Goal: Transaction & Acquisition: Download file/media

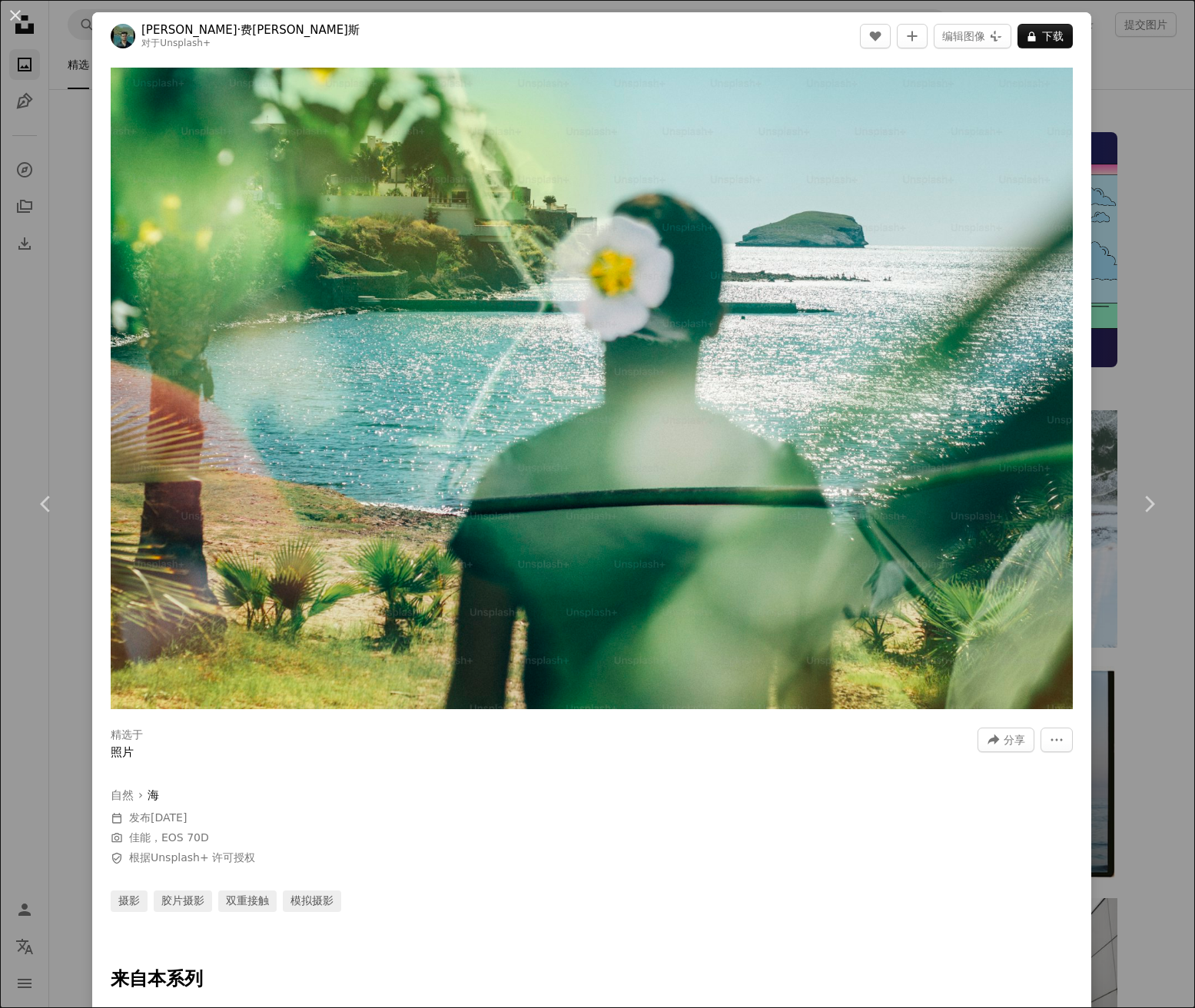
scroll to position [17619, 0]
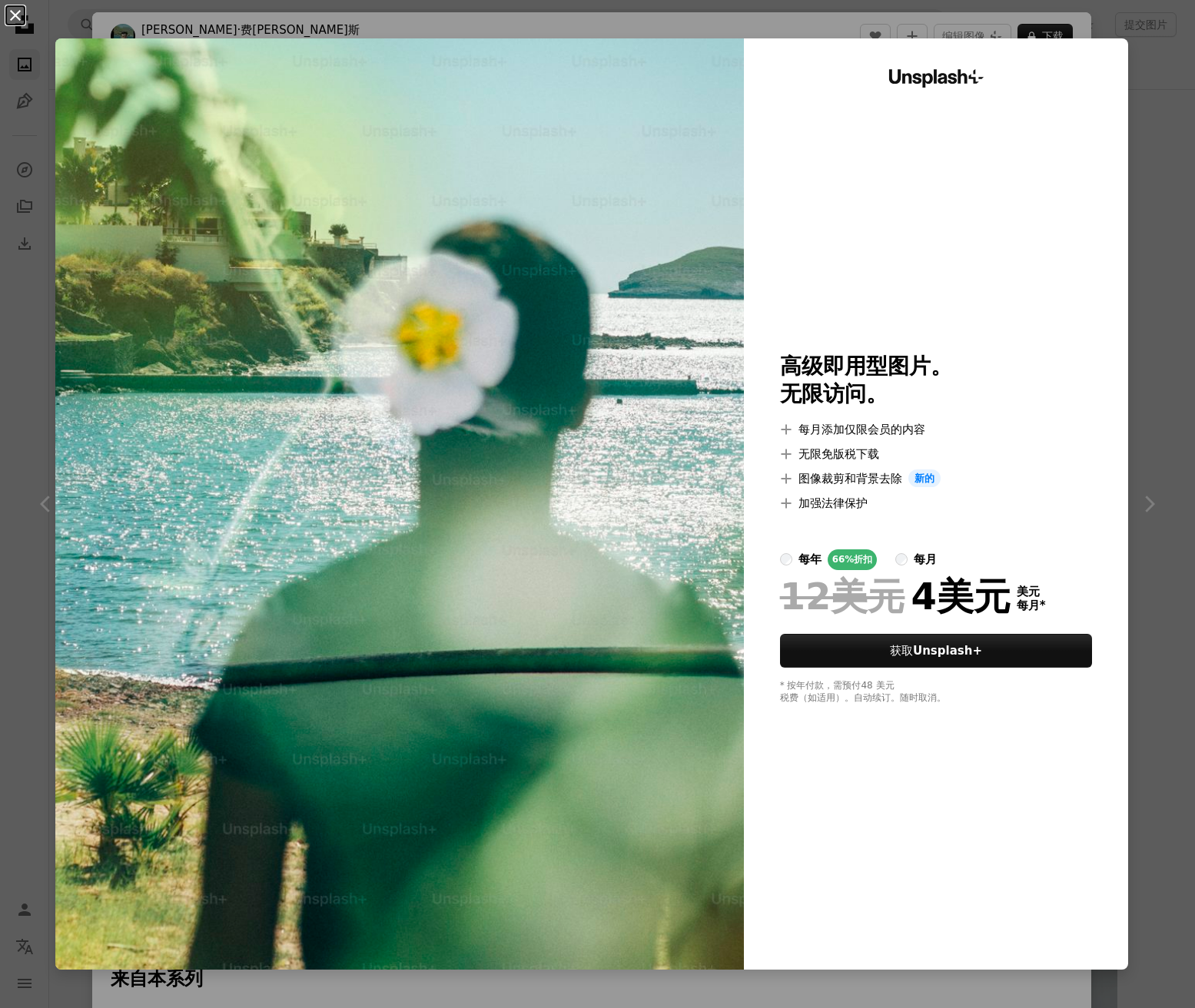
click at [18, 18] on button "An X shape" at bounding box center [15, 15] width 18 height 18
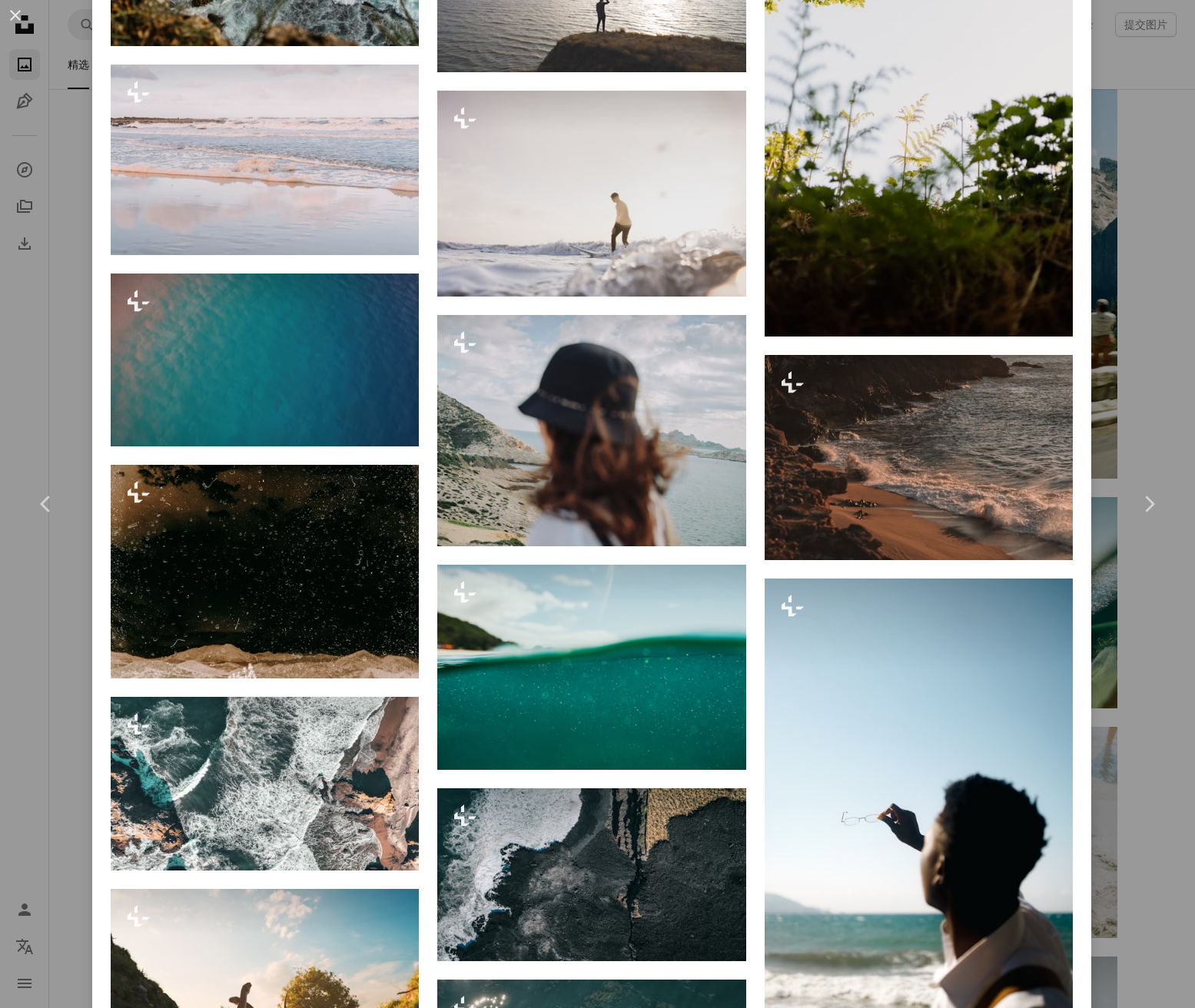
scroll to position [1957, 0]
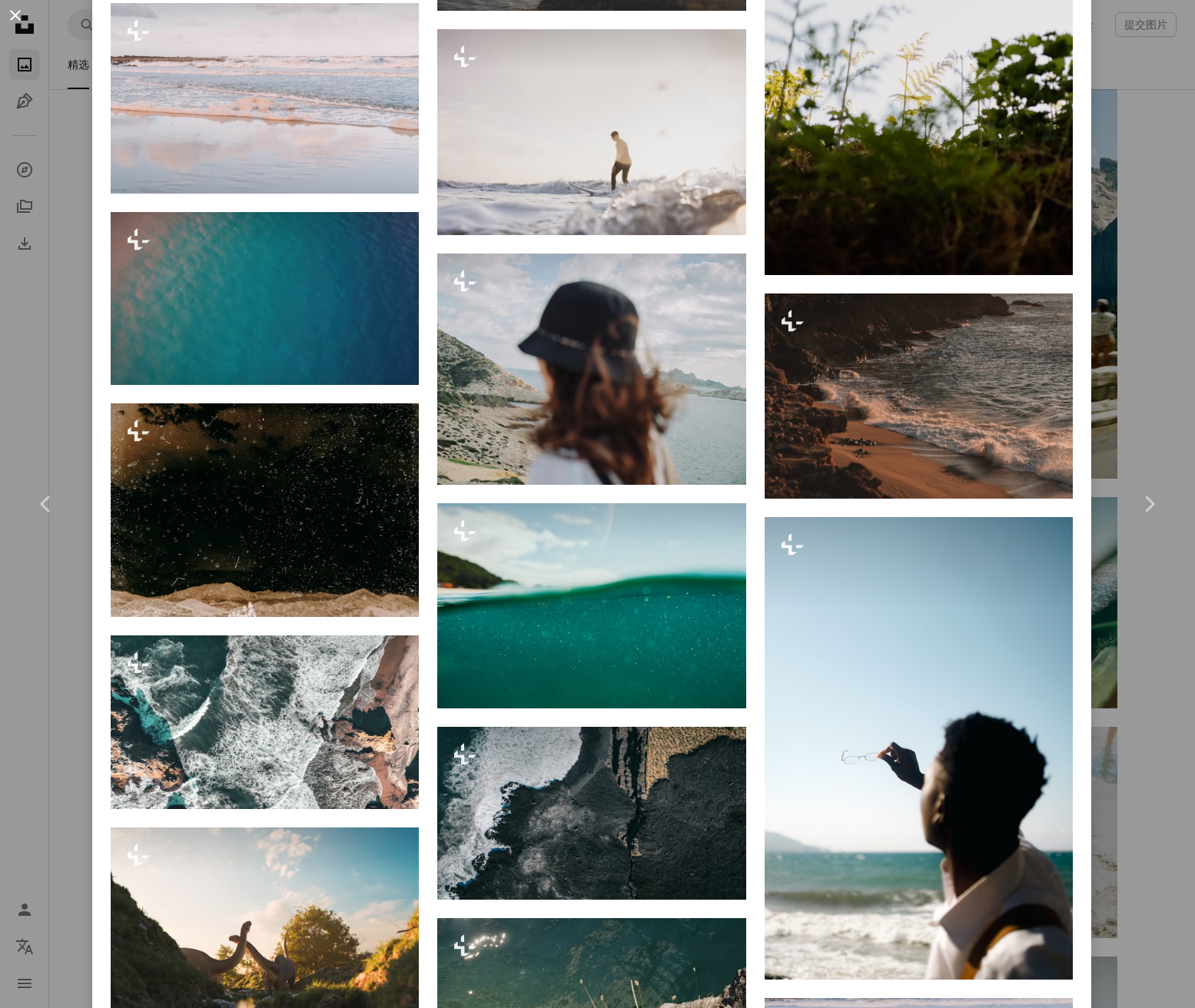
click at [14, 16] on button "An X shape" at bounding box center [15, 15] width 18 height 18
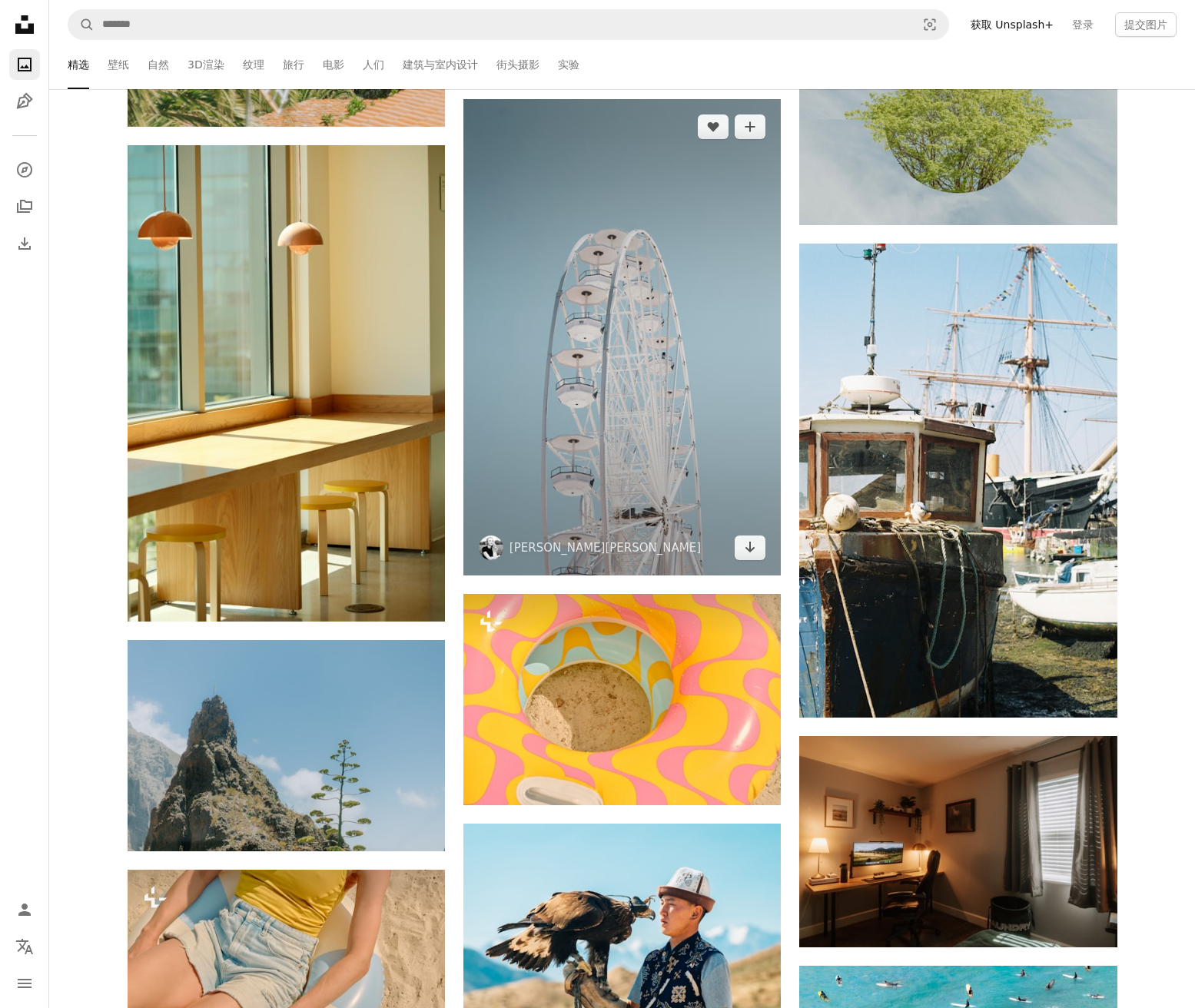
scroll to position [18562, 0]
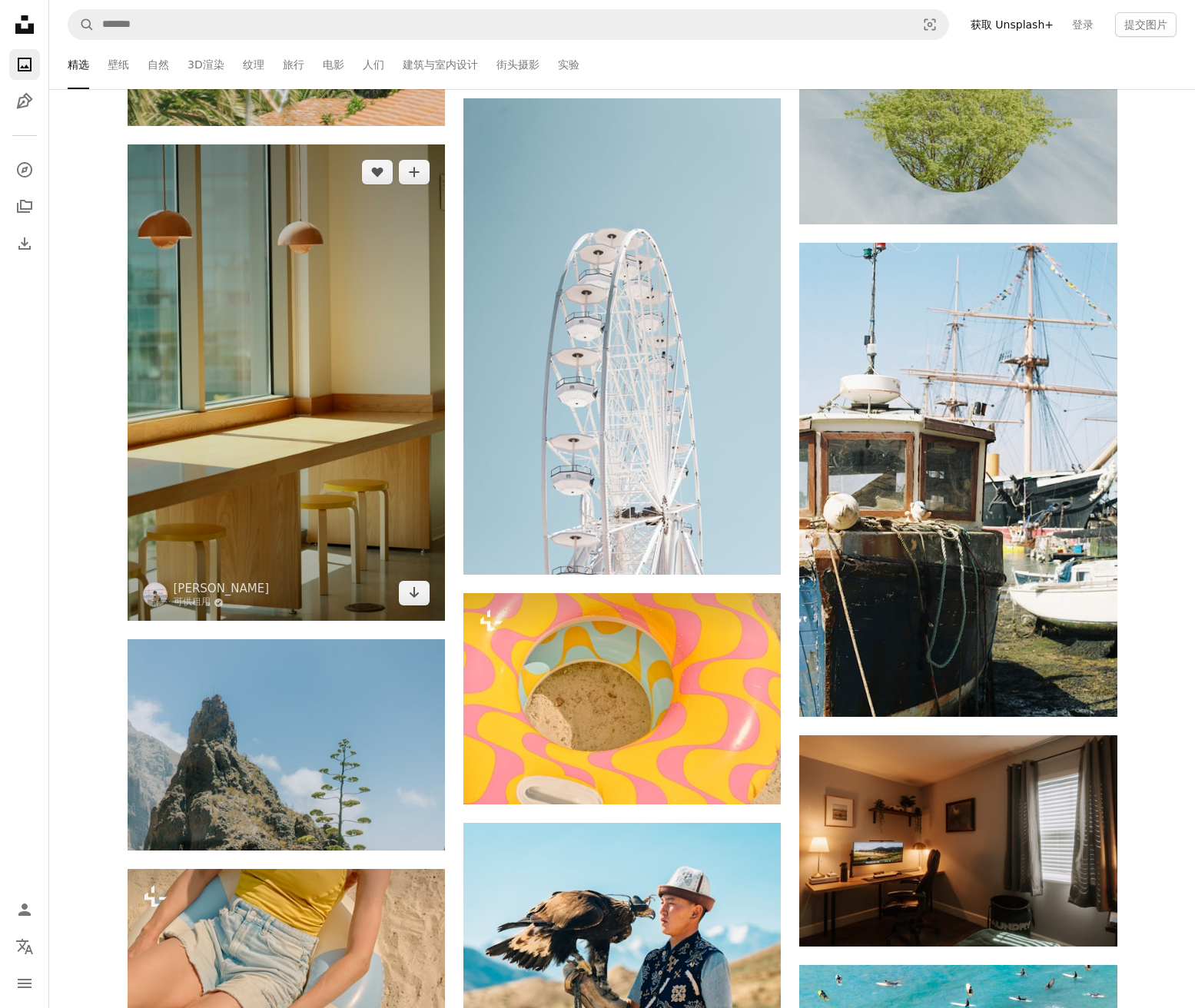
click at [352, 358] on img at bounding box center [286, 382] width 317 height 476
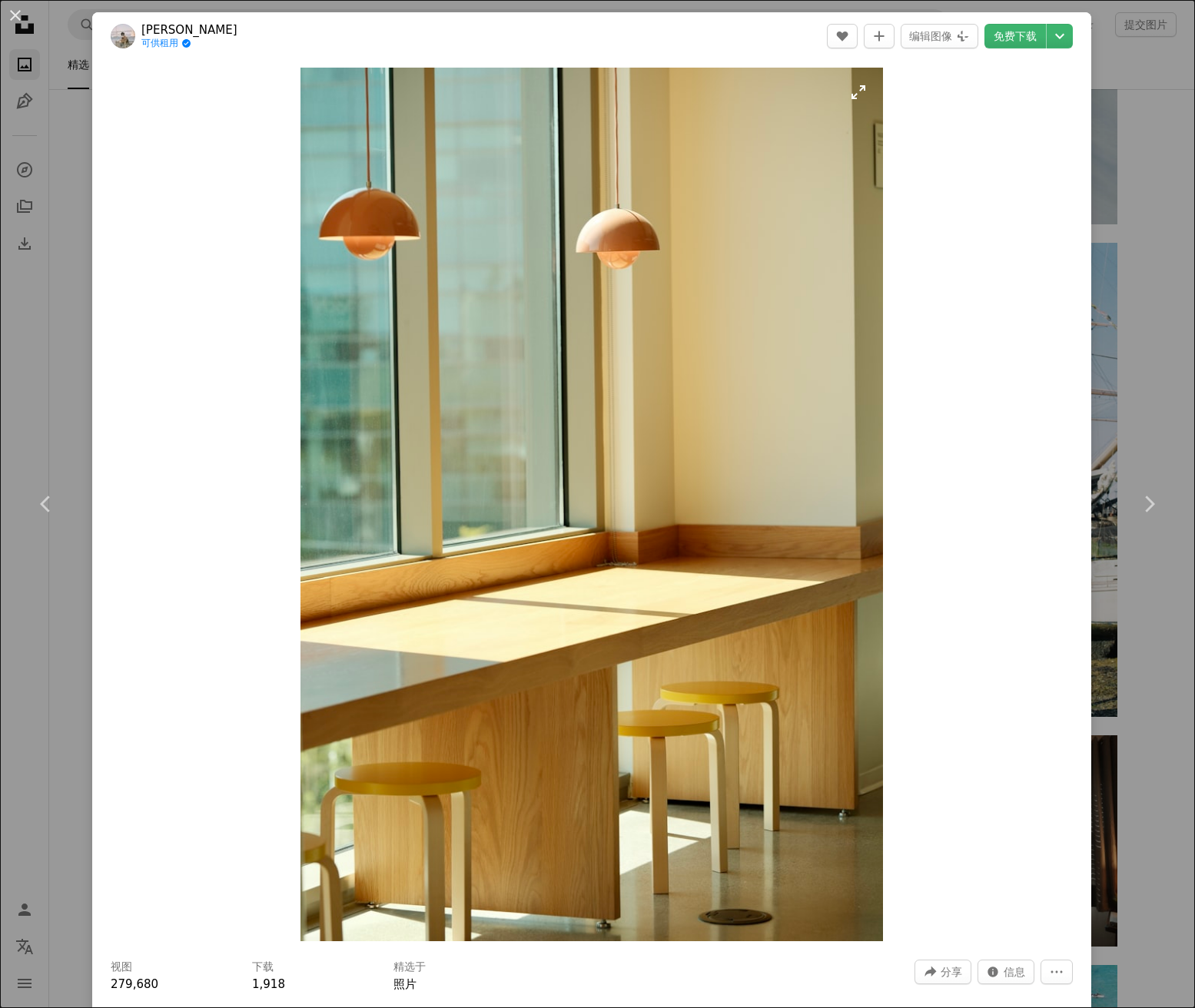
scroll to position [3, 0]
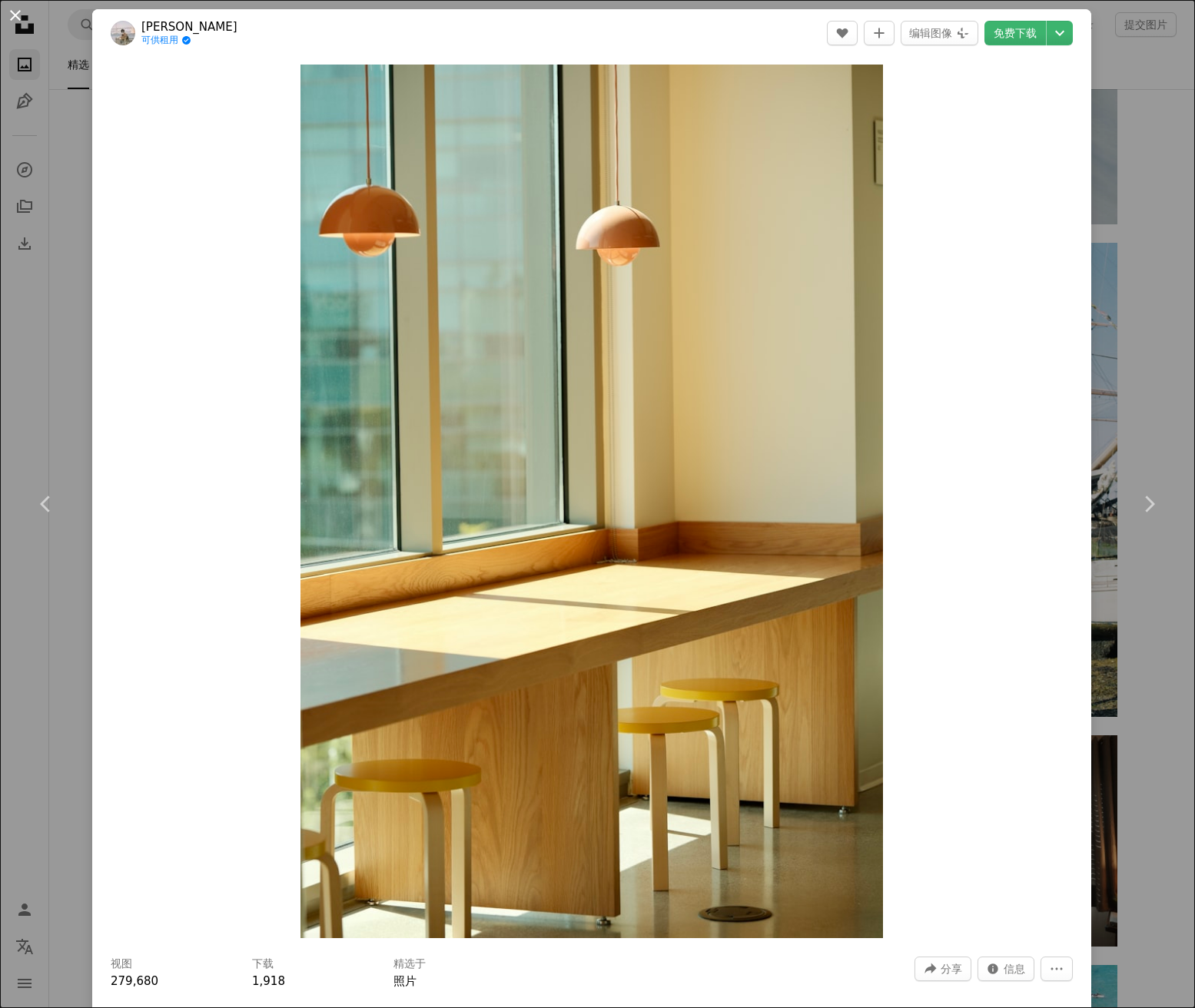
click at [16, 11] on button "An X shape" at bounding box center [15, 15] width 18 height 18
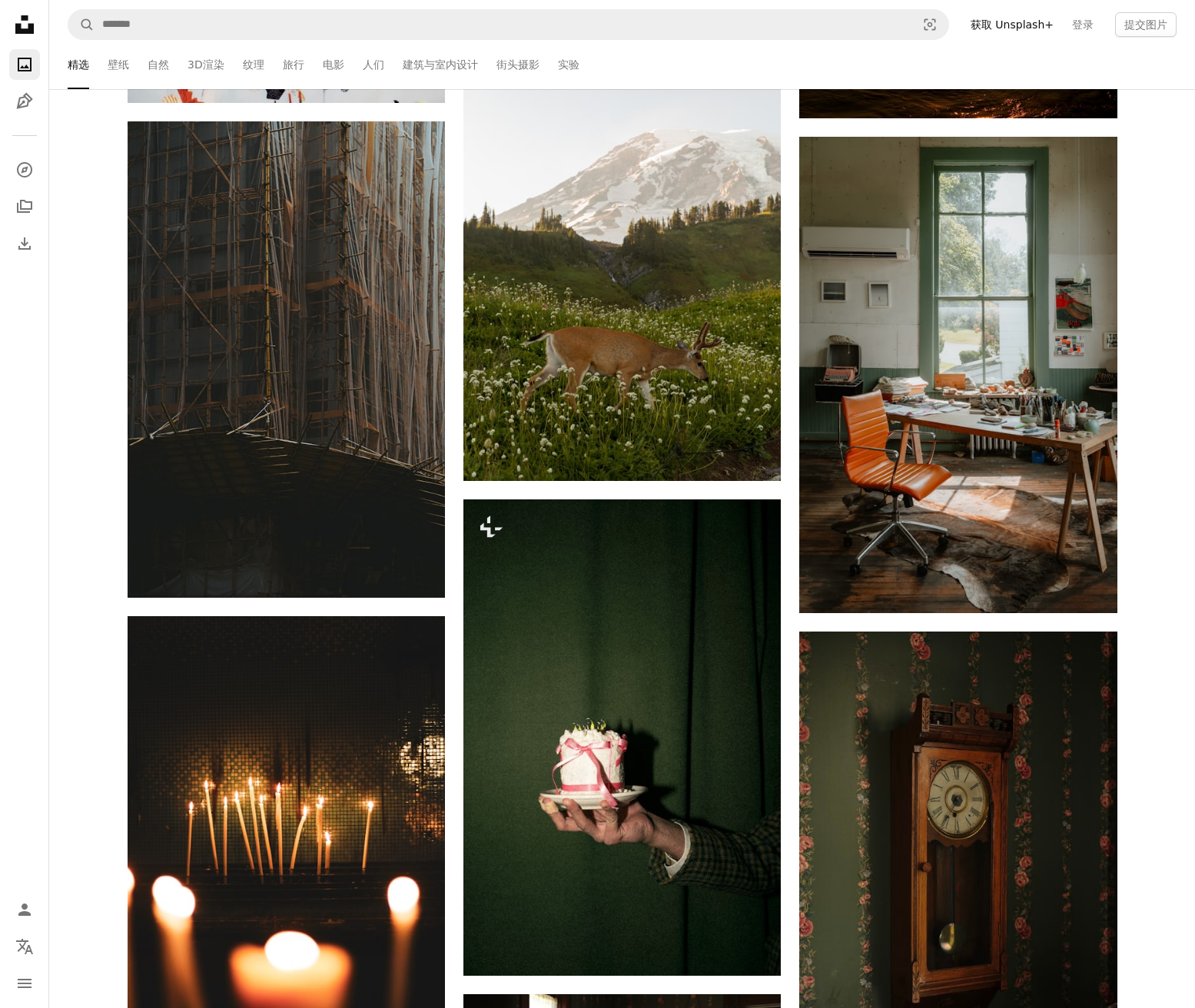
scroll to position [27445, 0]
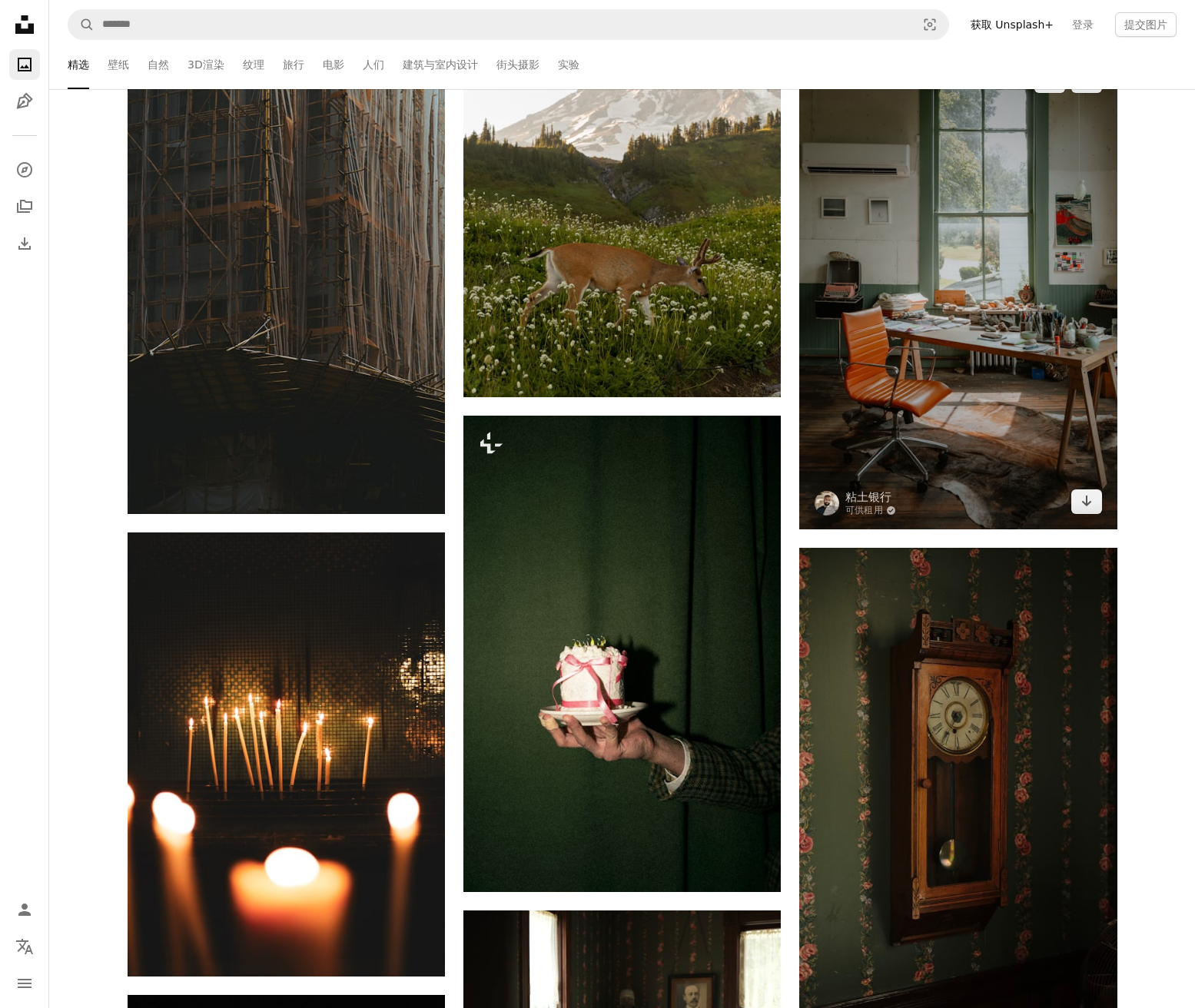
click at [965, 405] on img at bounding box center [958, 290] width 317 height 476
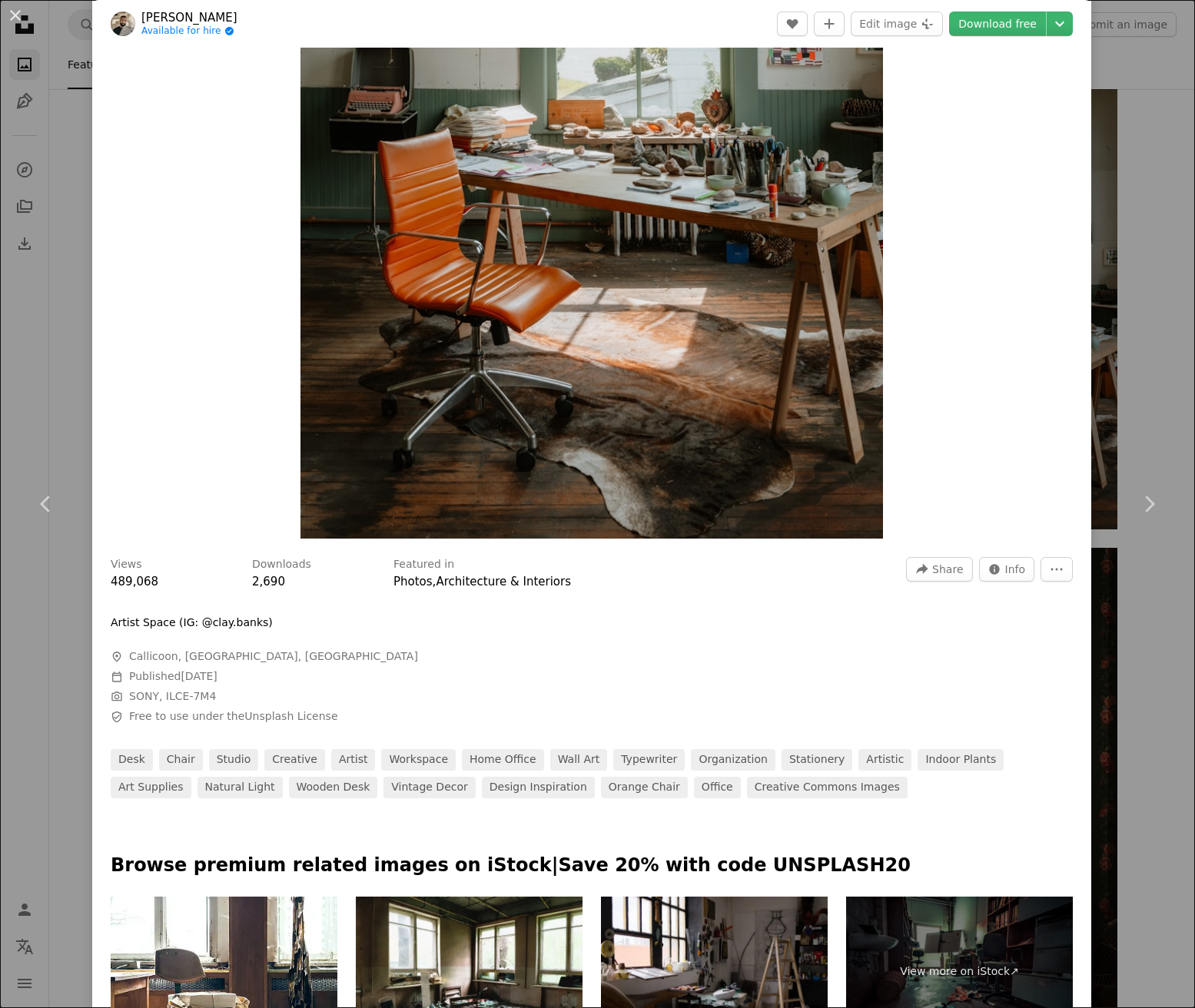
scroll to position [302, 0]
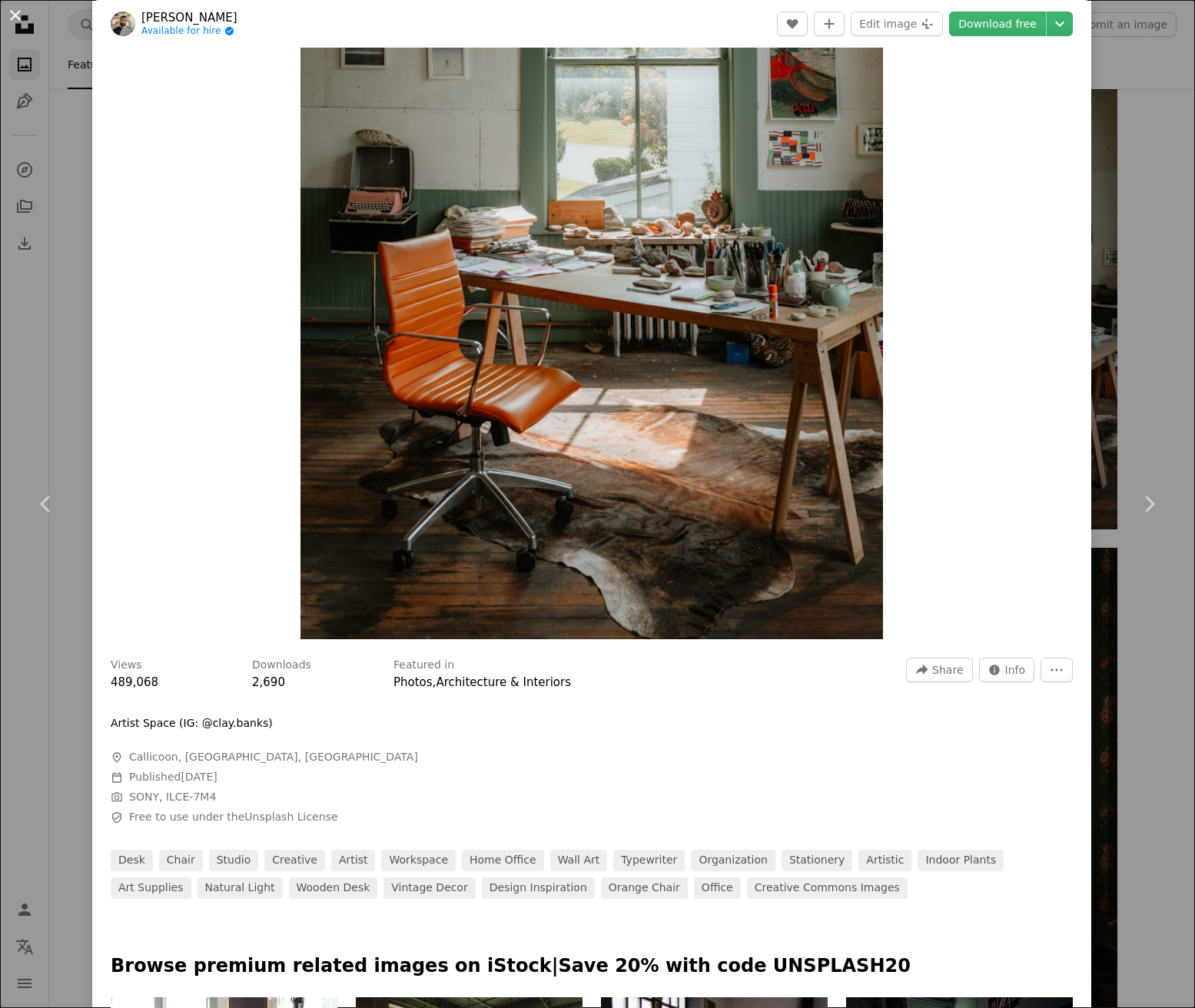
click at [17, 17] on button "An X shape" at bounding box center [15, 15] width 18 height 18
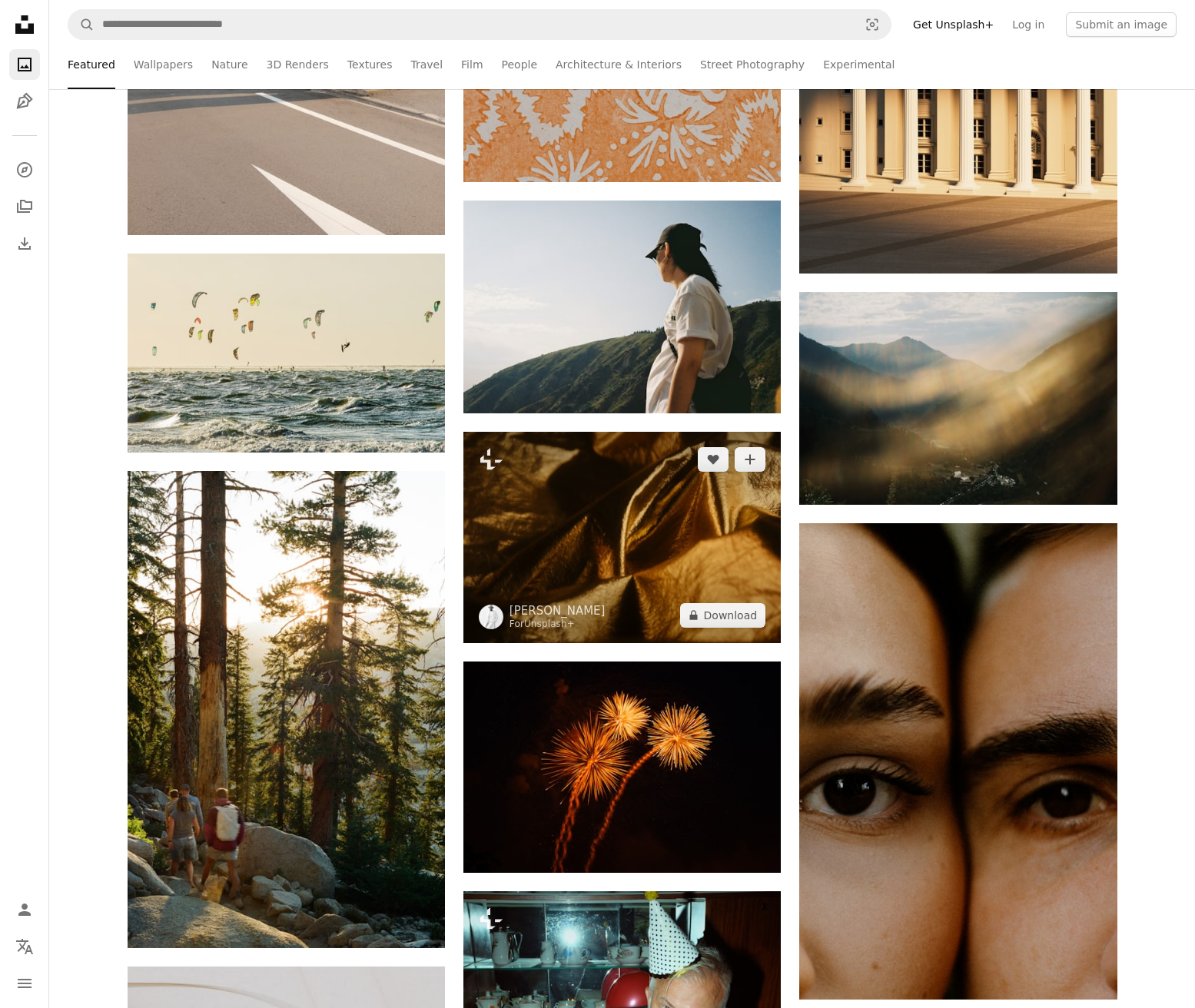
scroll to position [31317, 0]
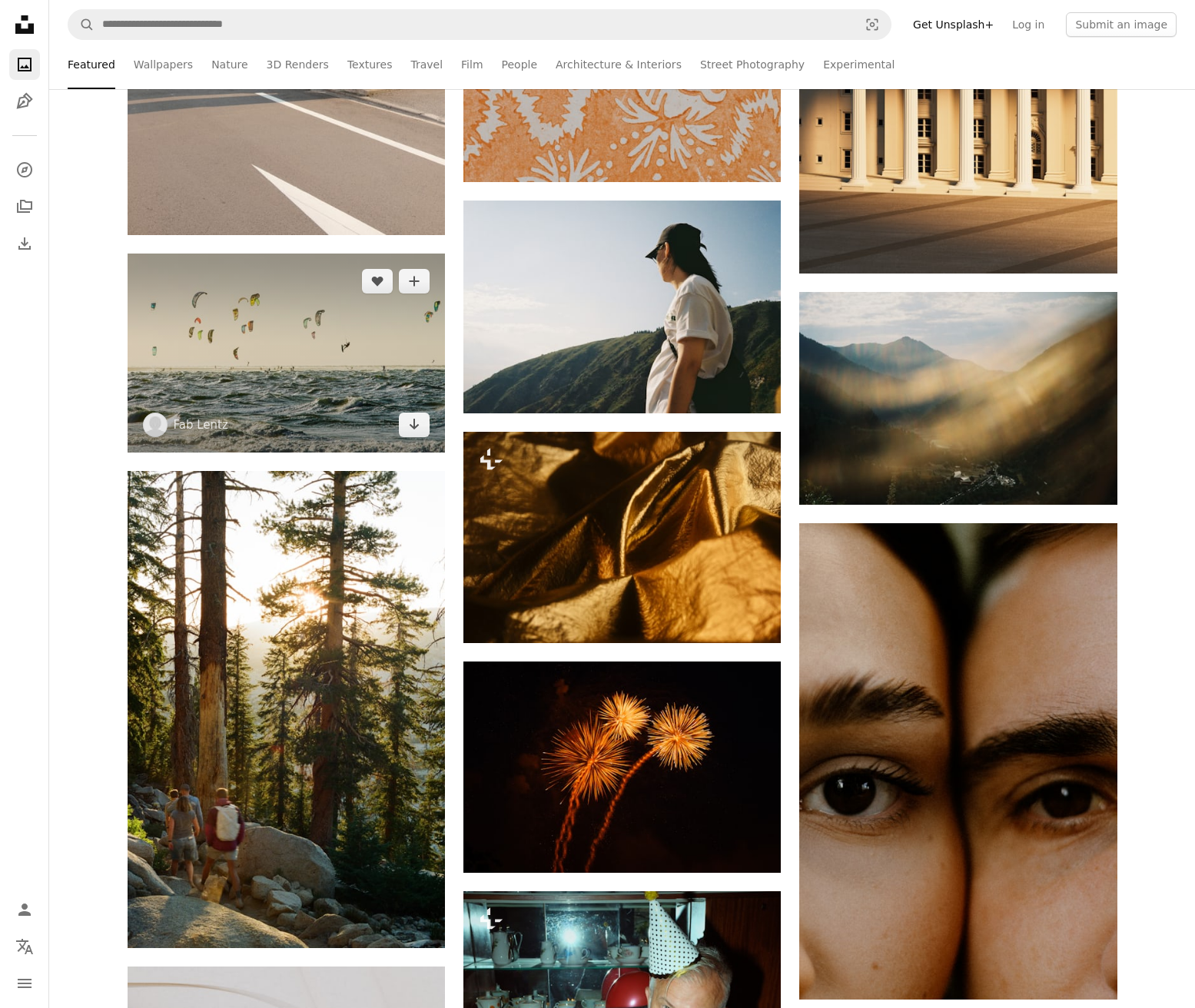
click at [244, 327] on img at bounding box center [286, 353] width 317 height 199
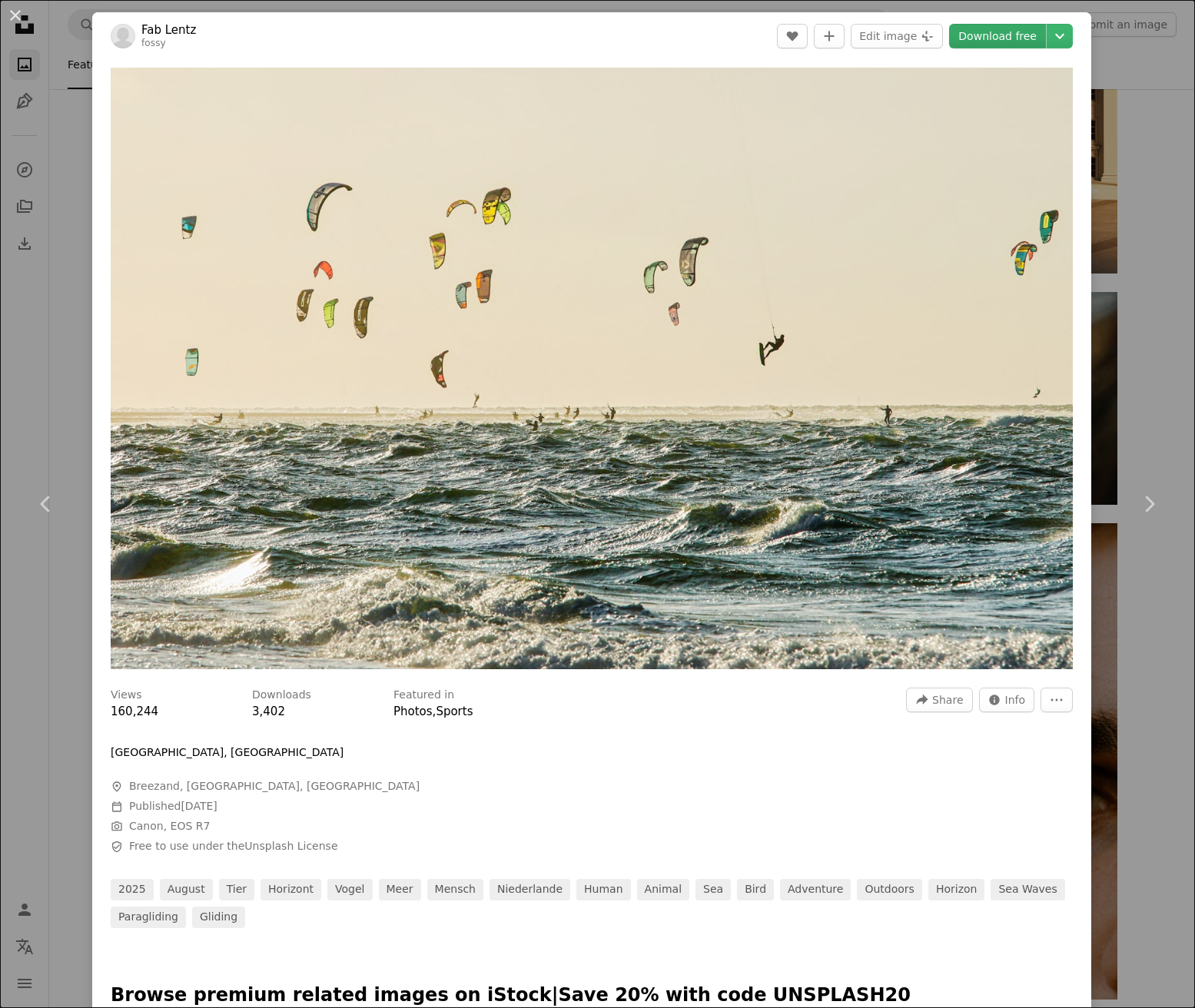
click at [988, 44] on link "Download free" at bounding box center [998, 36] width 97 height 25
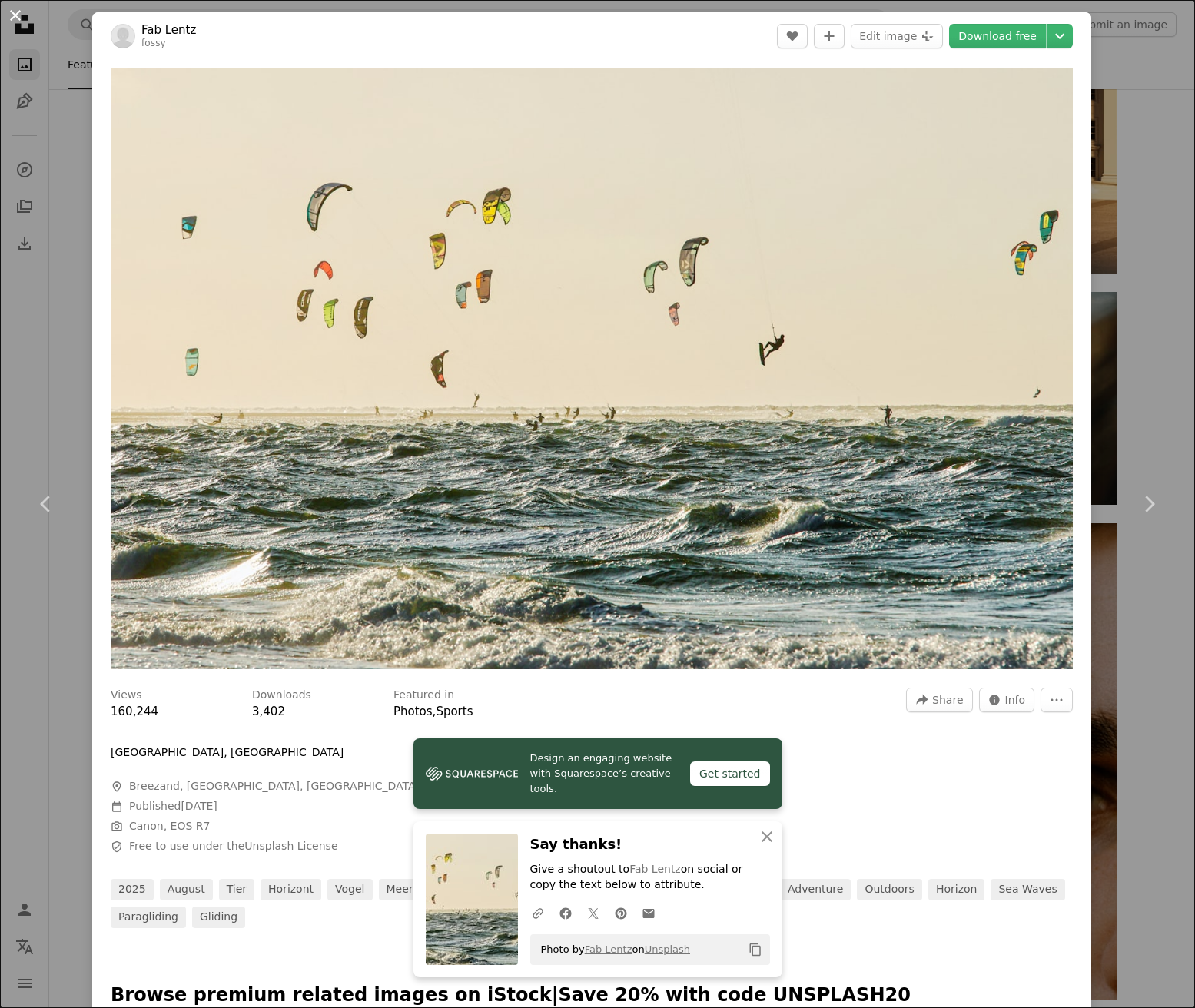
click at [16, 17] on button "An X shape" at bounding box center [15, 15] width 18 height 18
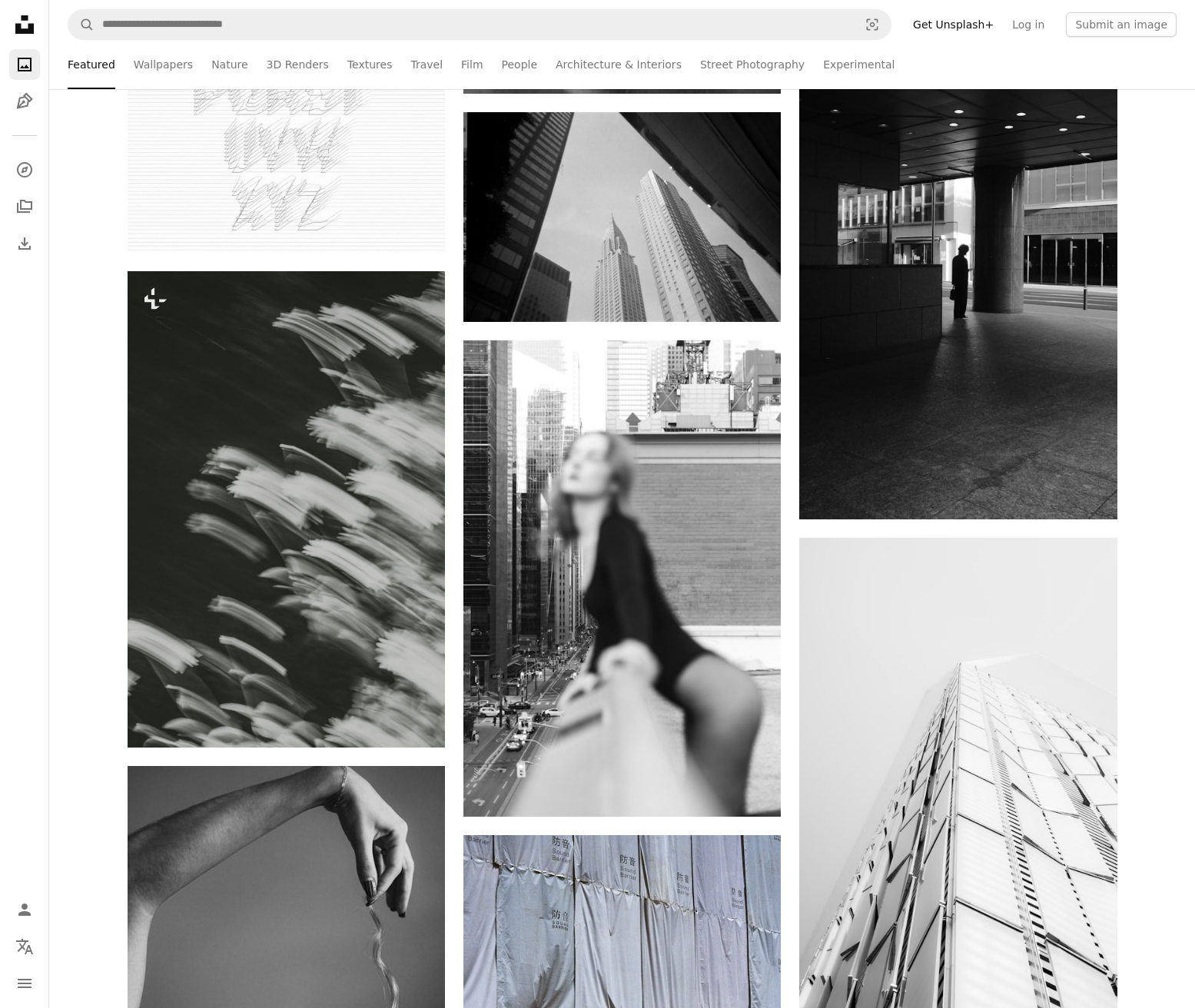
scroll to position [36961, 0]
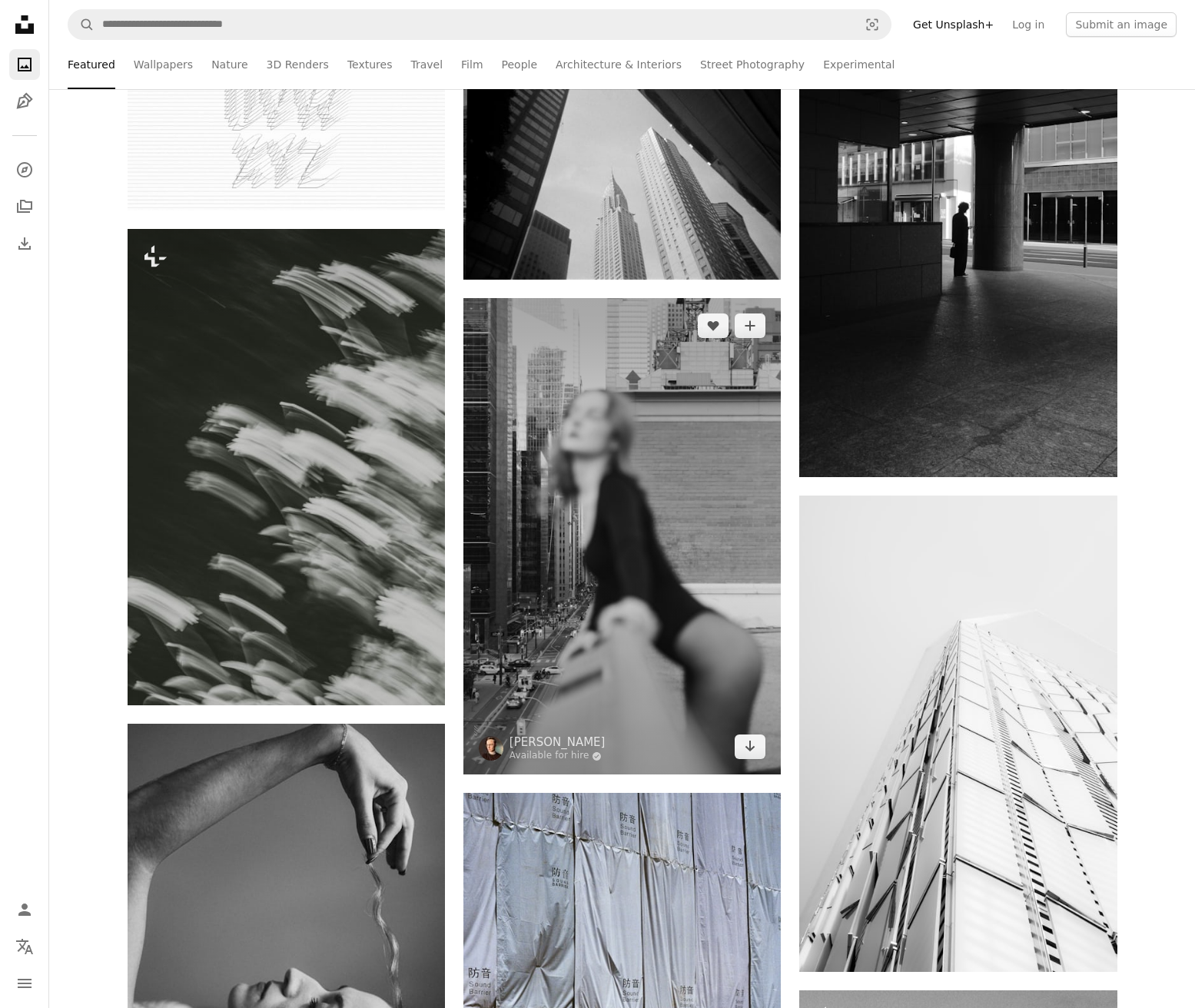
click at [598, 594] on img at bounding box center [623, 536] width 317 height 476
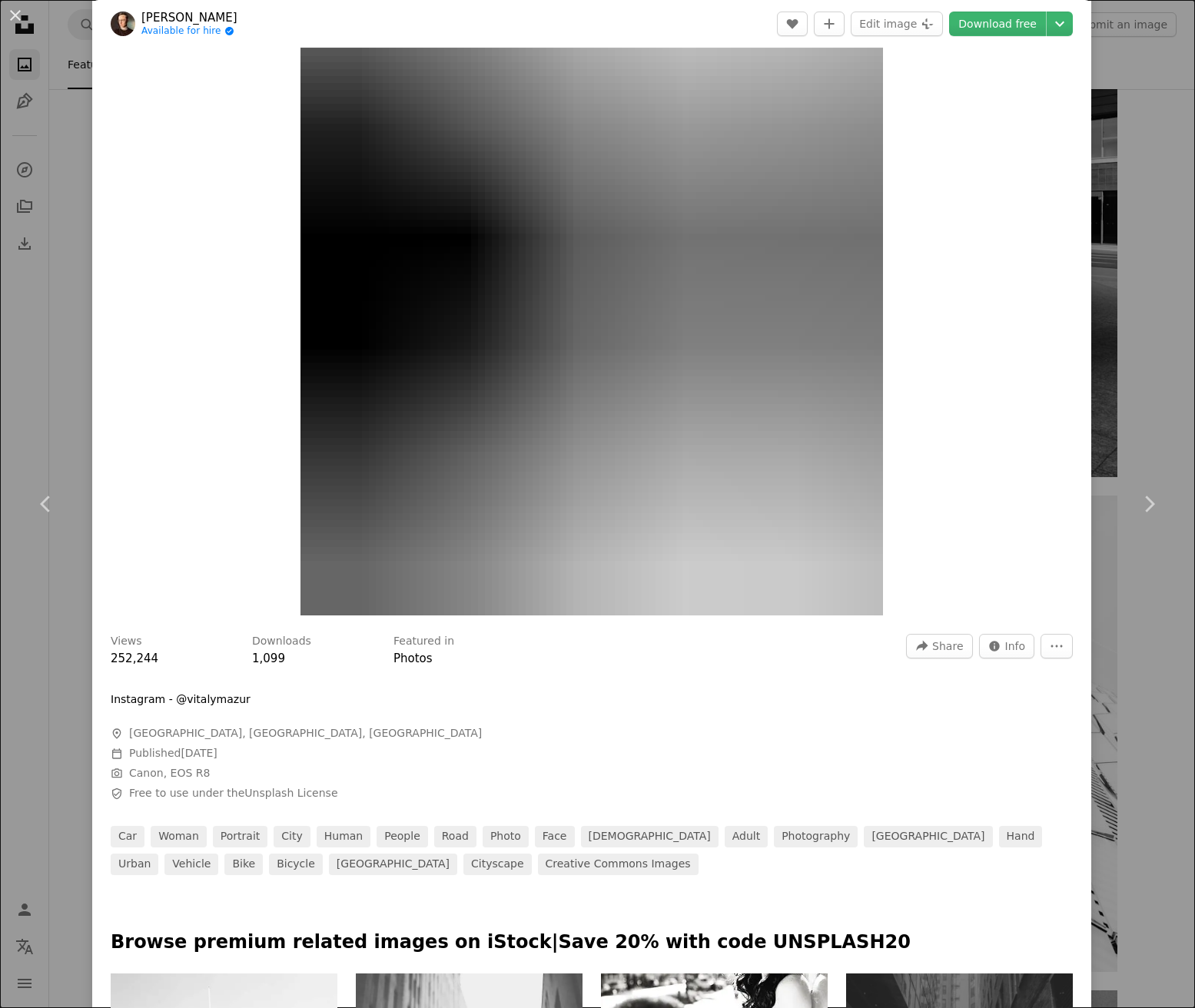
scroll to position [109, 0]
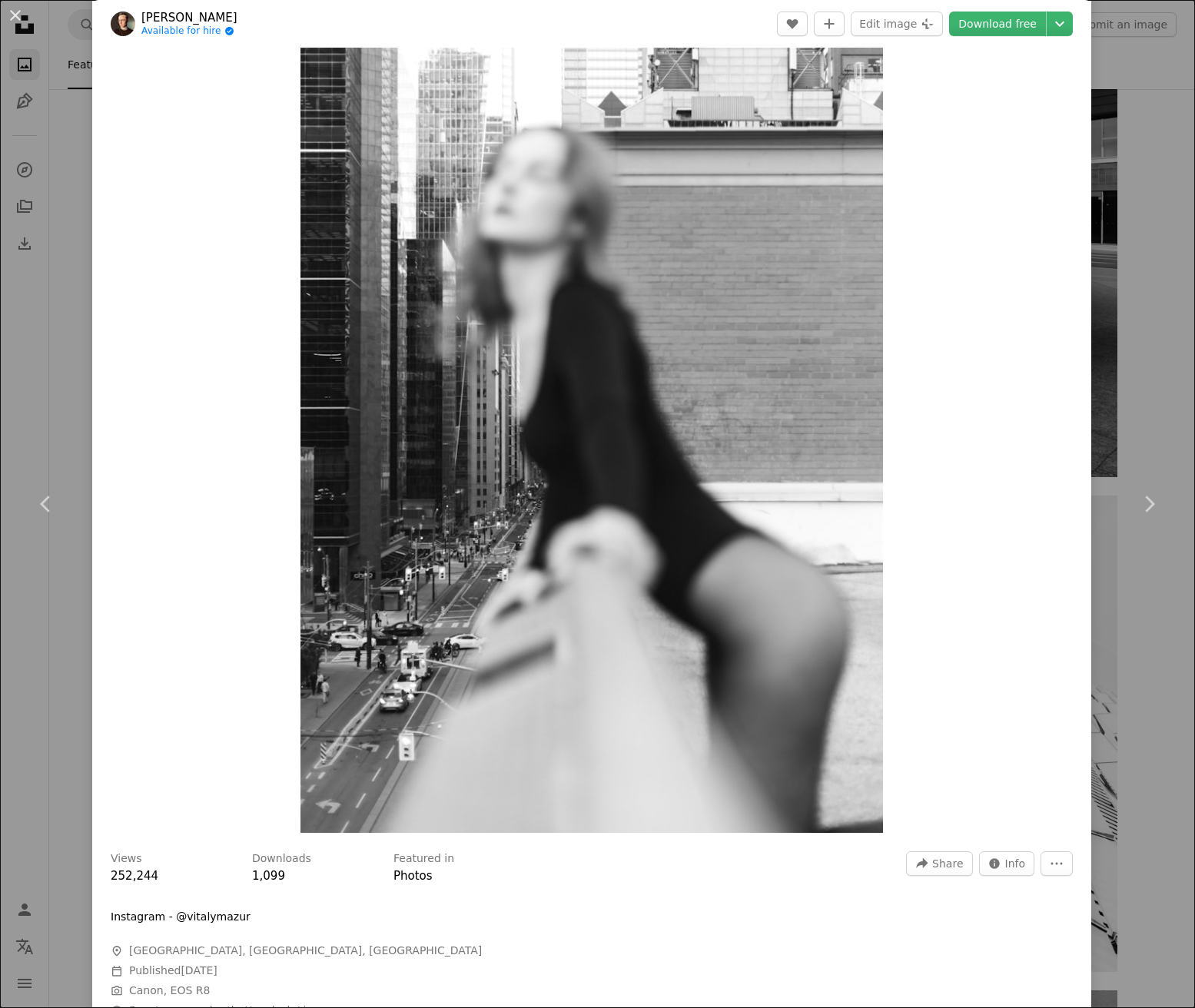
click at [122, 25] on img at bounding box center [123, 24] width 25 height 25
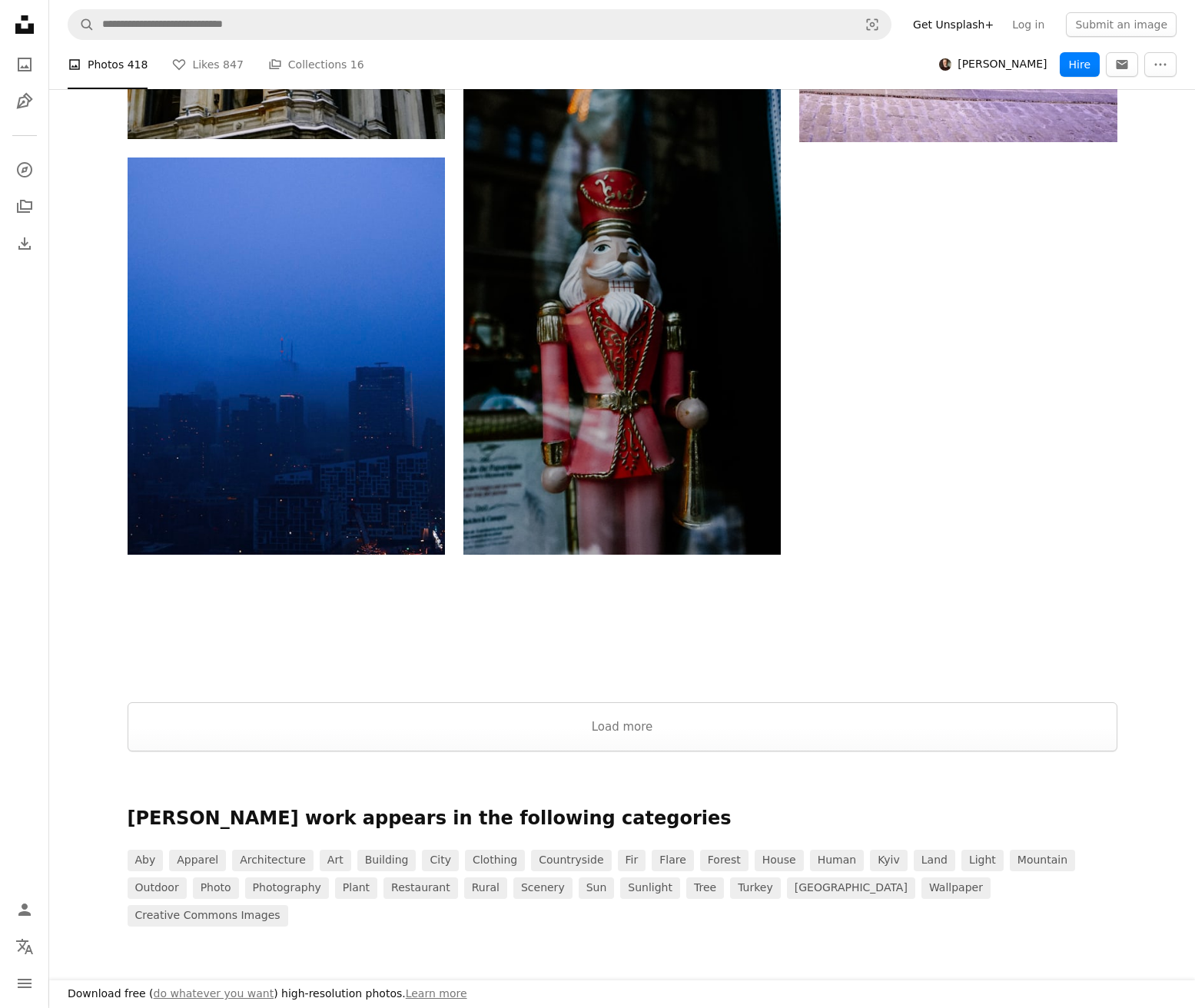
scroll to position [3450, 0]
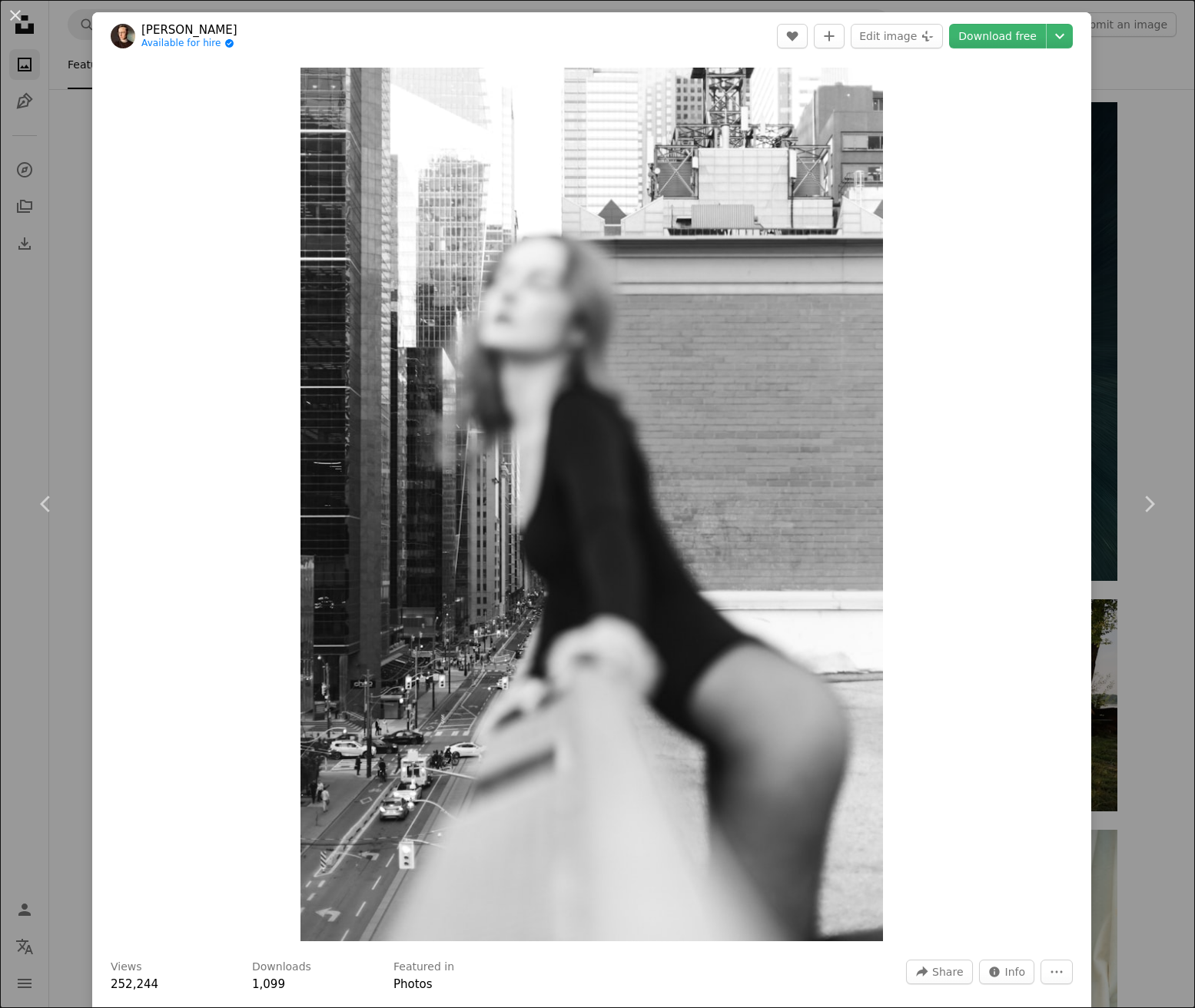
scroll to position [36961, 0]
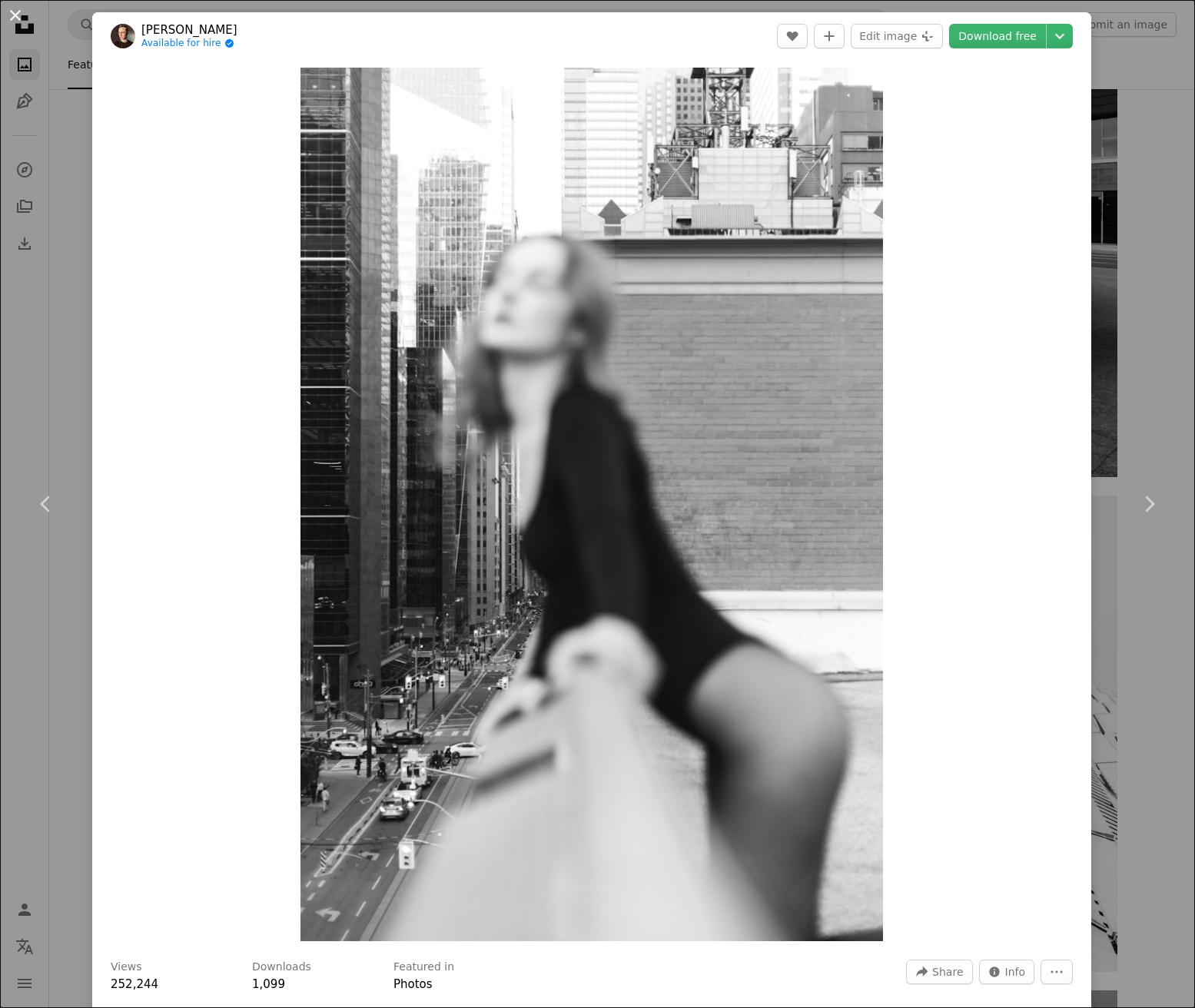
click at [17, 17] on button "An X shape" at bounding box center [15, 15] width 18 height 18
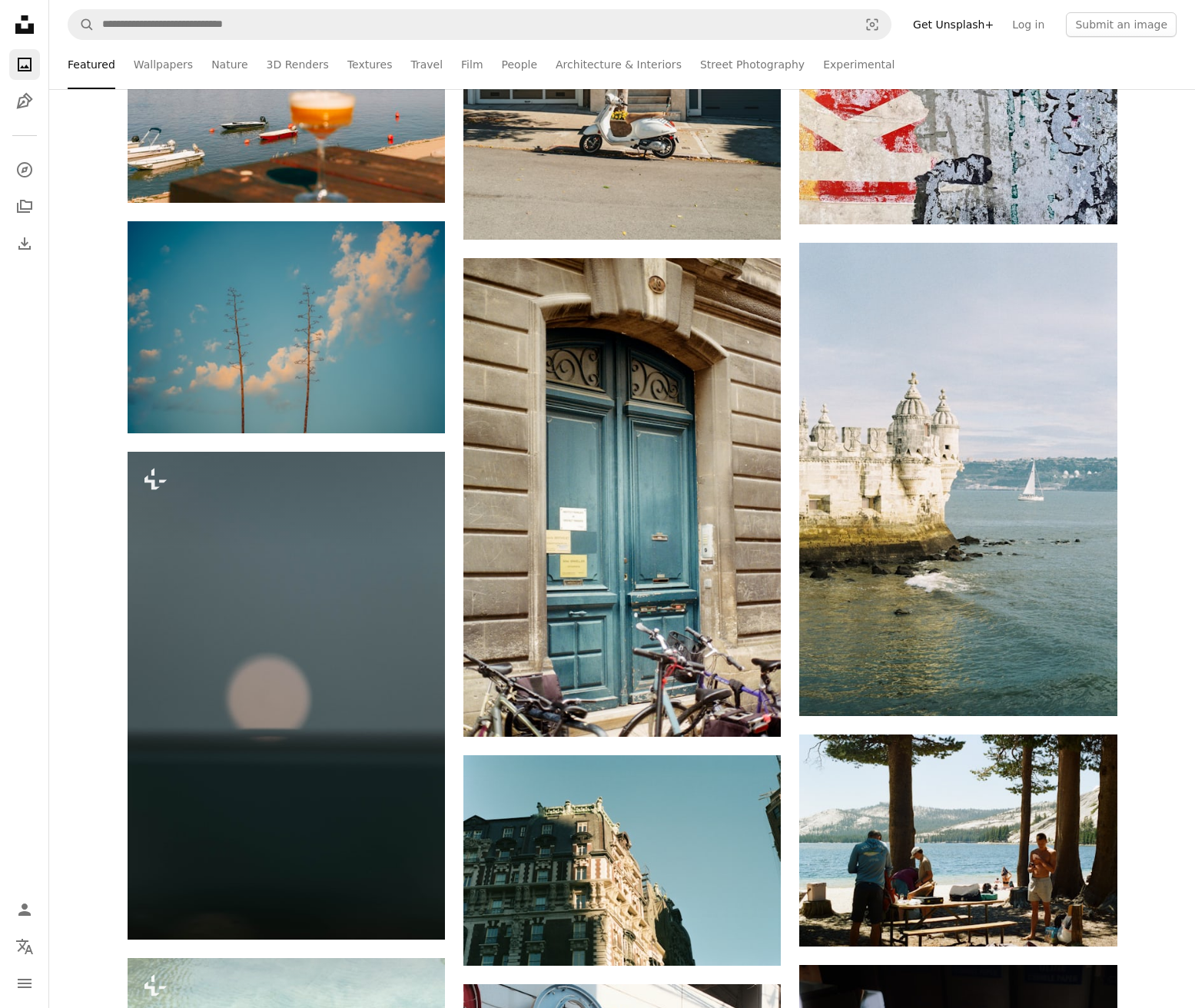
scroll to position [43346, 0]
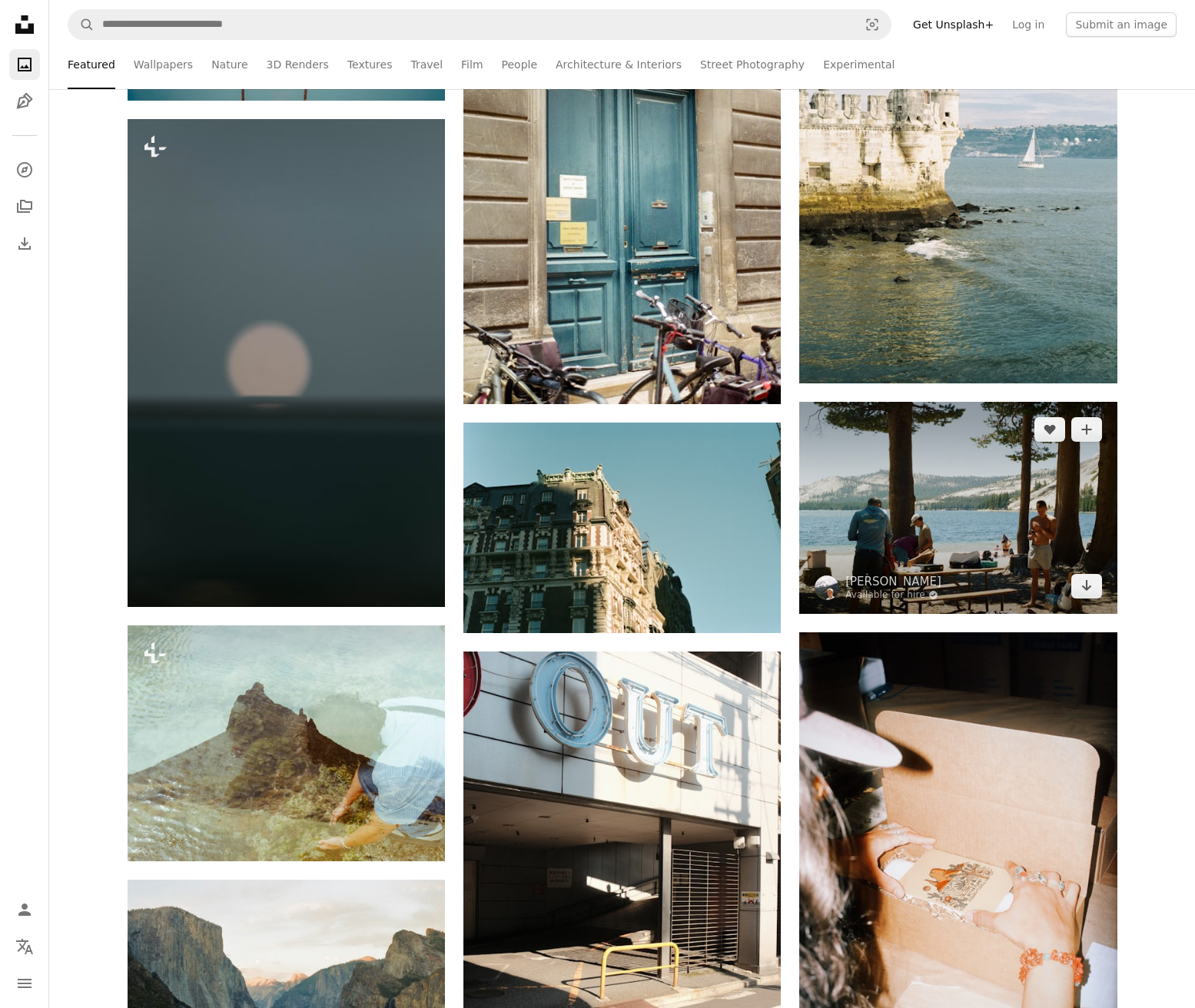
click at [948, 571] on img at bounding box center [958, 507] width 317 height 211
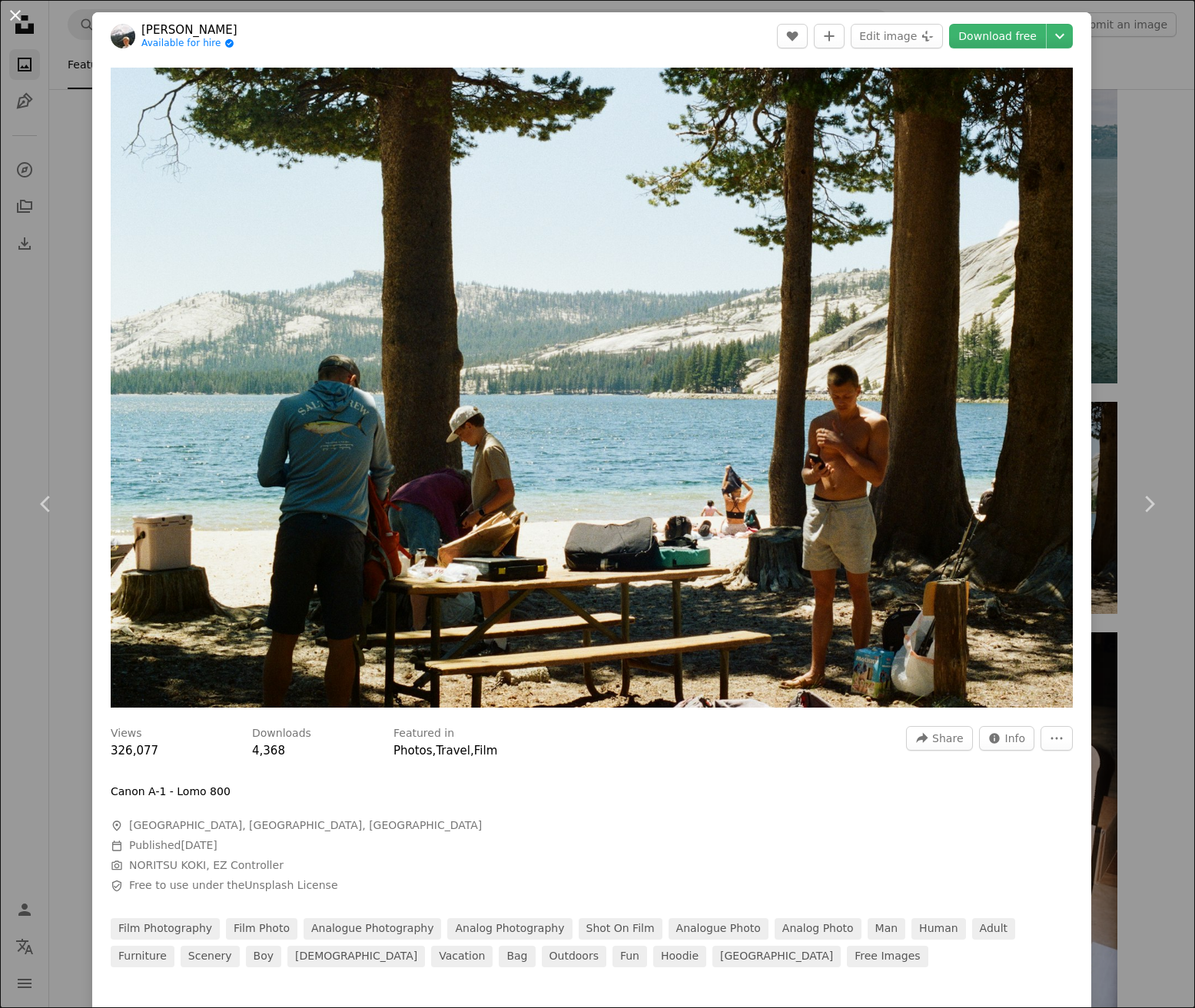
click at [19, 17] on button "An X shape" at bounding box center [15, 15] width 18 height 18
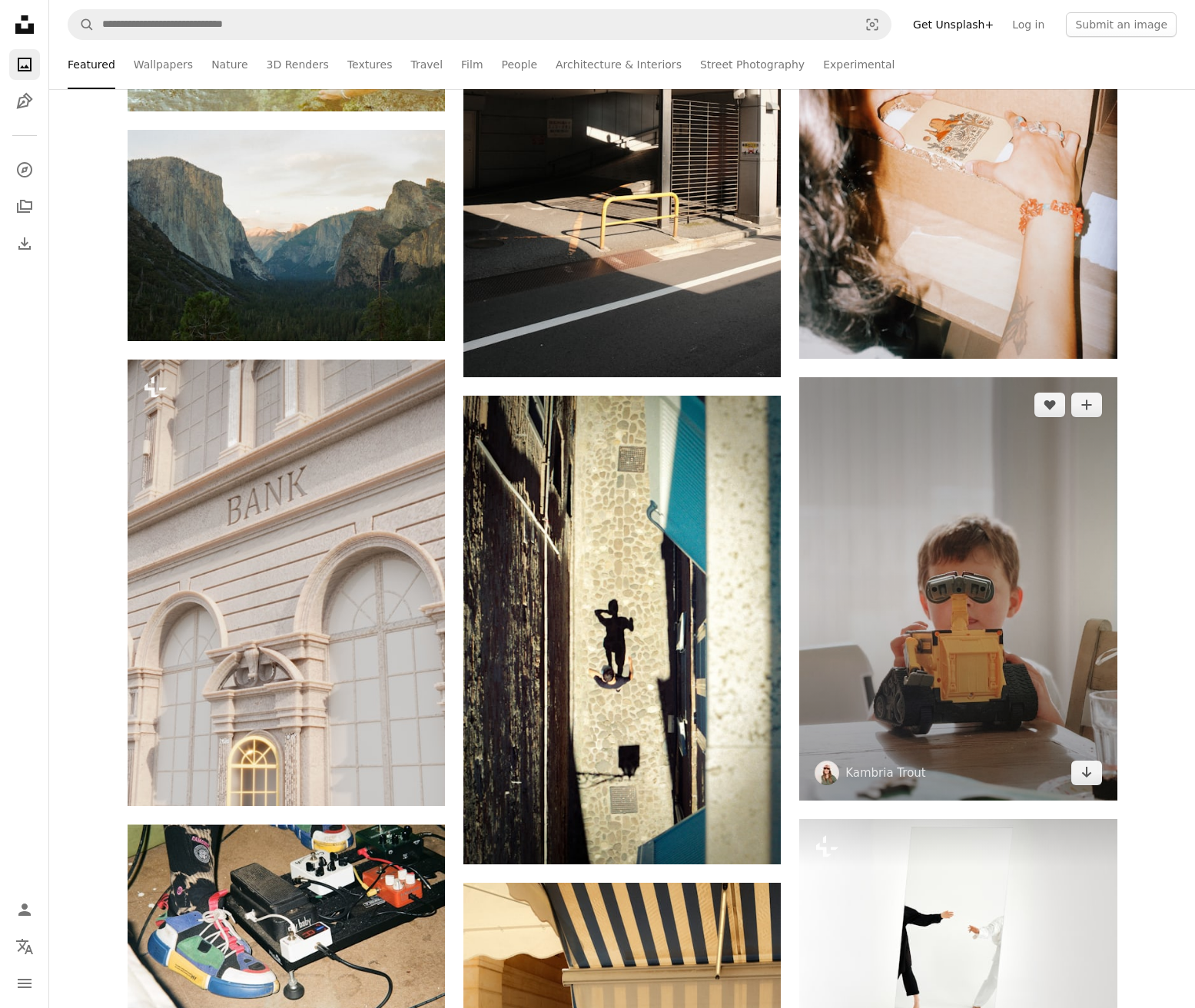
scroll to position [44133, 0]
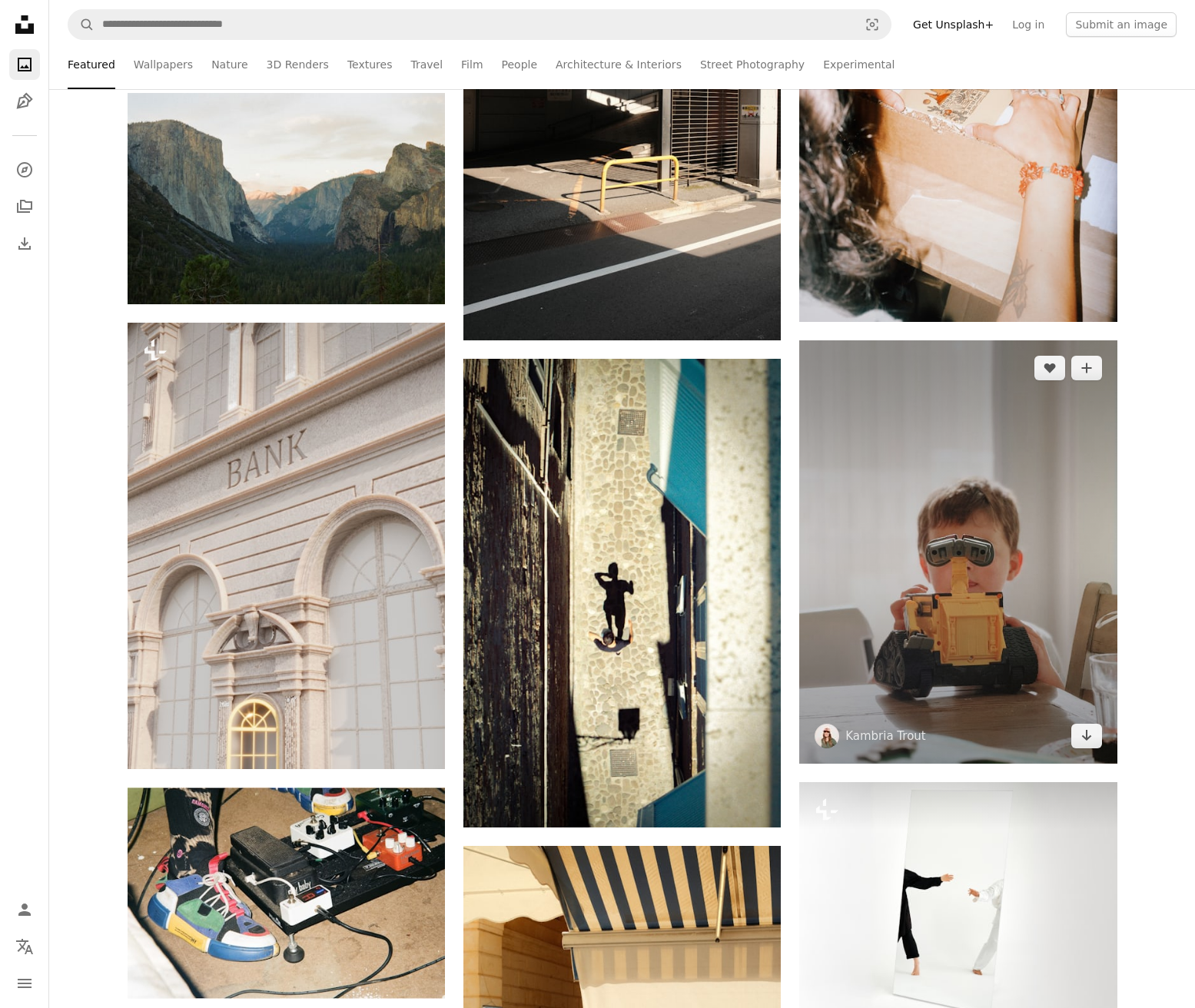
click at [1012, 605] on img at bounding box center [958, 552] width 317 height 423
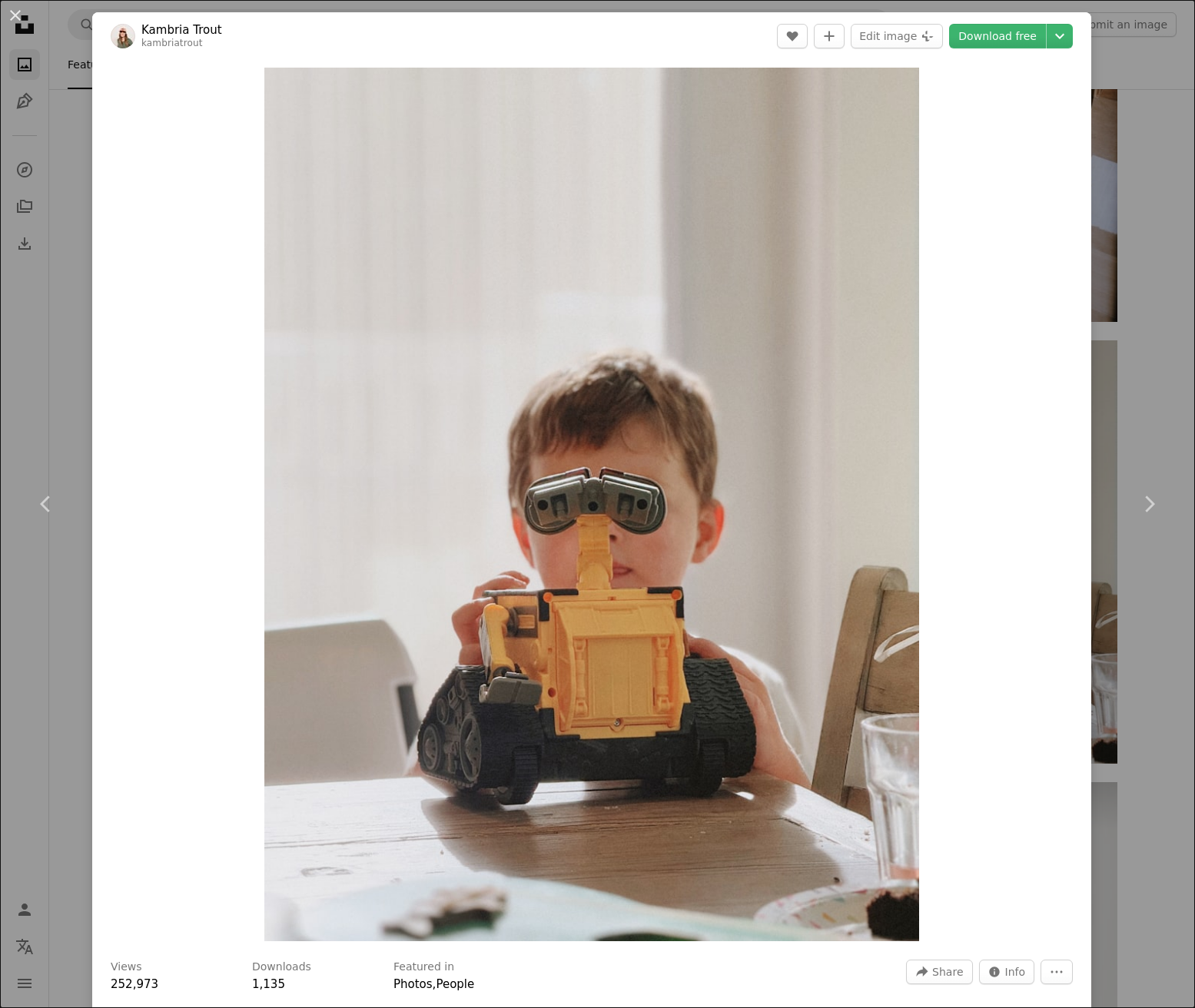
click at [15, 24] on button "An X shape" at bounding box center [15, 15] width 18 height 18
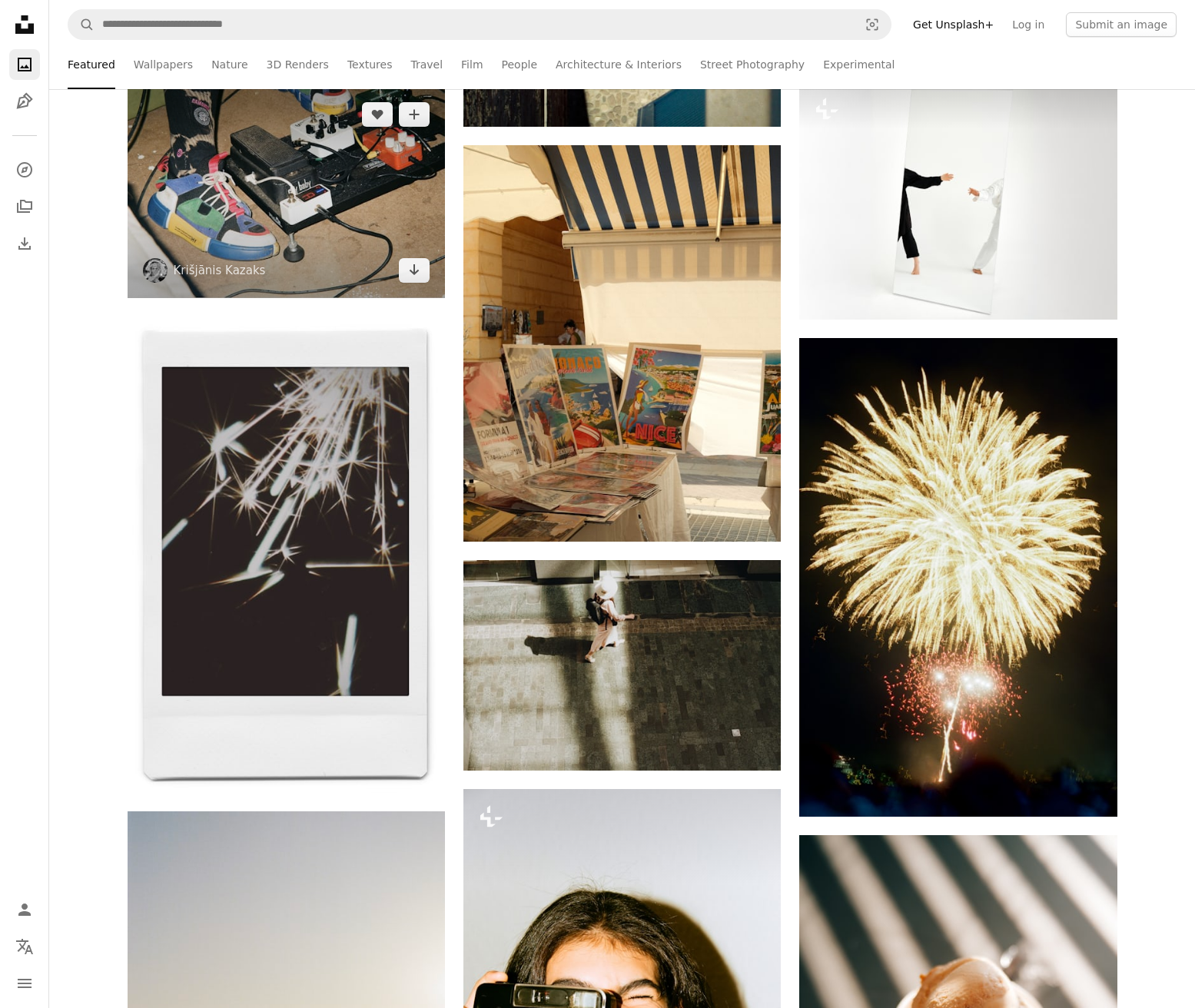
scroll to position [44769, 0]
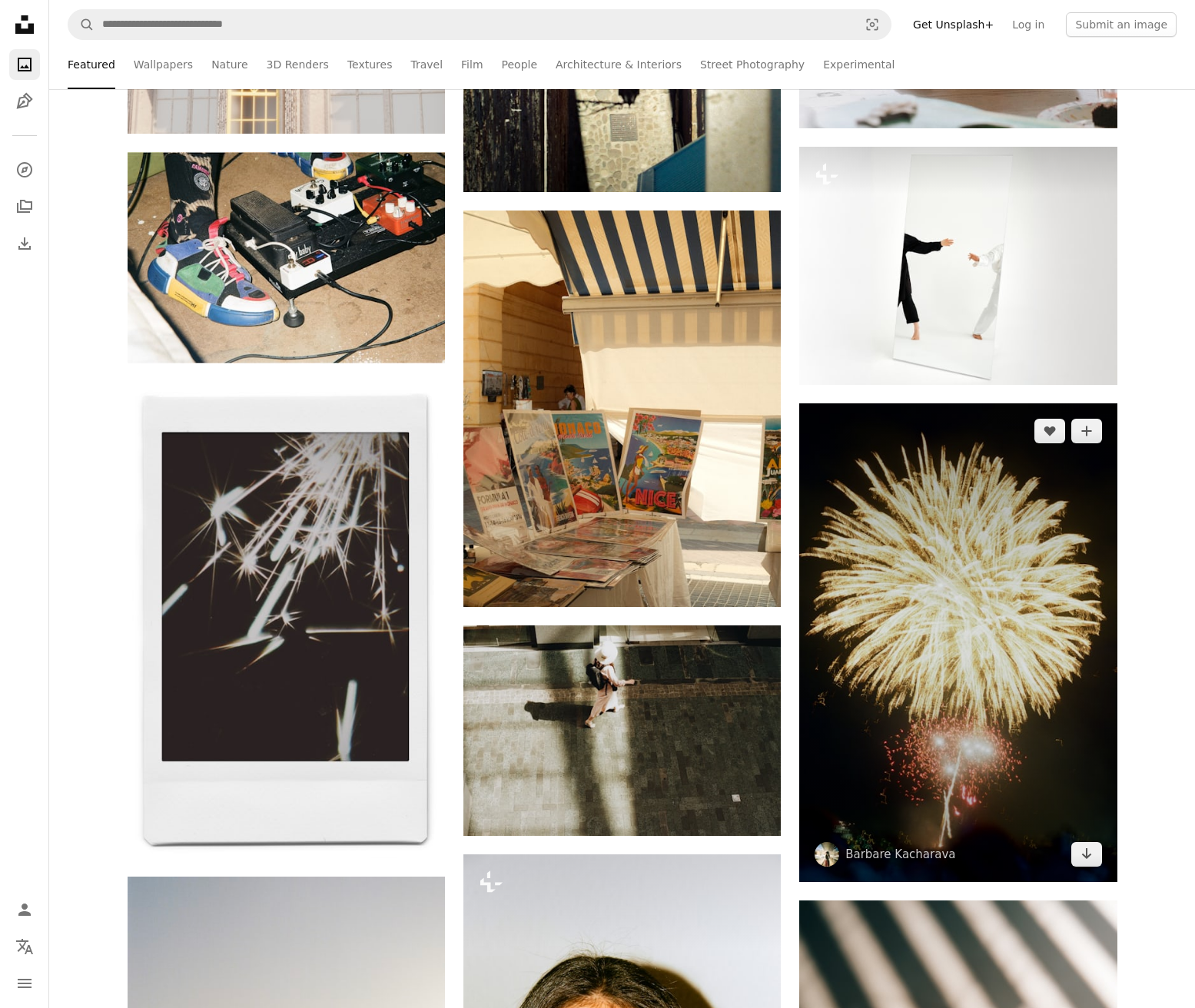
click at [1044, 682] on img at bounding box center [958, 643] width 317 height 479
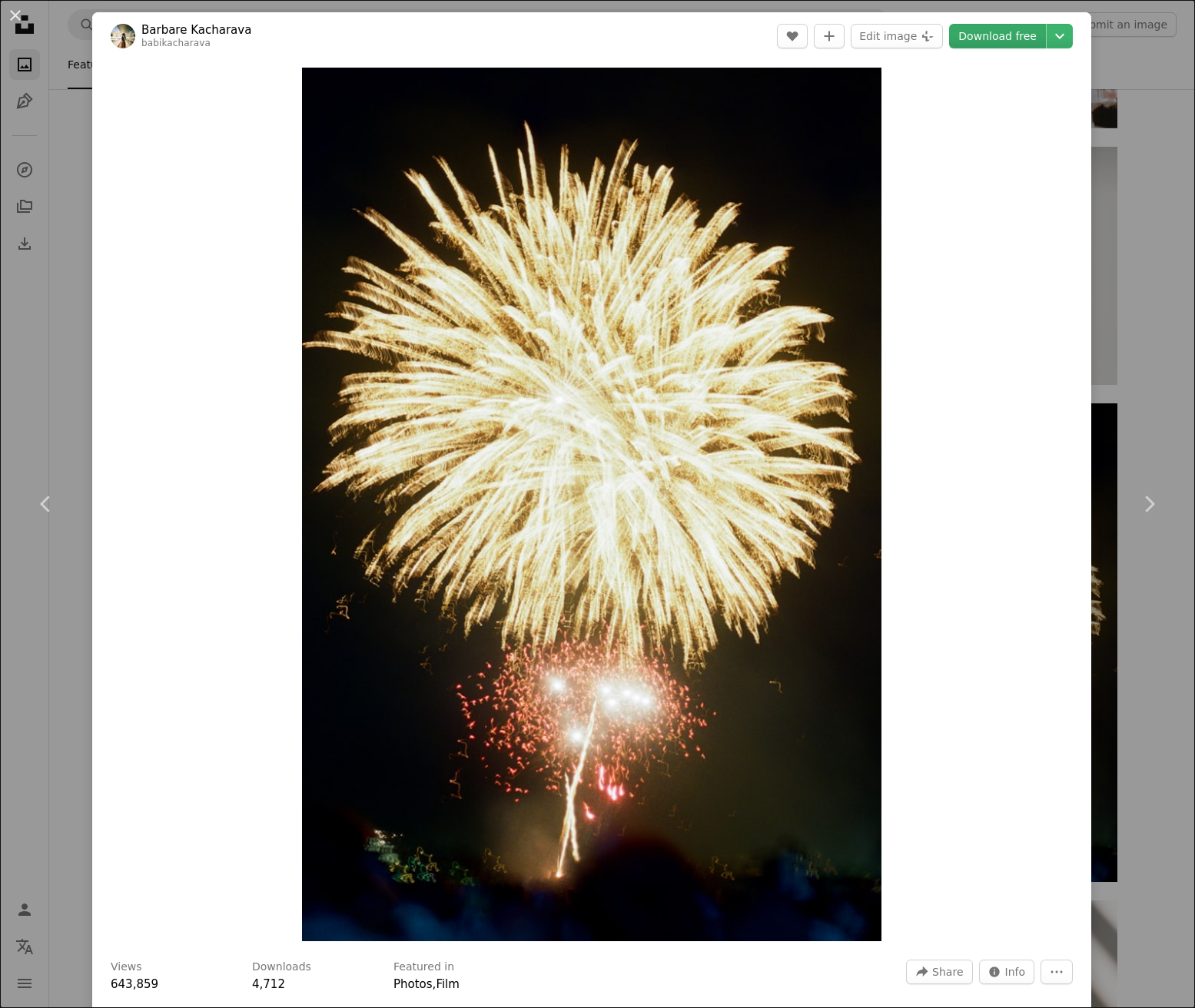
click at [1008, 35] on link "Download free" at bounding box center [998, 36] width 97 height 25
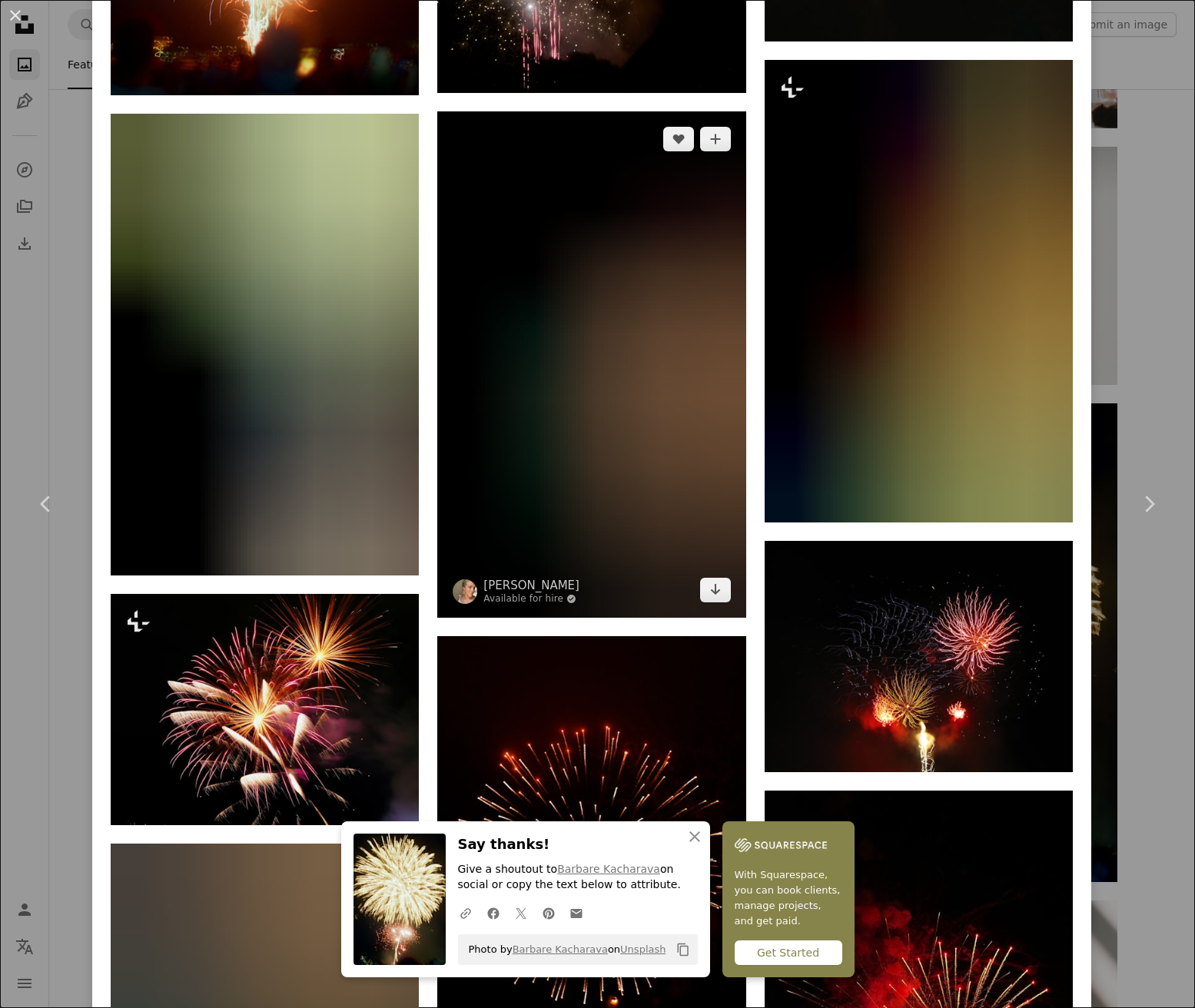
scroll to position [1894, 0]
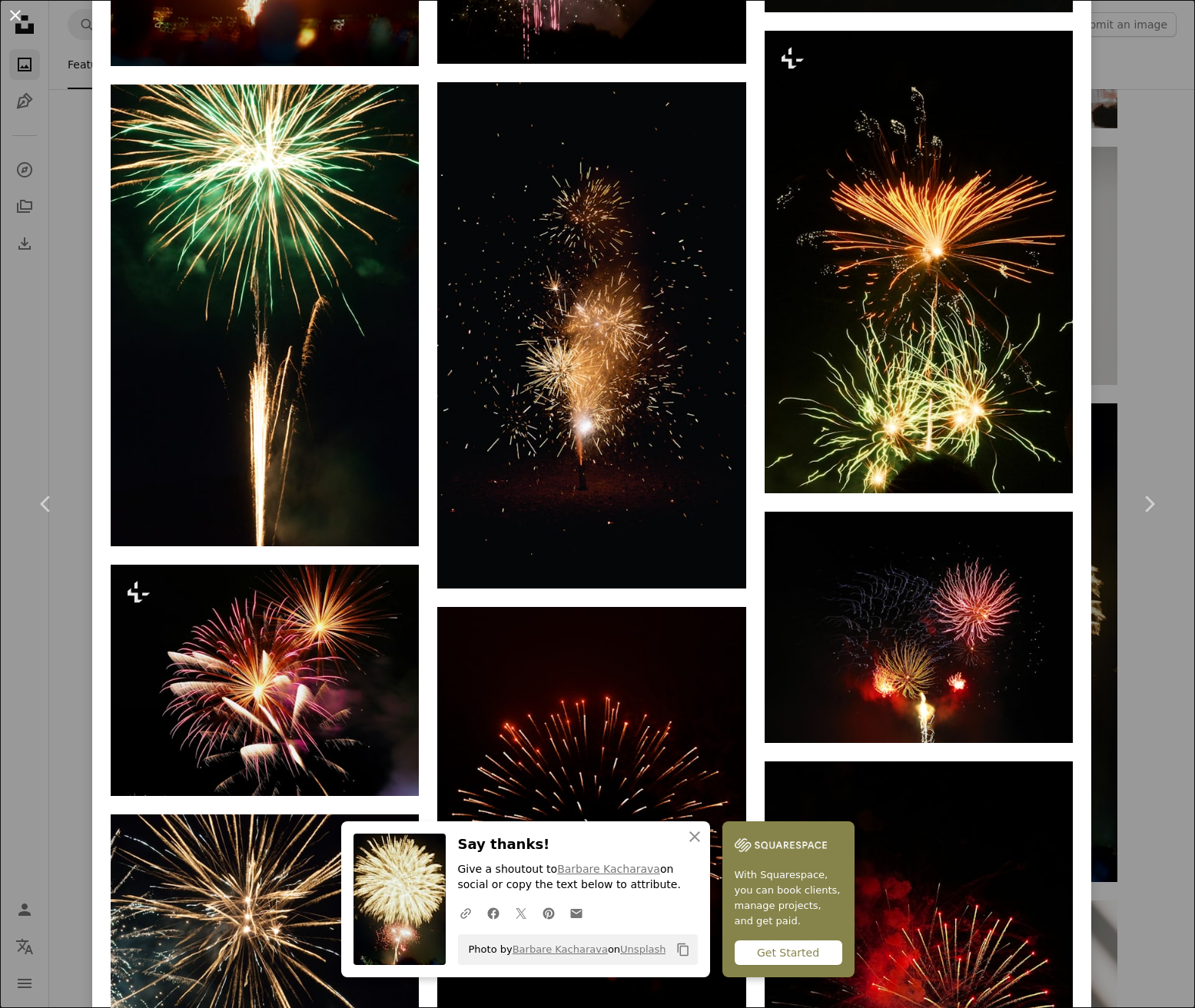
click at [25, 14] on button "An X shape" at bounding box center [15, 15] width 18 height 18
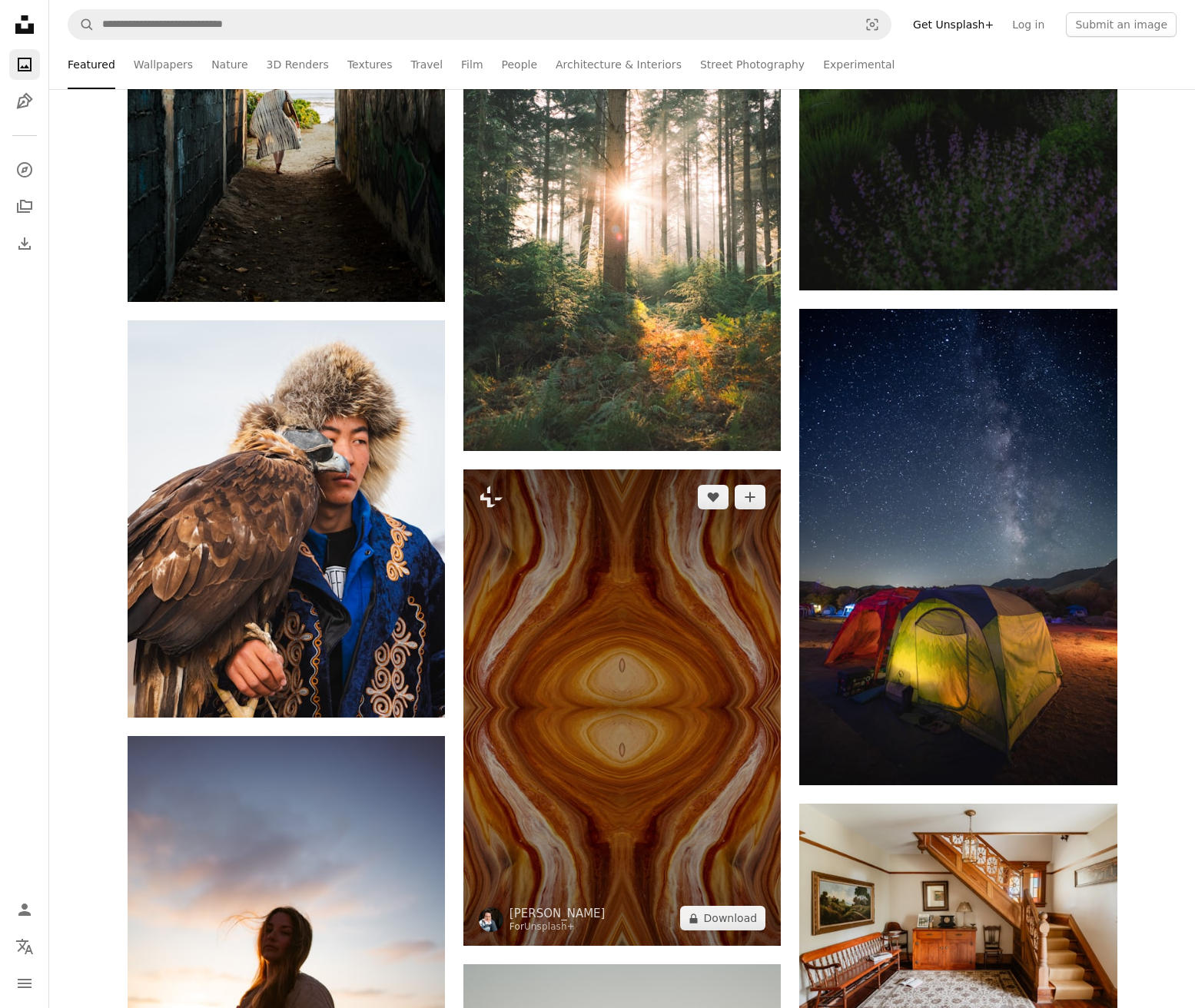
scroll to position [47161, 0]
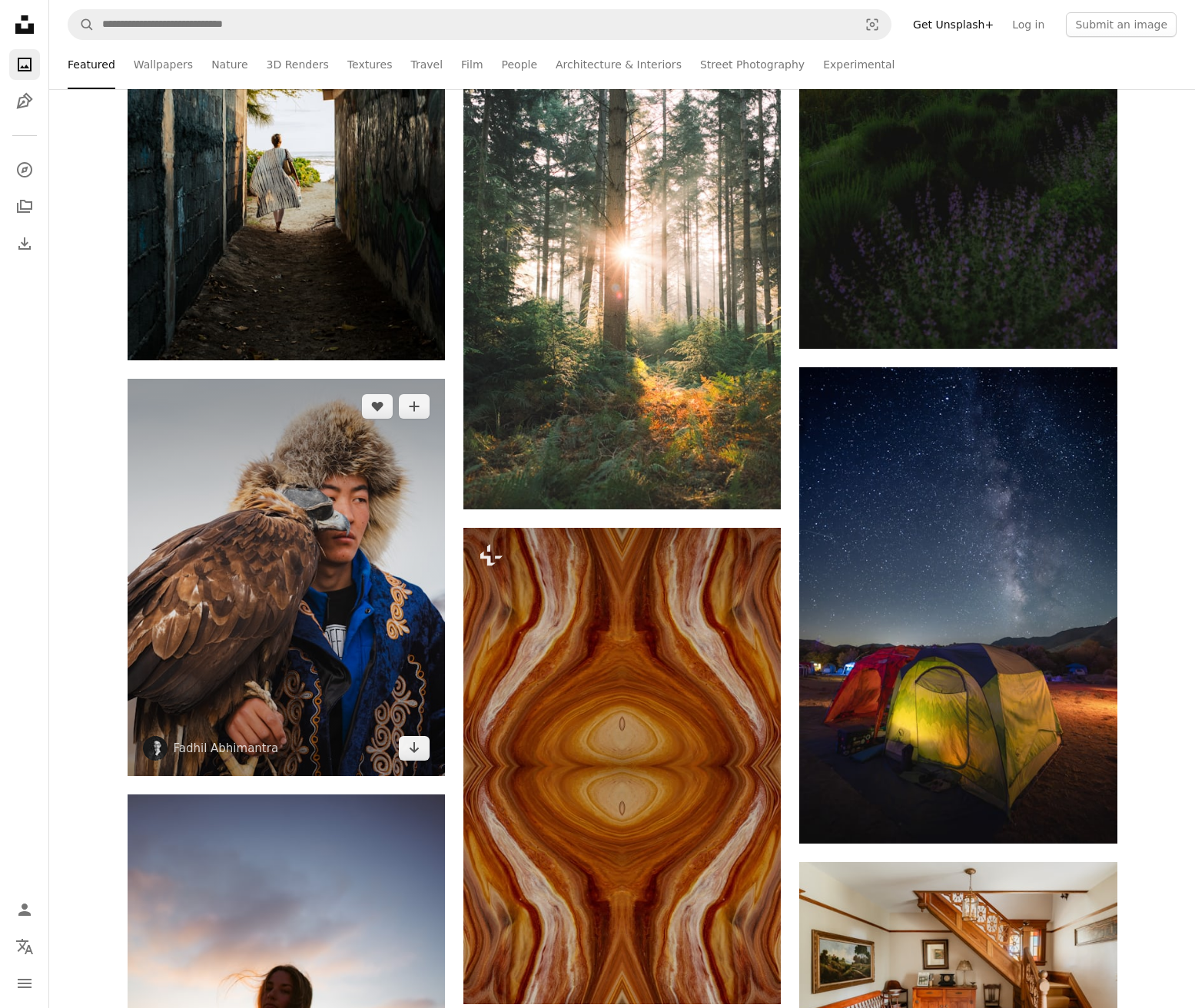
click at [377, 538] on img at bounding box center [286, 577] width 317 height 397
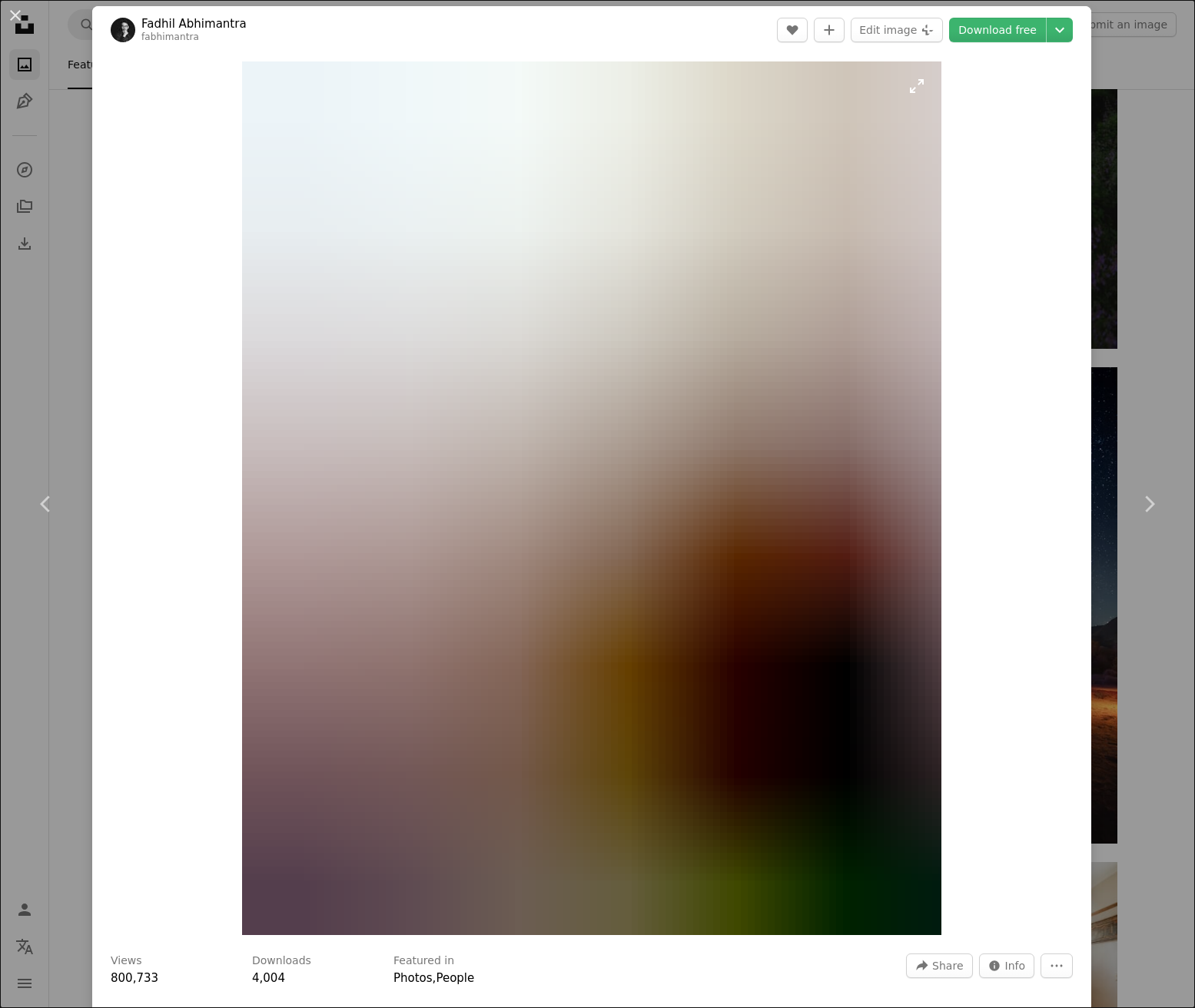
scroll to position [6, 0]
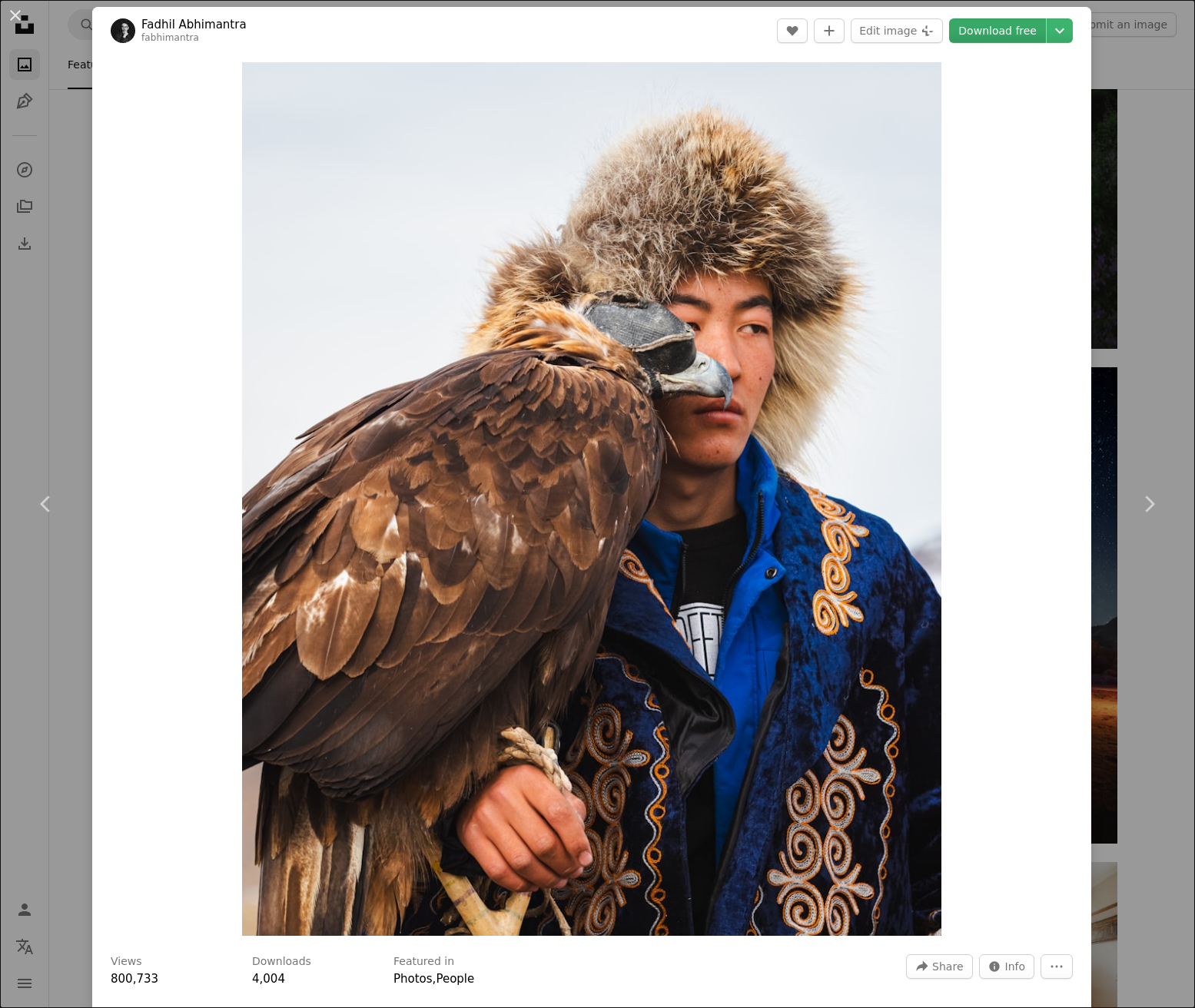
click at [1006, 33] on link "Download free" at bounding box center [998, 30] width 97 height 25
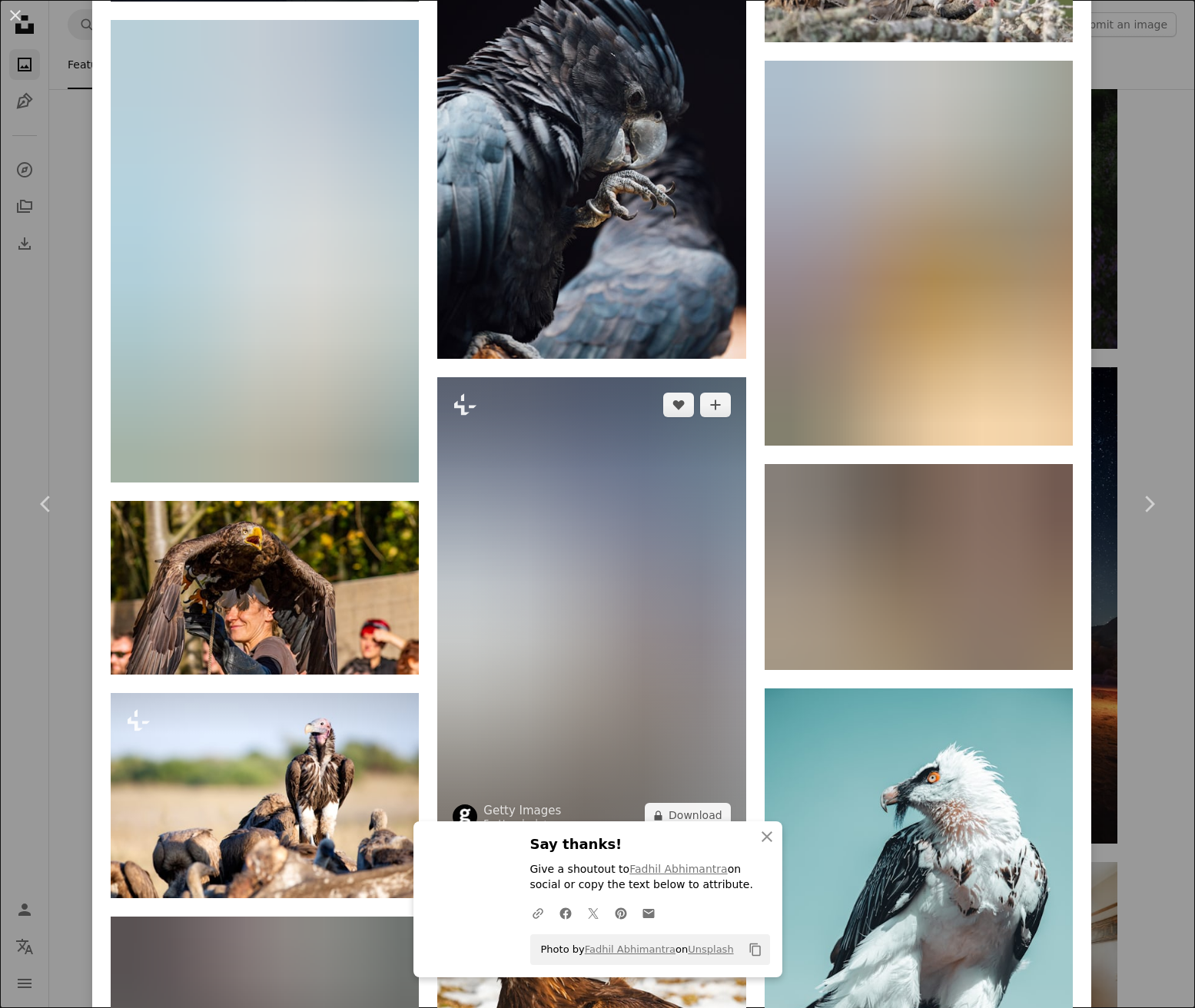
scroll to position [7964, 0]
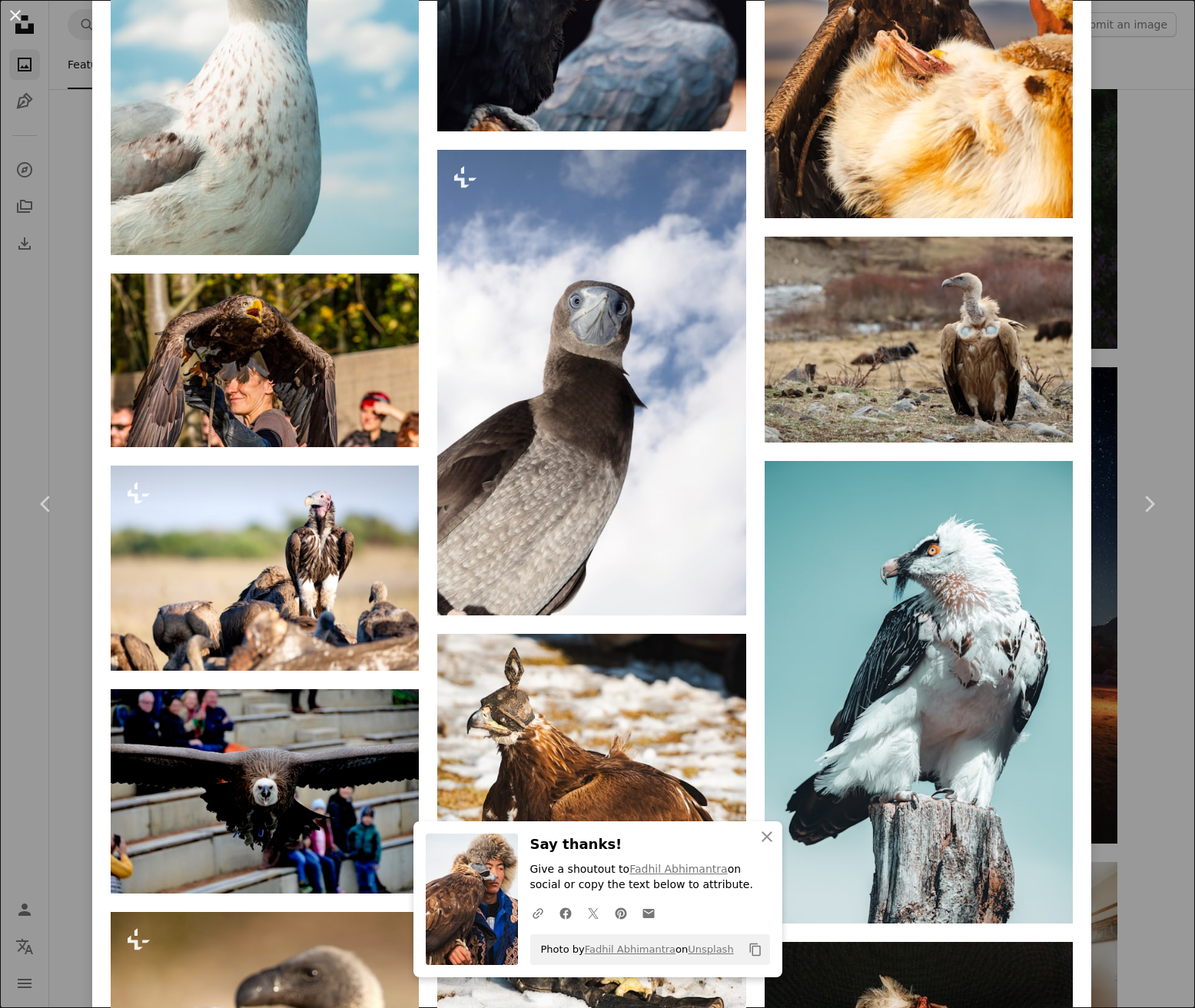
click at [21, 13] on button "An X shape" at bounding box center [15, 15] width 18 height 18
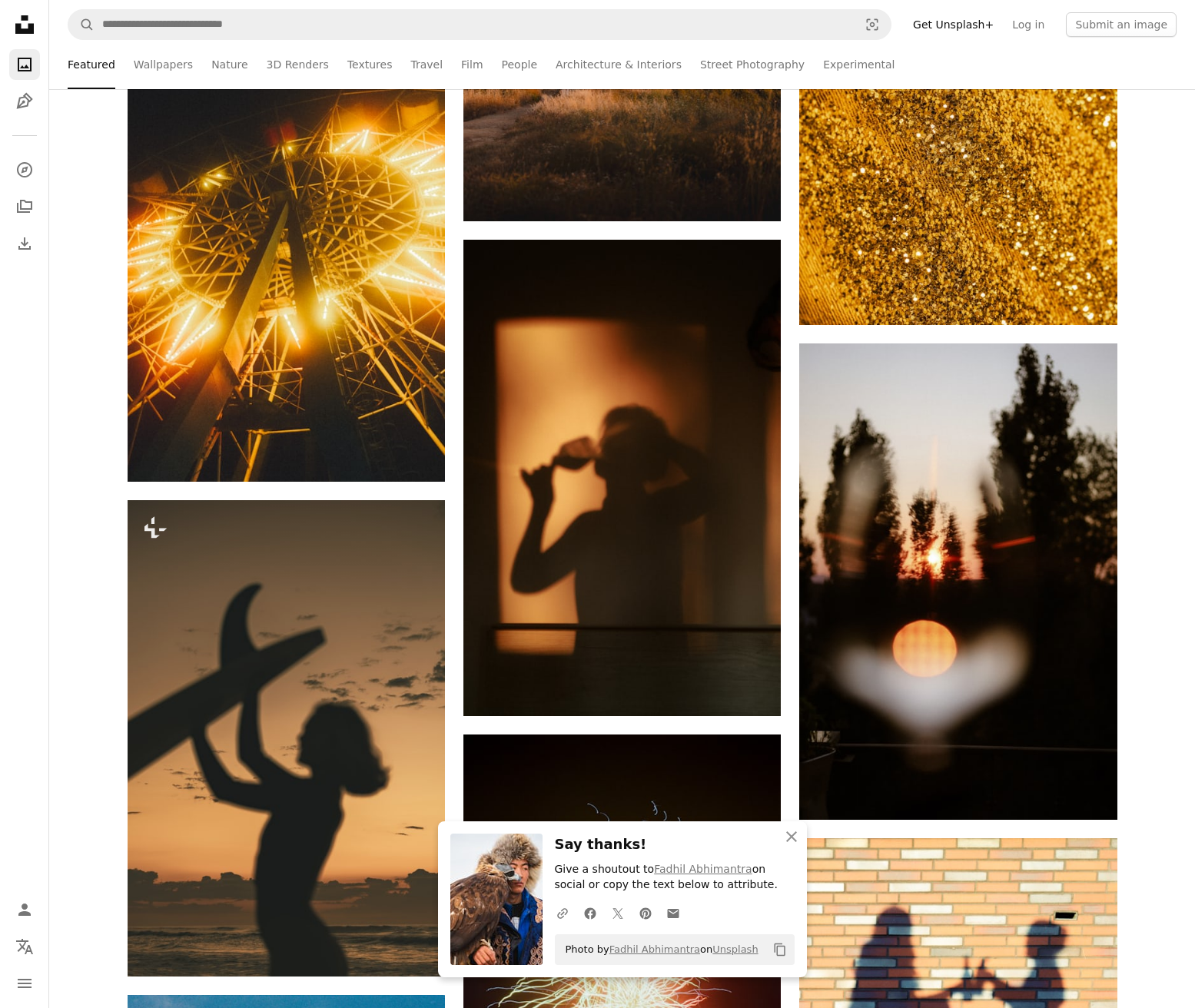
scroll to position [48395, 0]
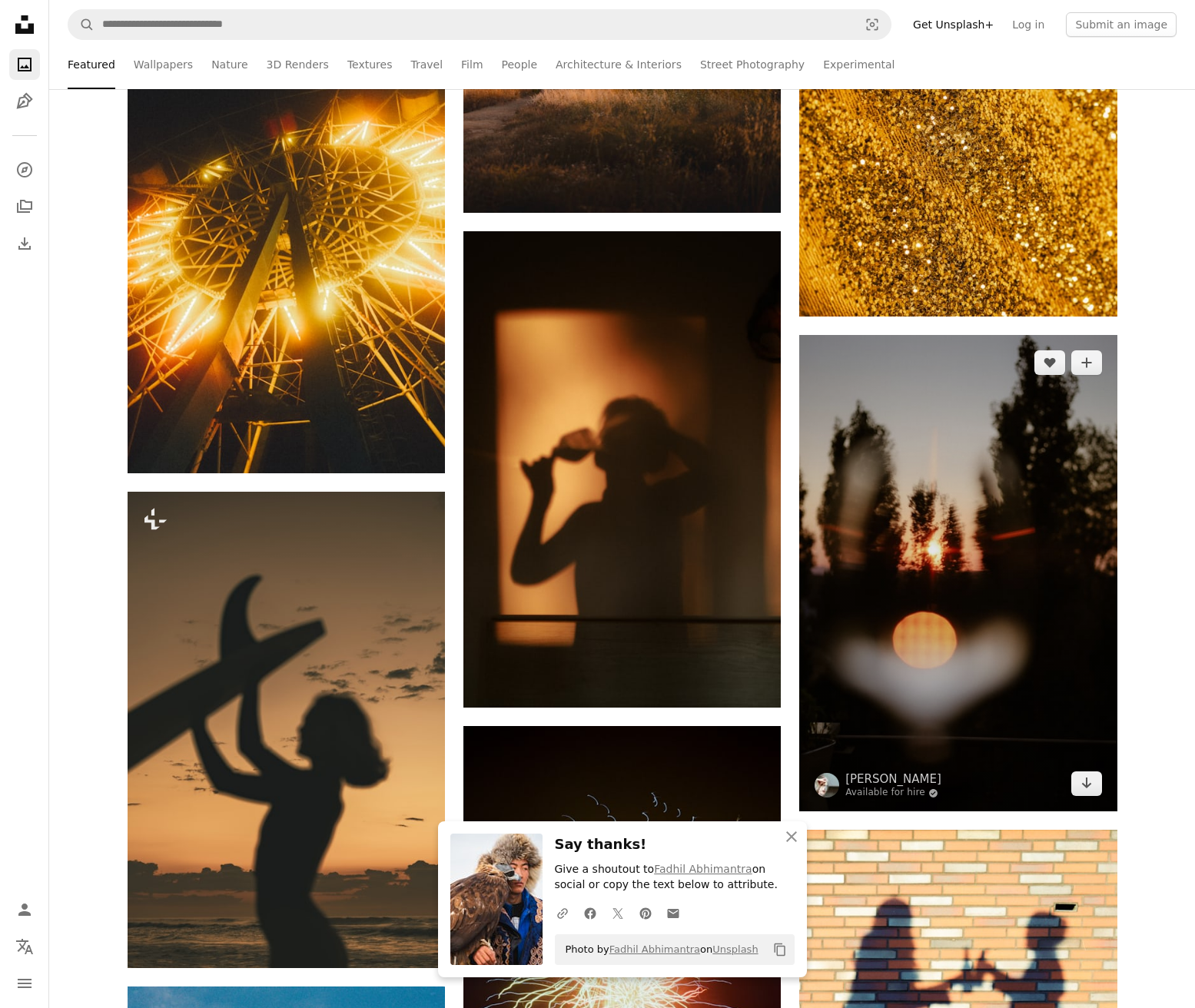
click at [987, 585] on img at bounding box center [958, 572] width 317 height 476
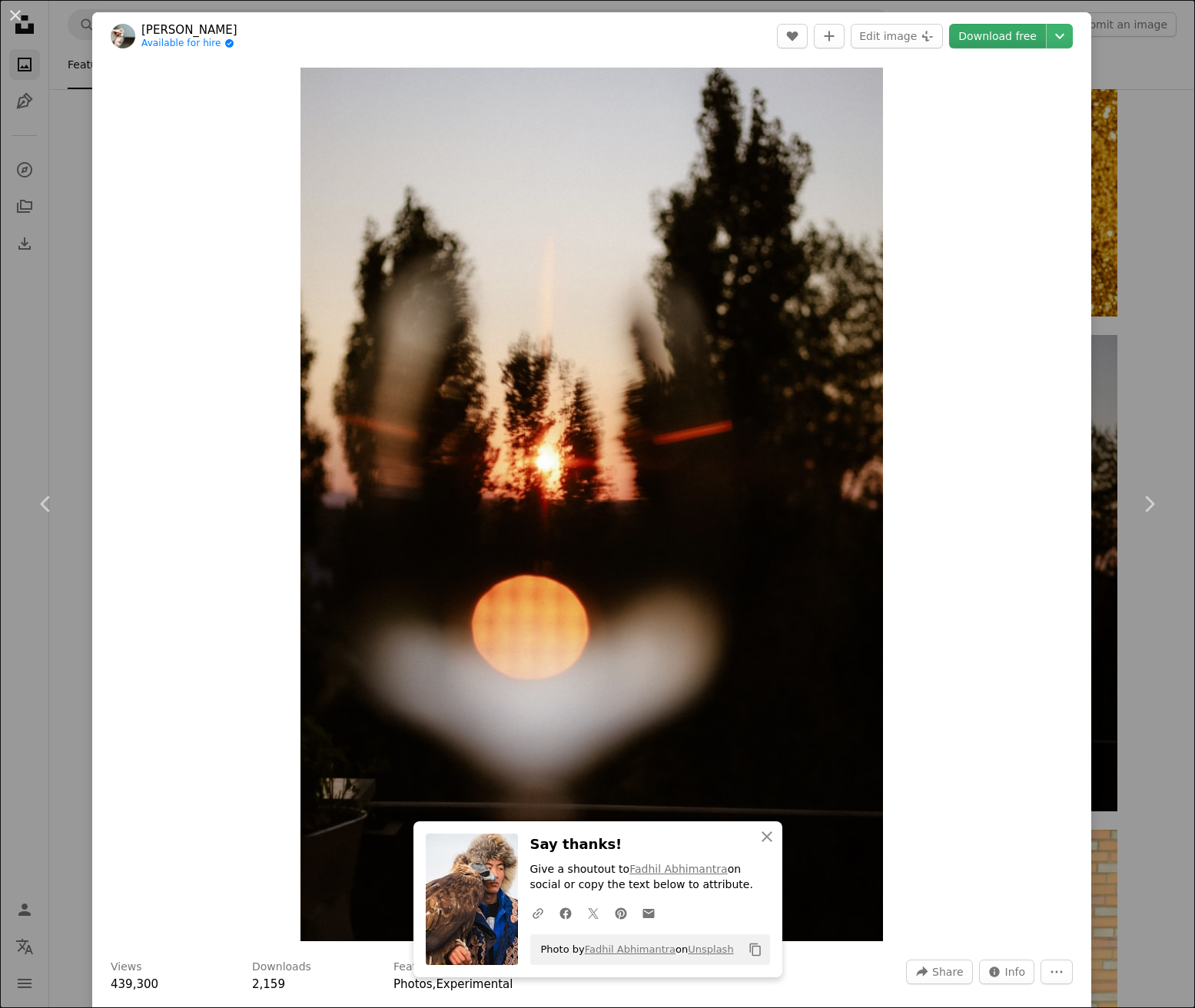
click at [1012, 37] on link "Download free" at bounding box center [998, 36] width 97 height 25
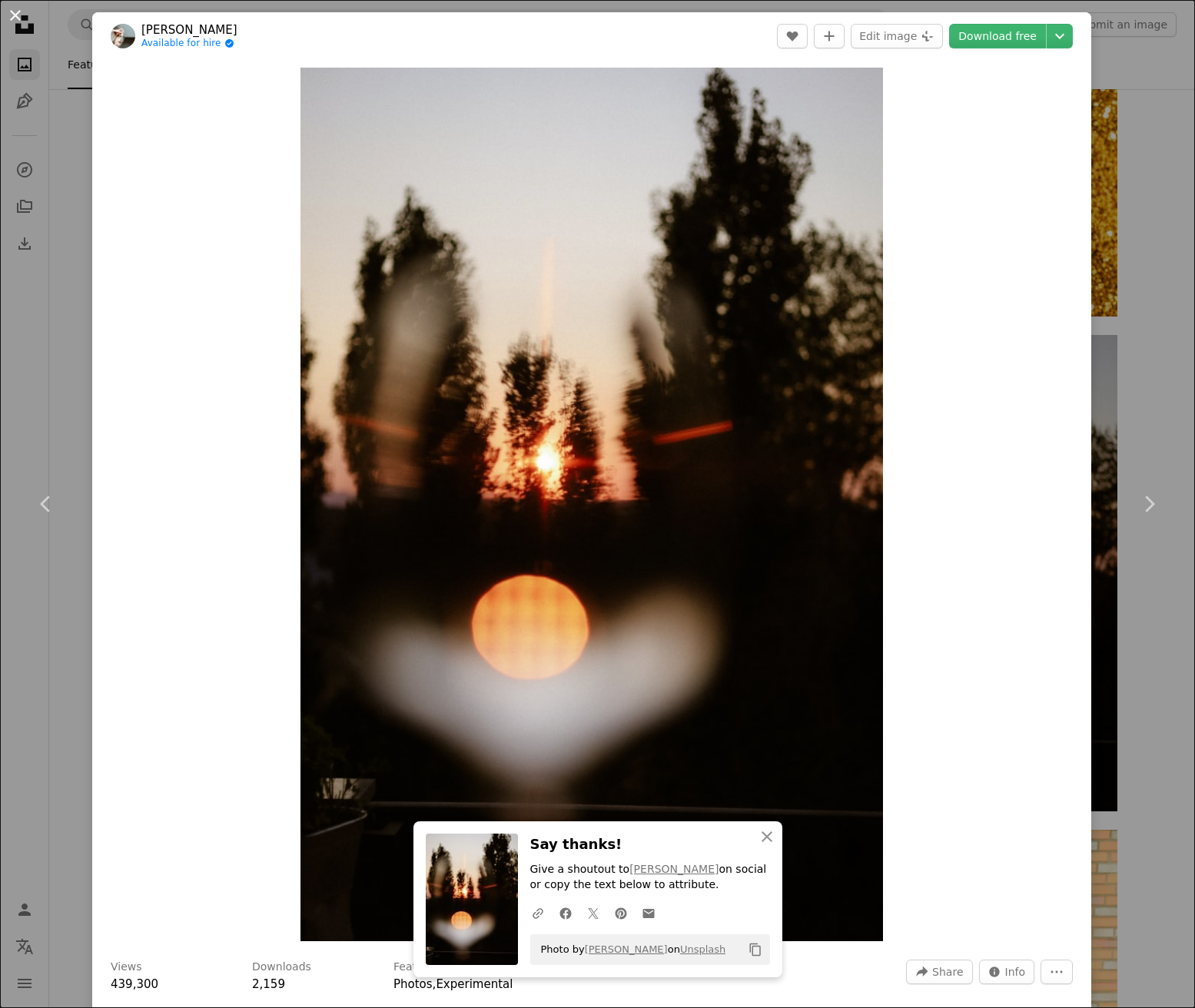
click at [16, 16] on button "An X shape" at bounding box center [15, 15] width 18 height 18
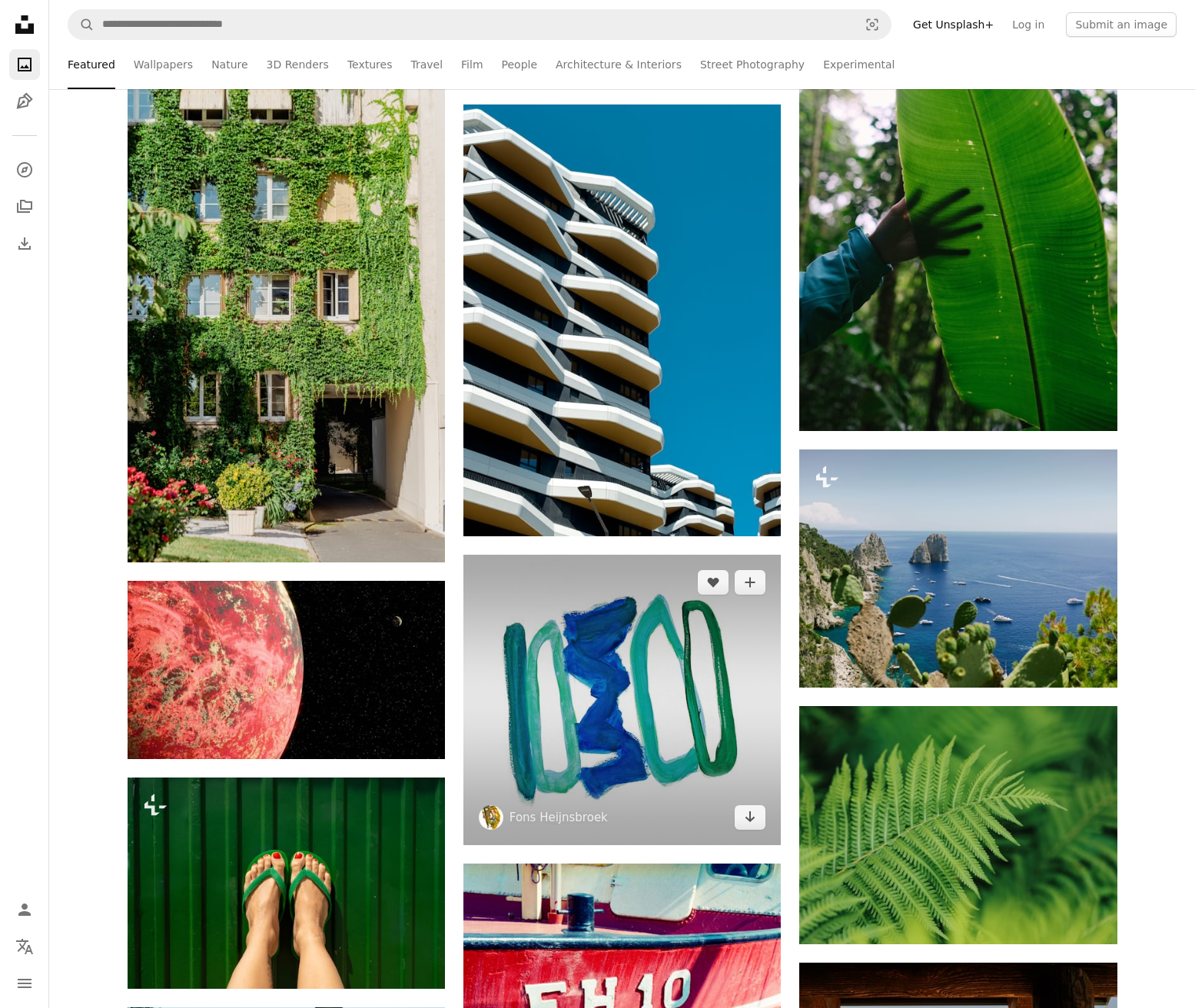
scroll to position [50740, 0]
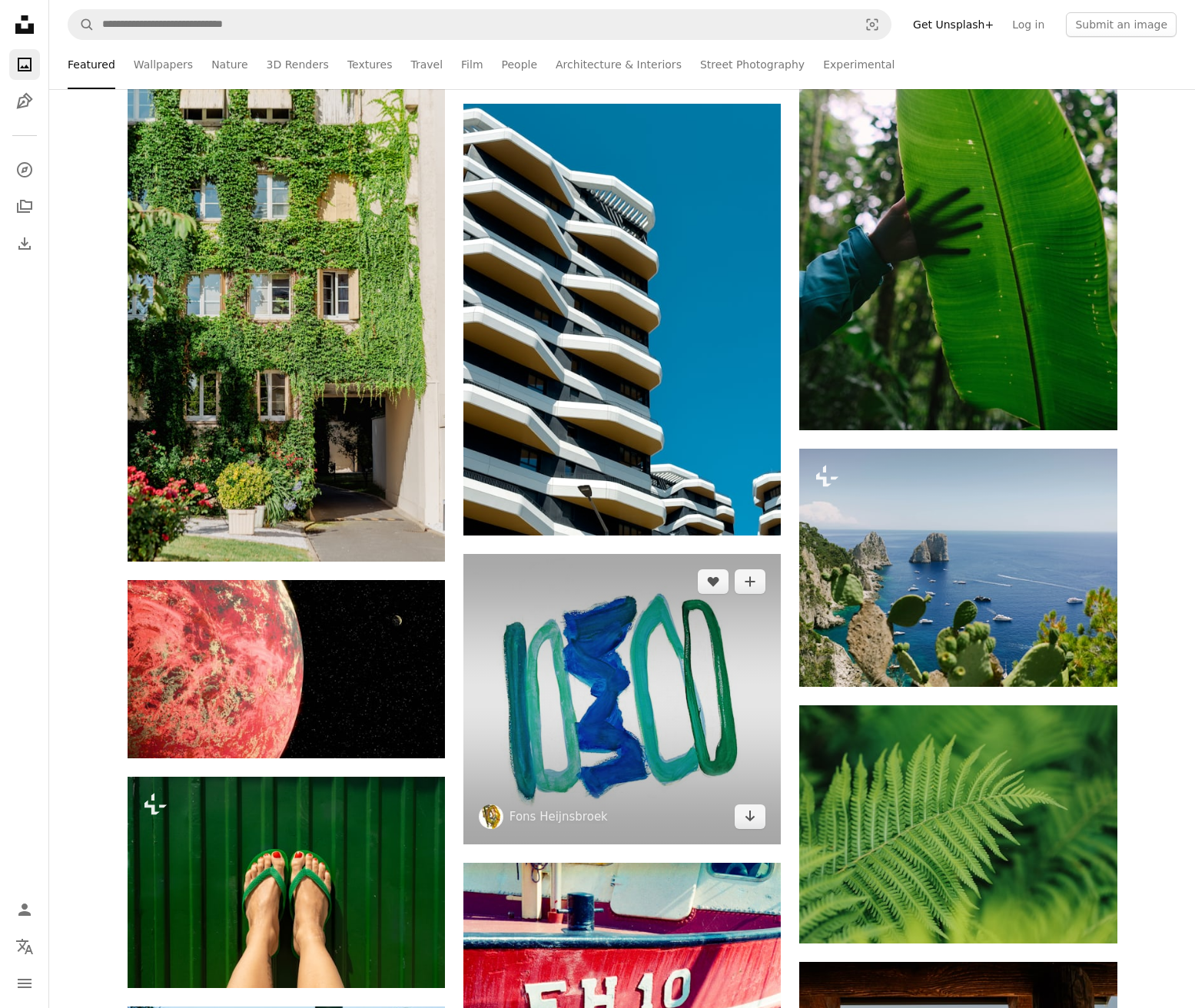
click at [707, 652] on img at bounding box center [623, 699] width 317 height 290
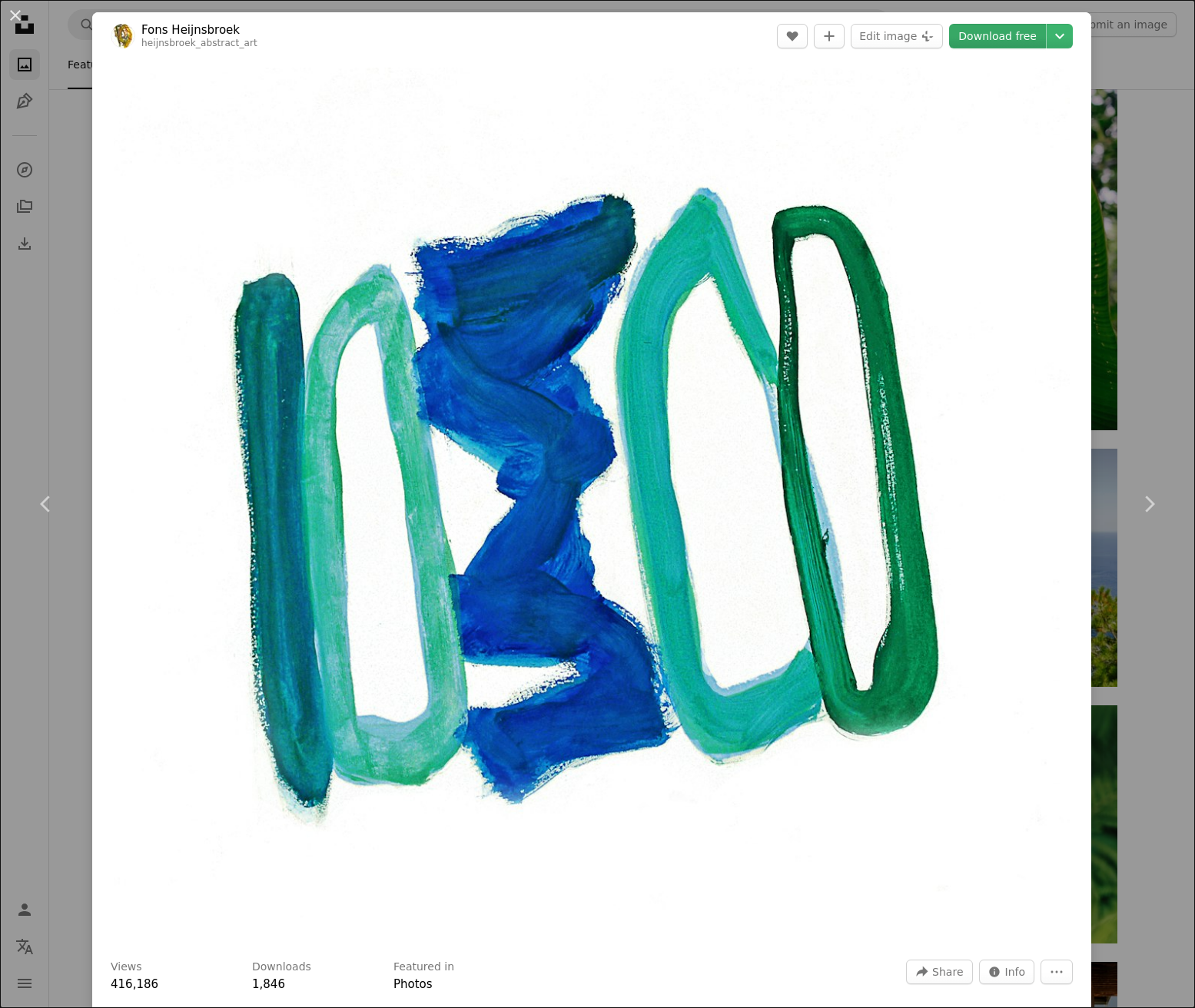
click at [989, 39] on link "Download free" at bounding box center [998, 36] width 97 height 25
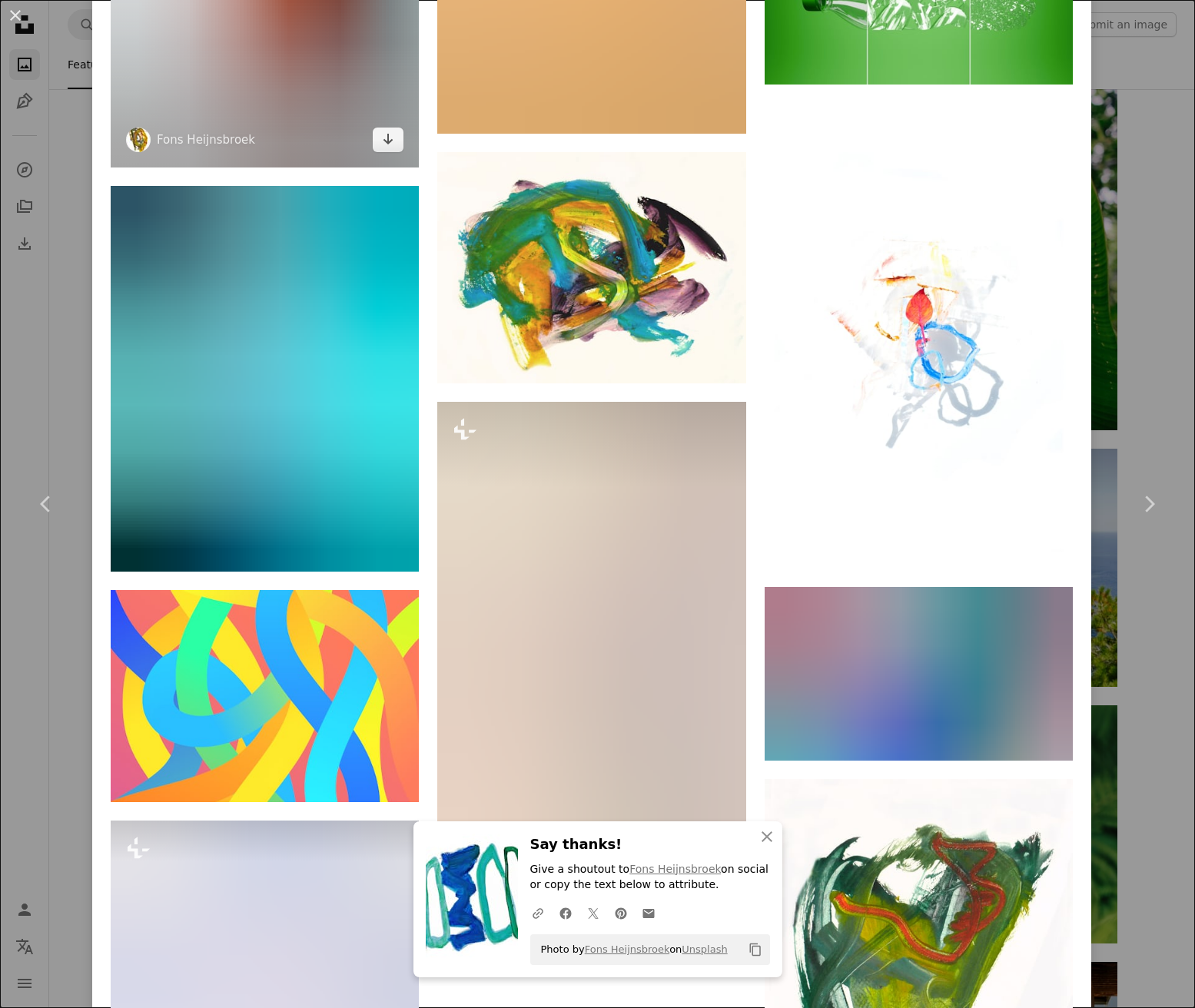
scroll to position [5007, 0]
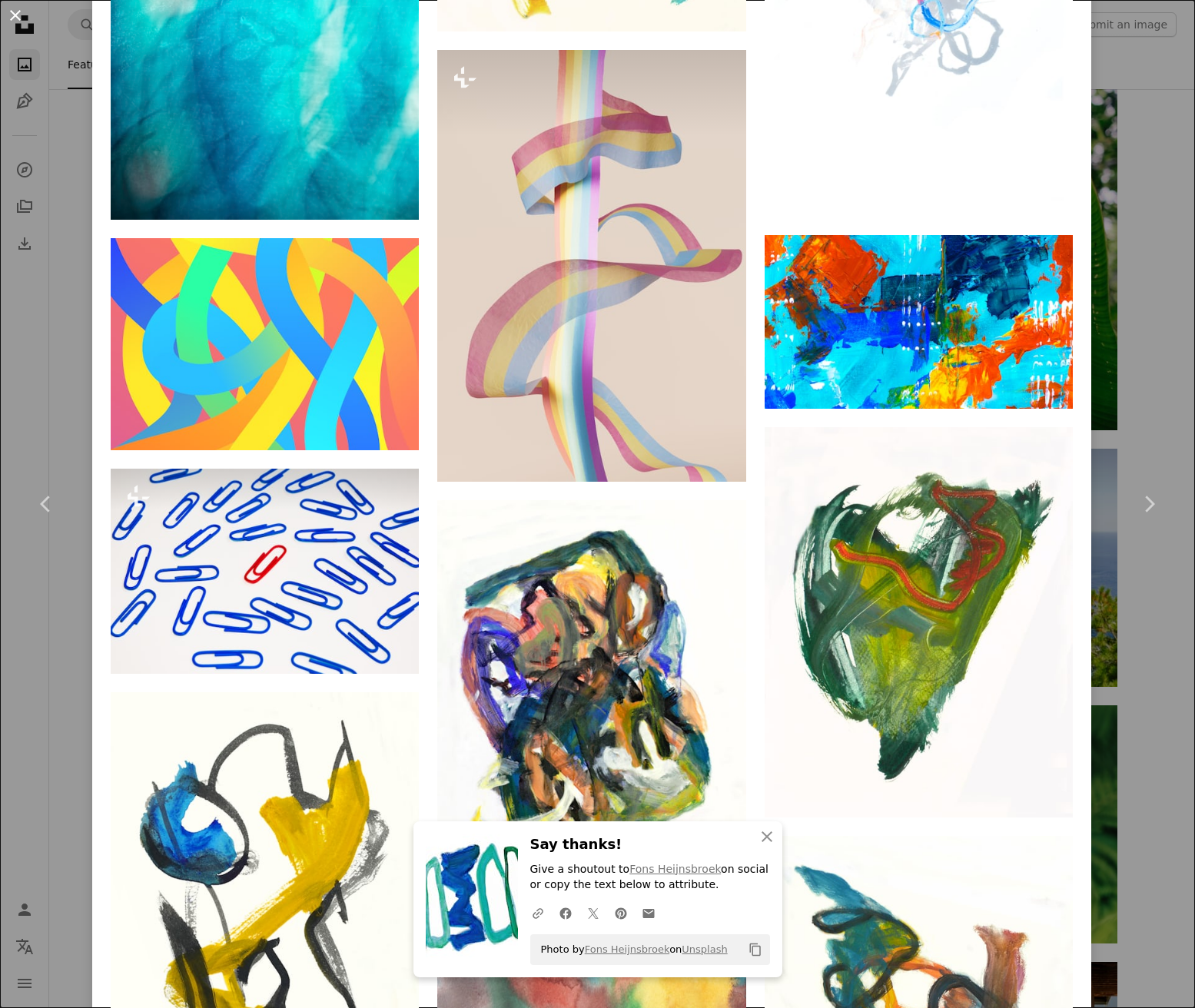
click at [19, 16] on button "An X shape" at bounding box center [15, 15] width 18 height 18
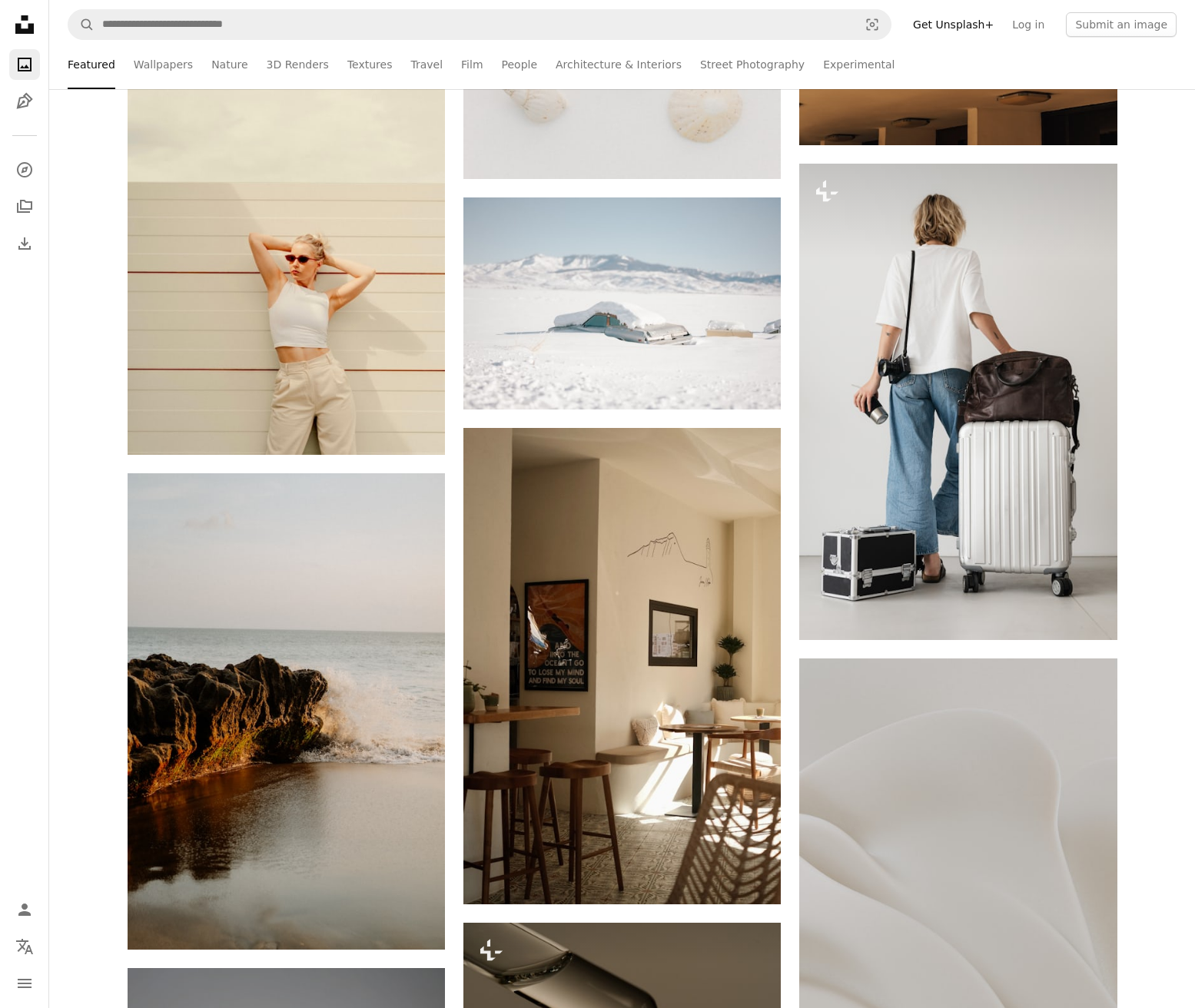
scroll to position [57694, 0]
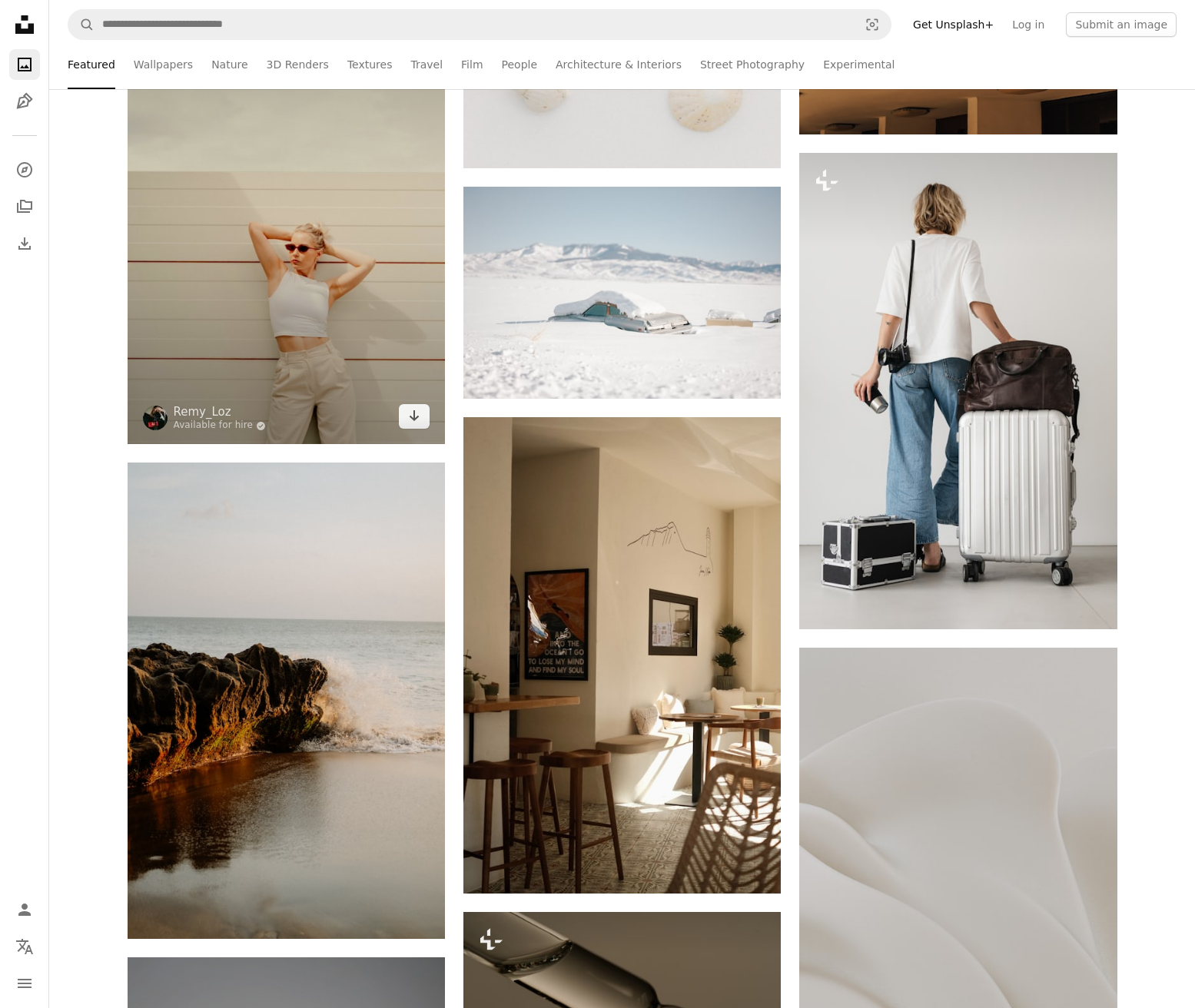
click at [282, 214] on img at bounding box center [286, 206] width 317 height 476
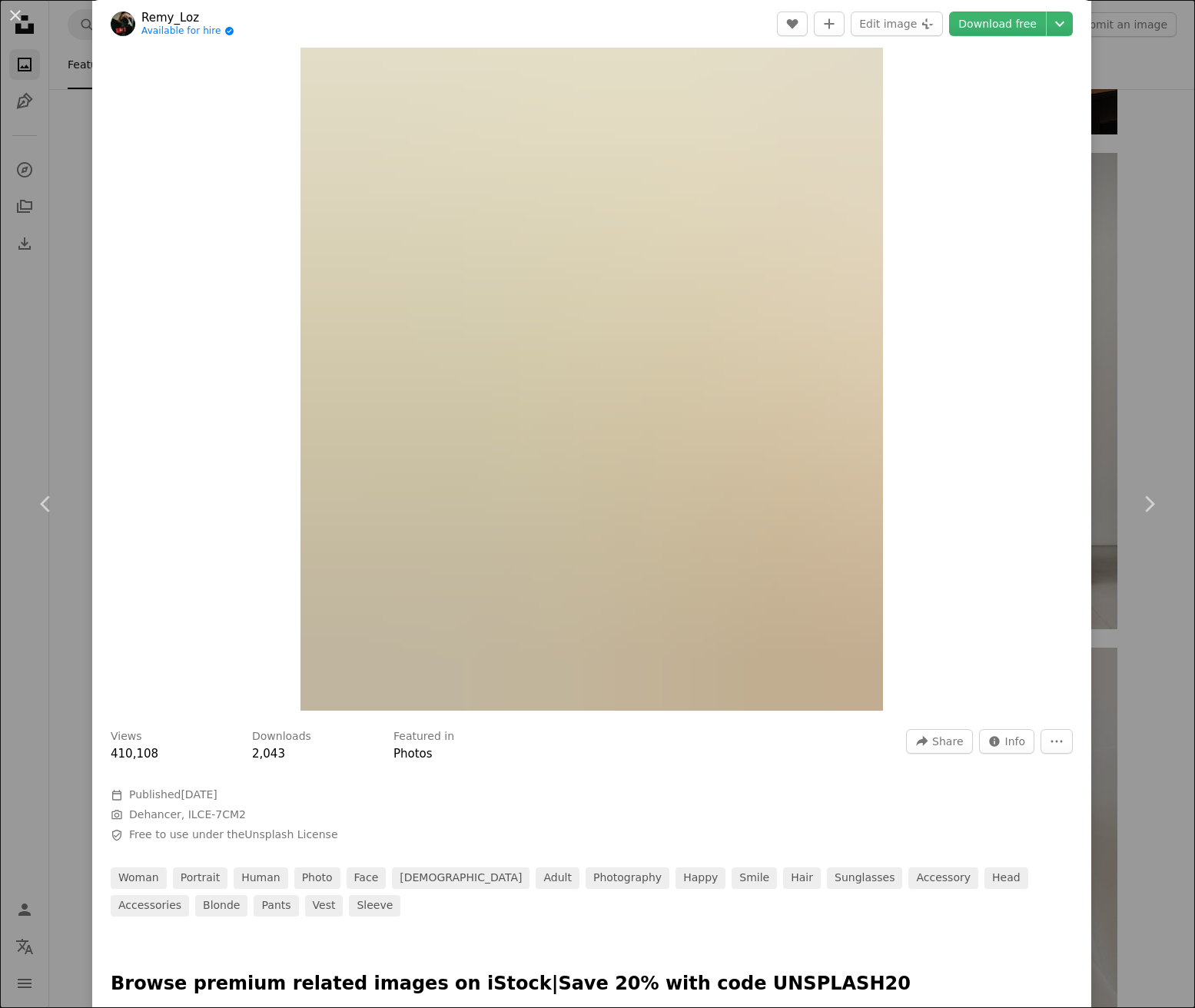
scroll to position [144, 0]
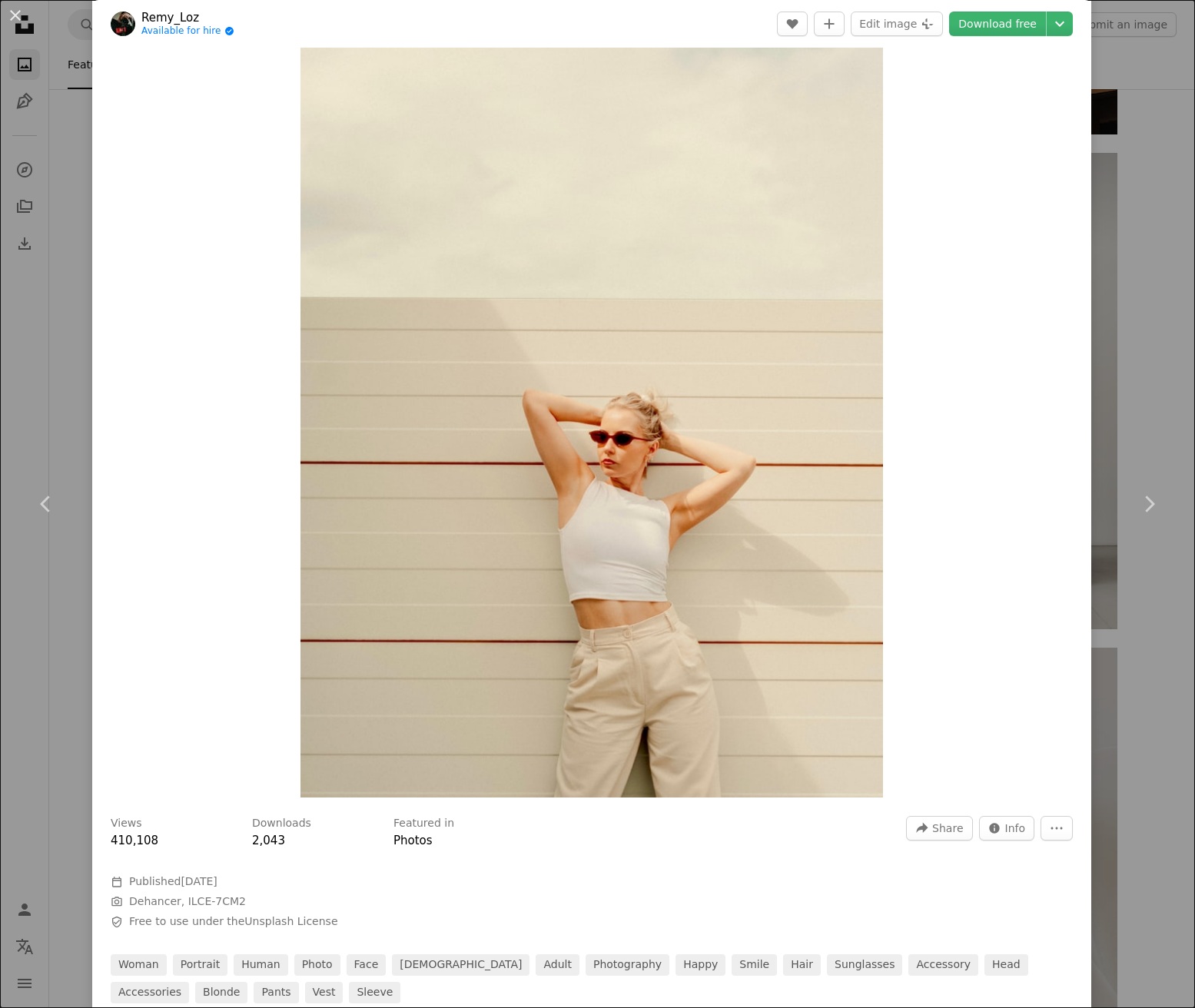
drag, startPoint x: 17, startPoint y: 16, endPoint x: 184, endPoint y: 159, distance: 219.9
click at [17, 16] on button "An X shape" at bounding box center [15, 15] width 18 height 18
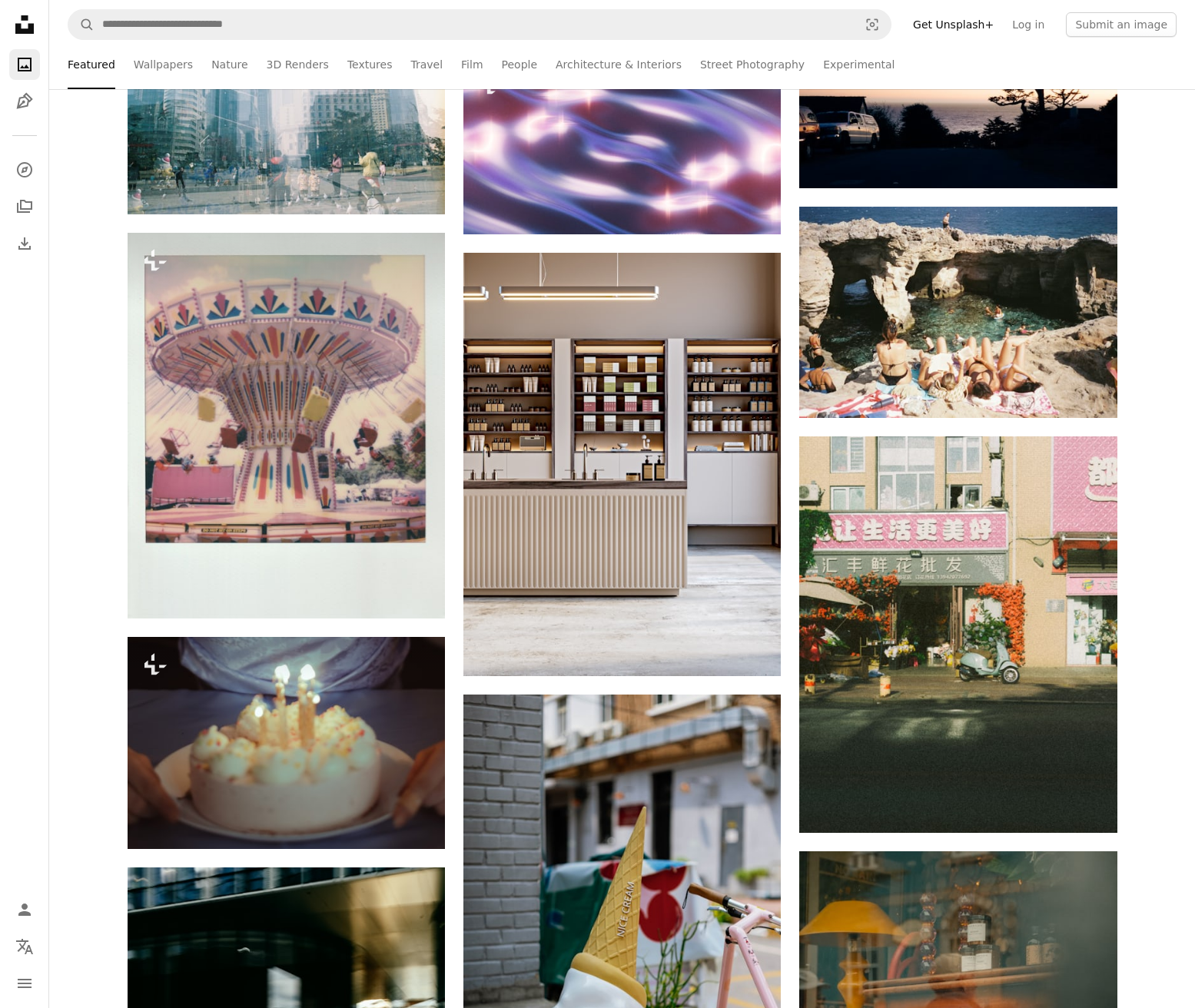
scroll to position [69823, 0]
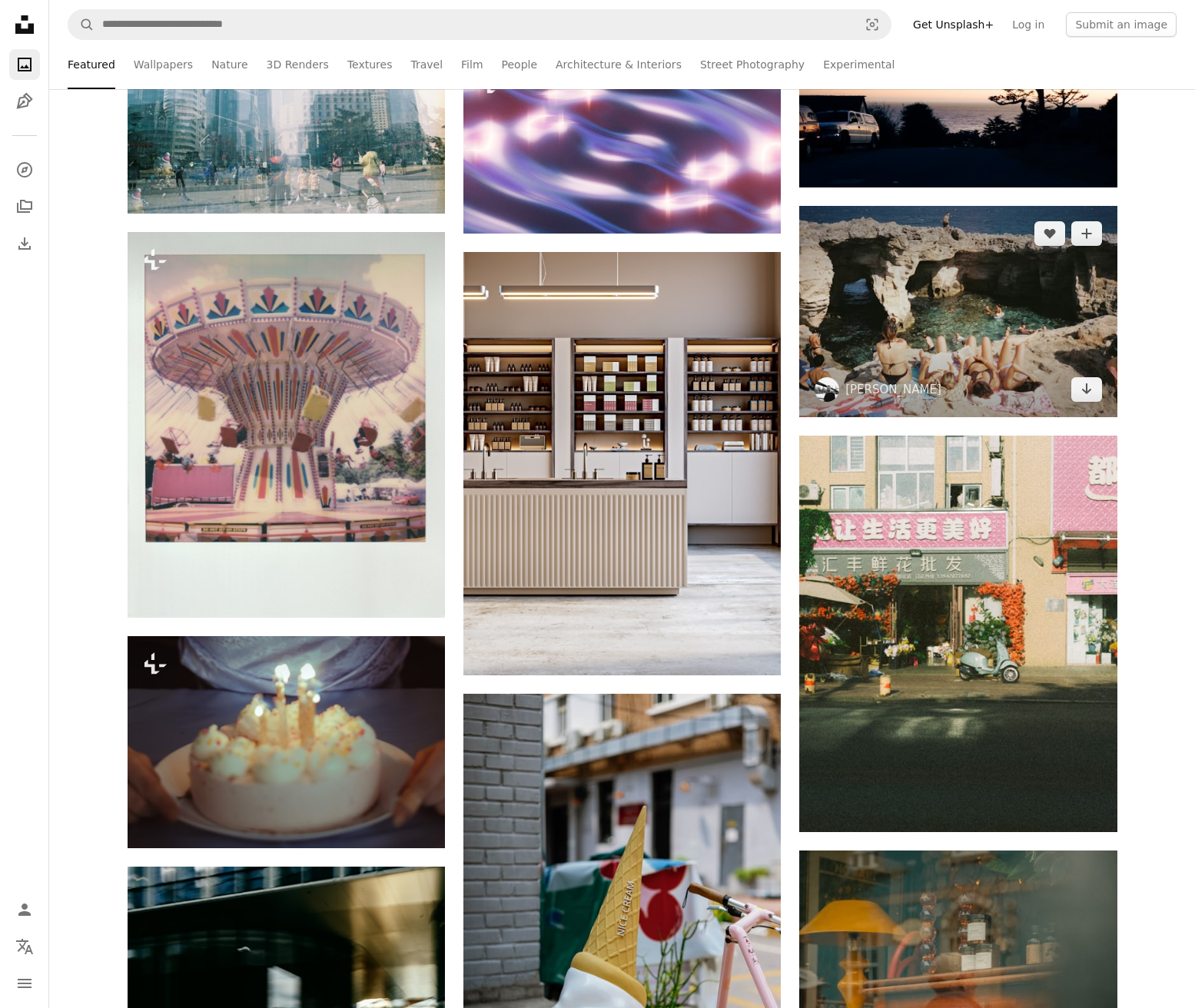
click at [976, 326] on img at bounding box center [958, 311] width 317 height 210
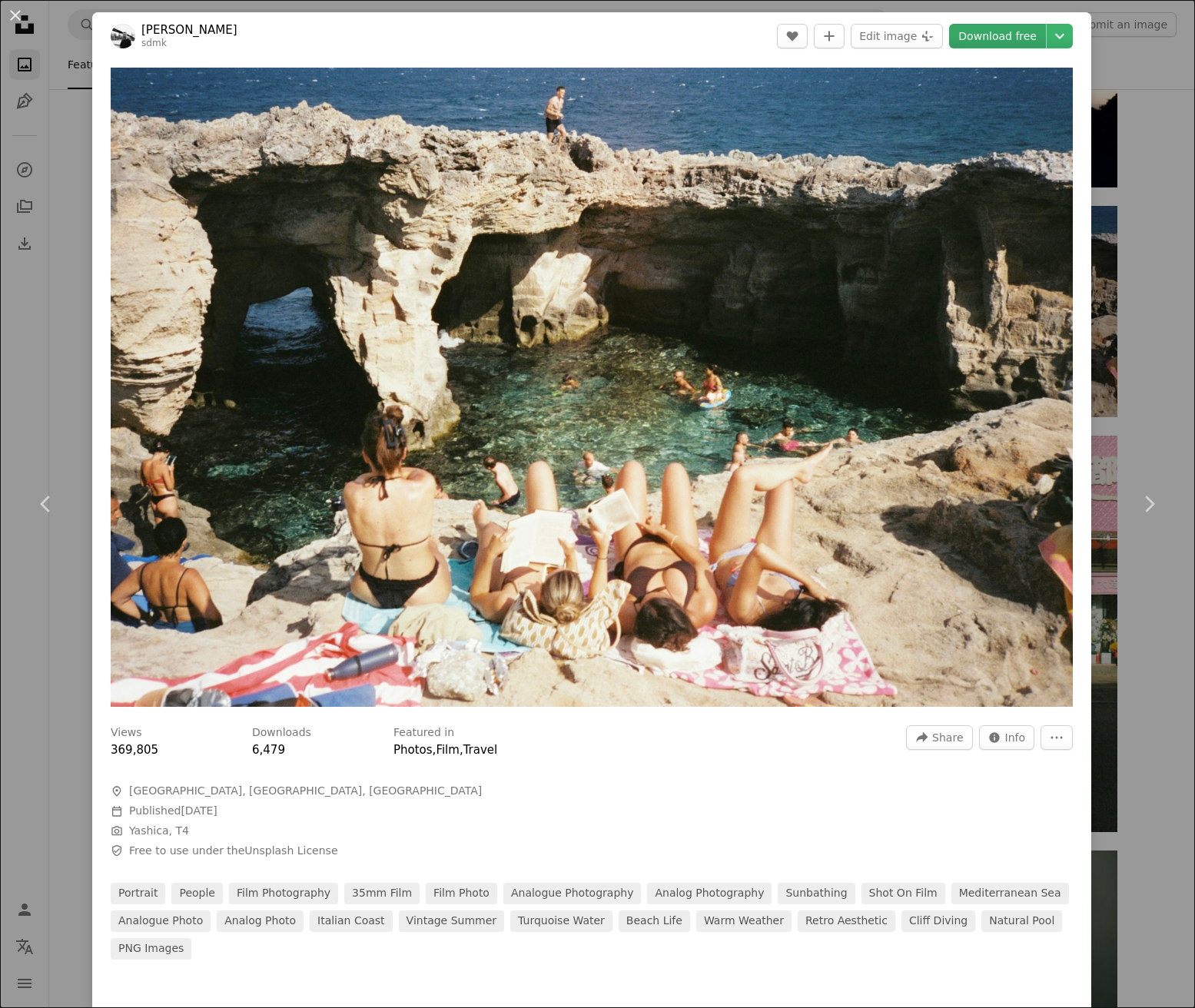
click at [1005, 44] on link "Download free" at bounding box center [998, 36] width 97 height 25
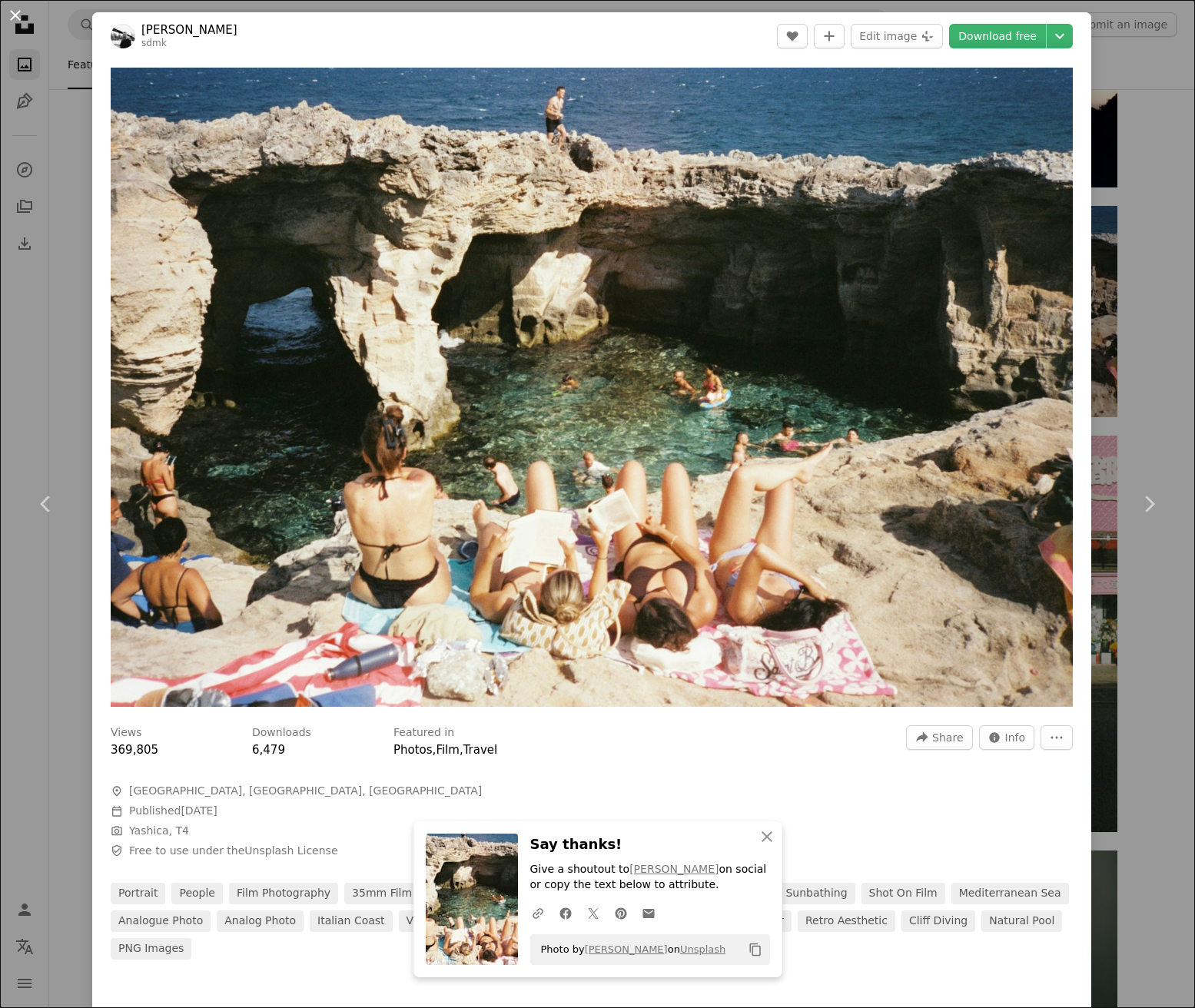
click at [9, 20] on button "An X shape" at bounding box center [15, 15] width 18 height 18
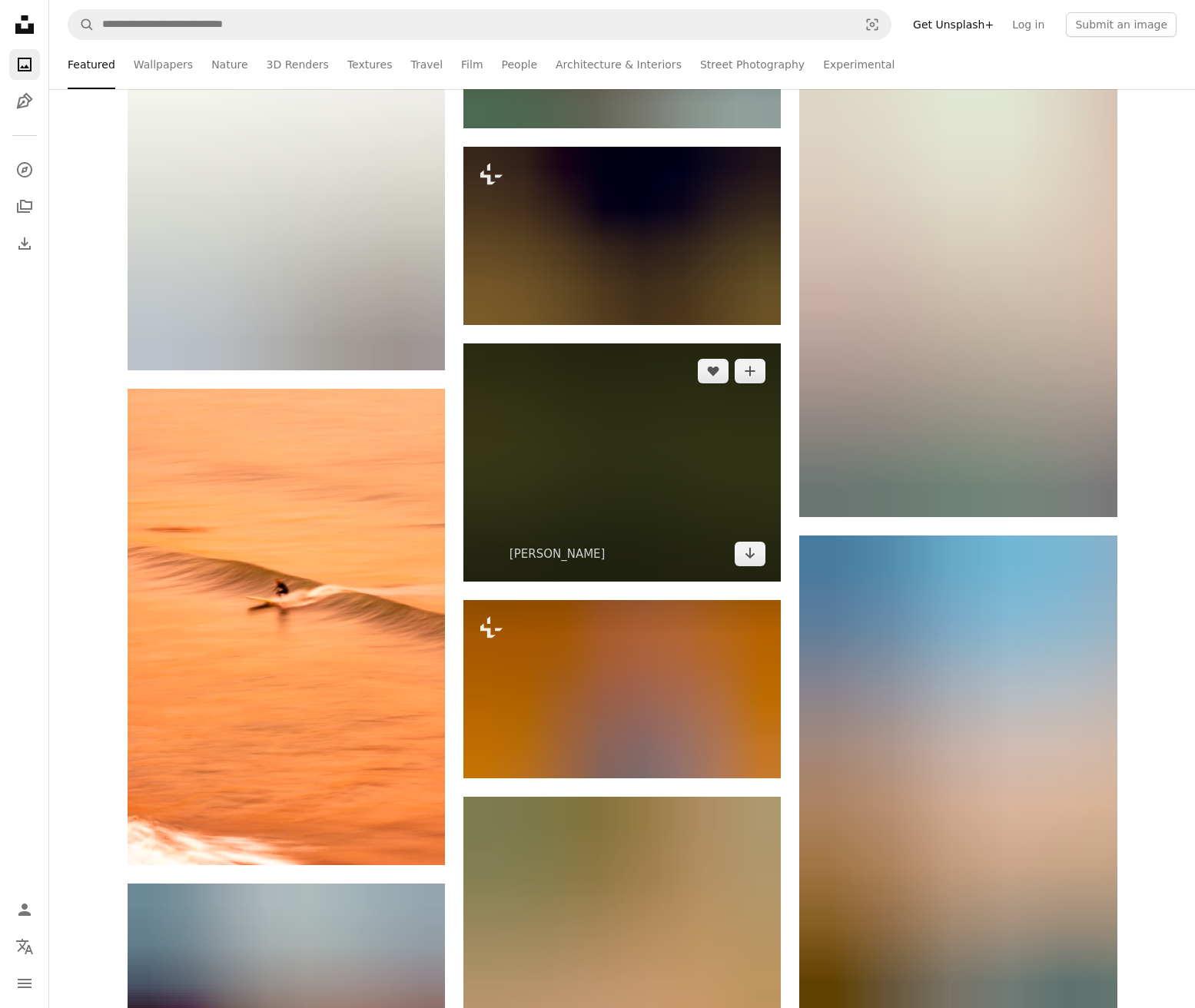
scroll to position [74576, 0]
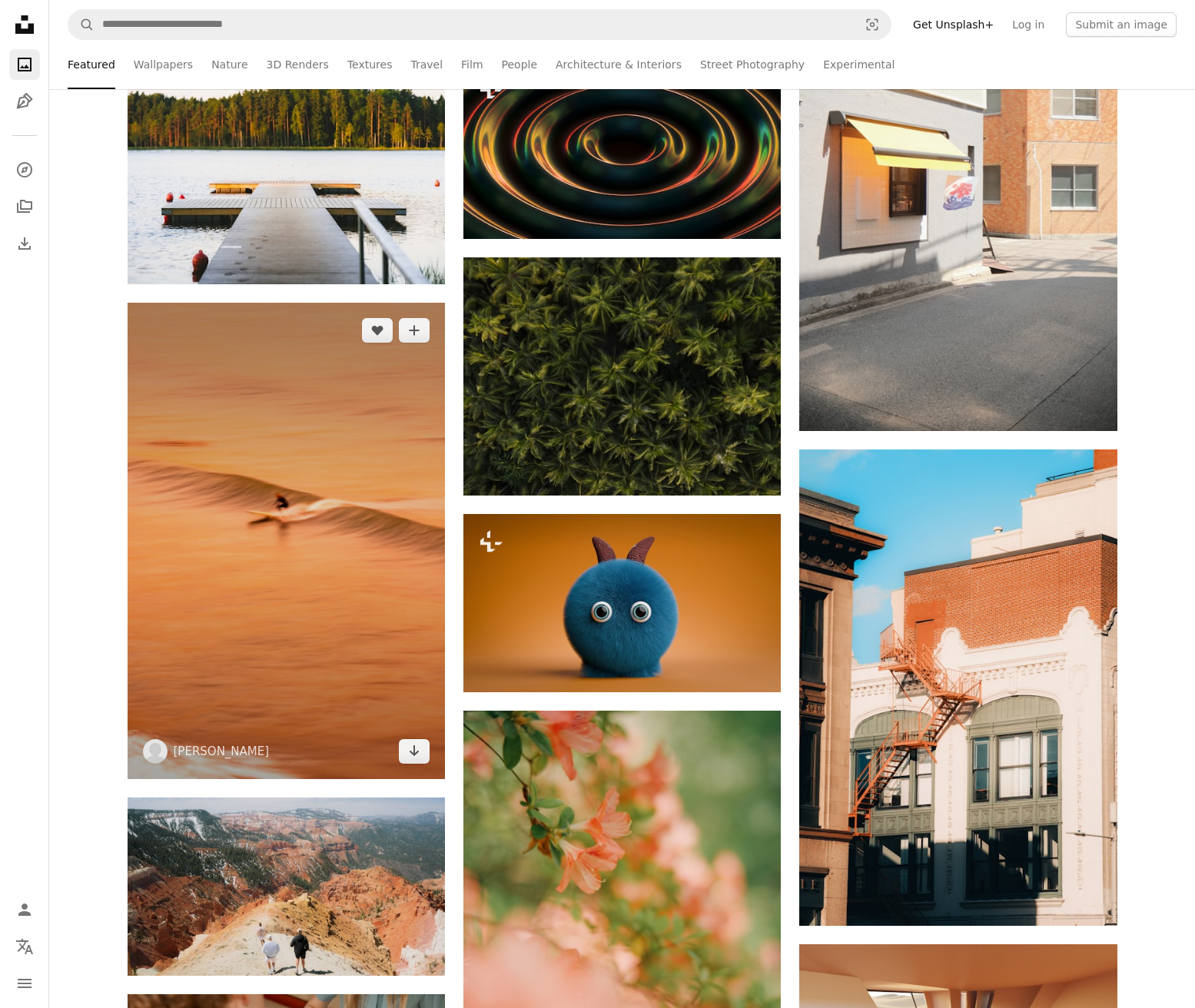
click at [321, 423] on img at bounding box center [286, 540] width 317 height 476
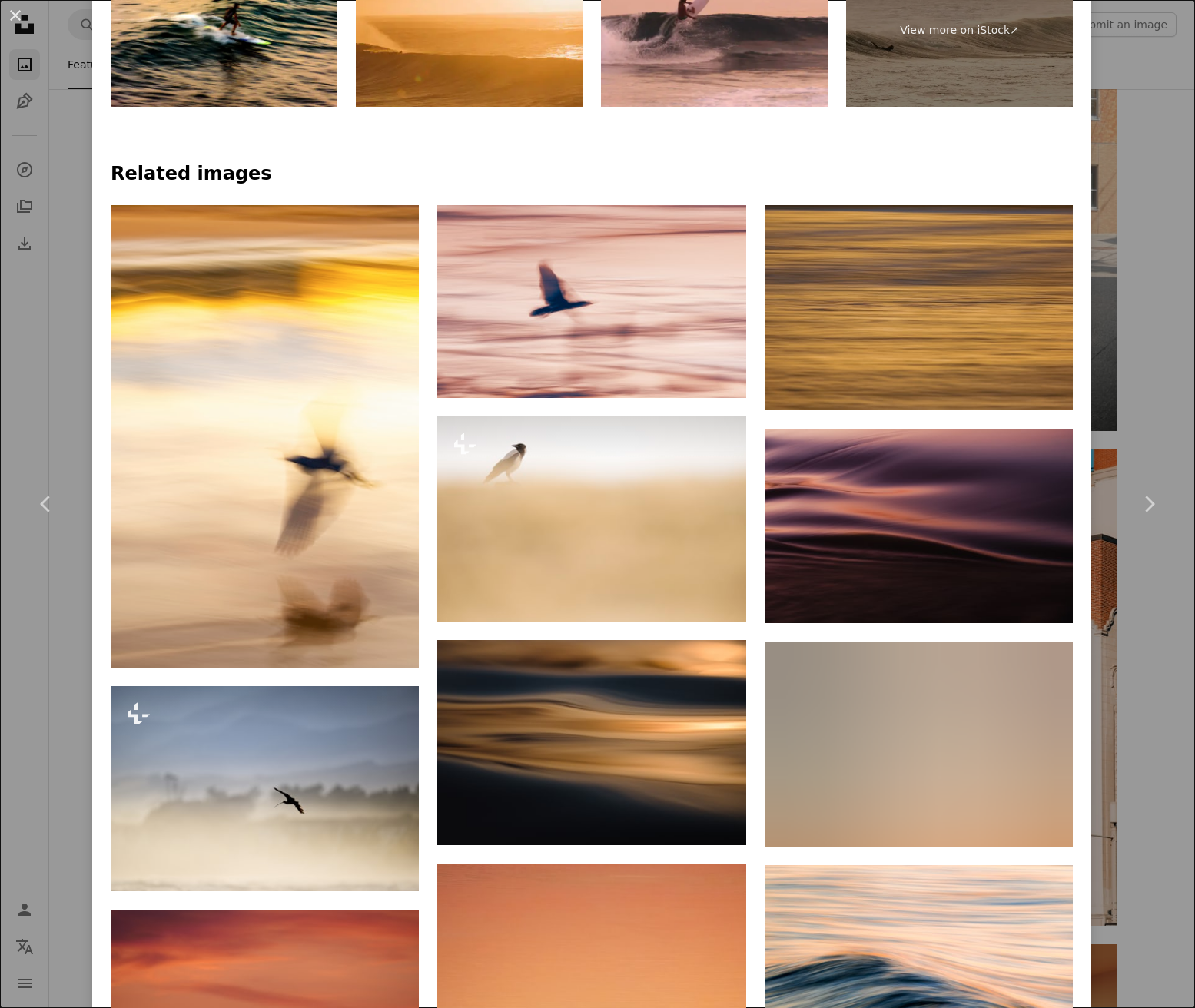
scroll to position [1664, 0]
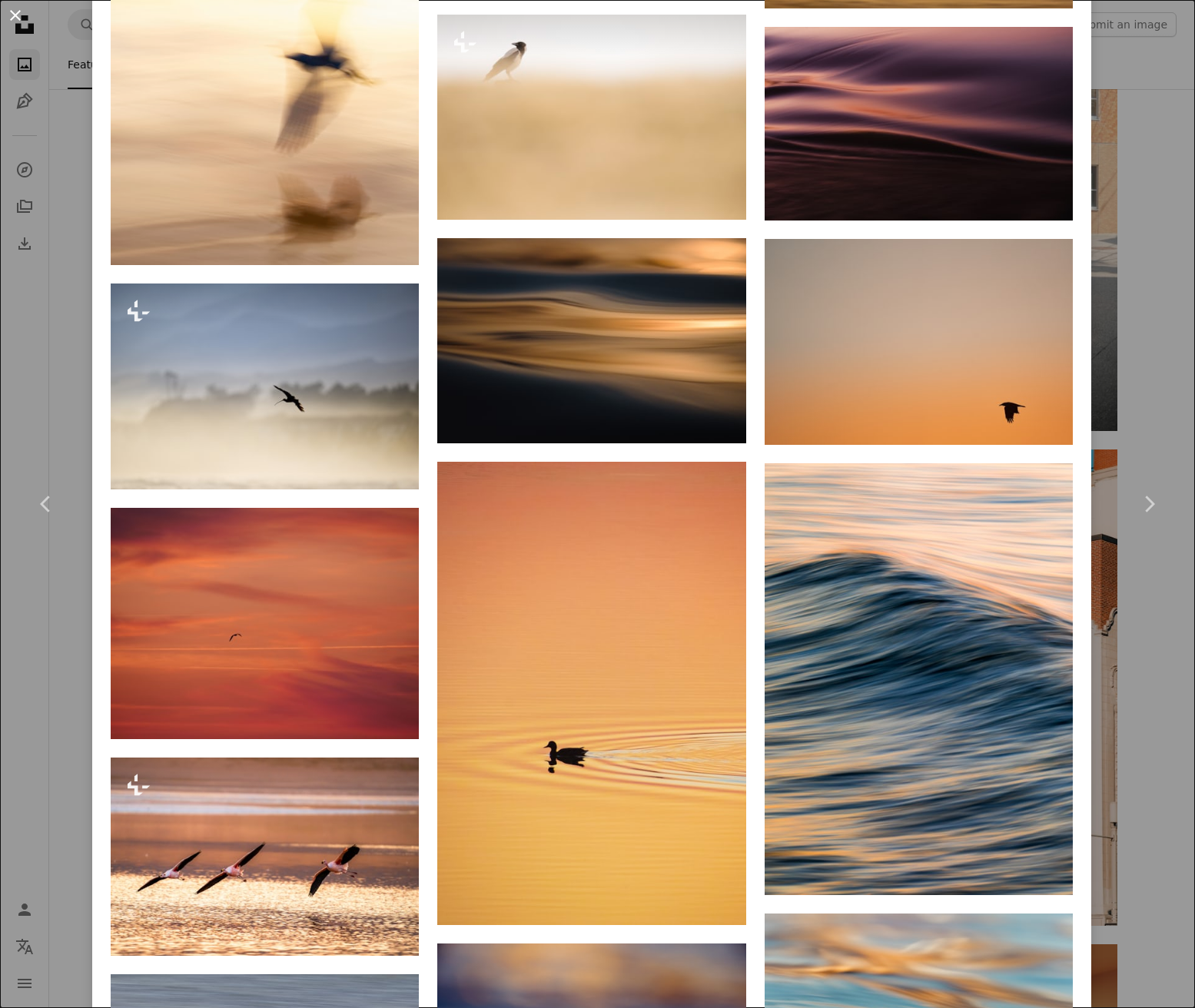
click at [22, 17] on button "An X shape" at bounding box center [15, 15] width 18 height 18
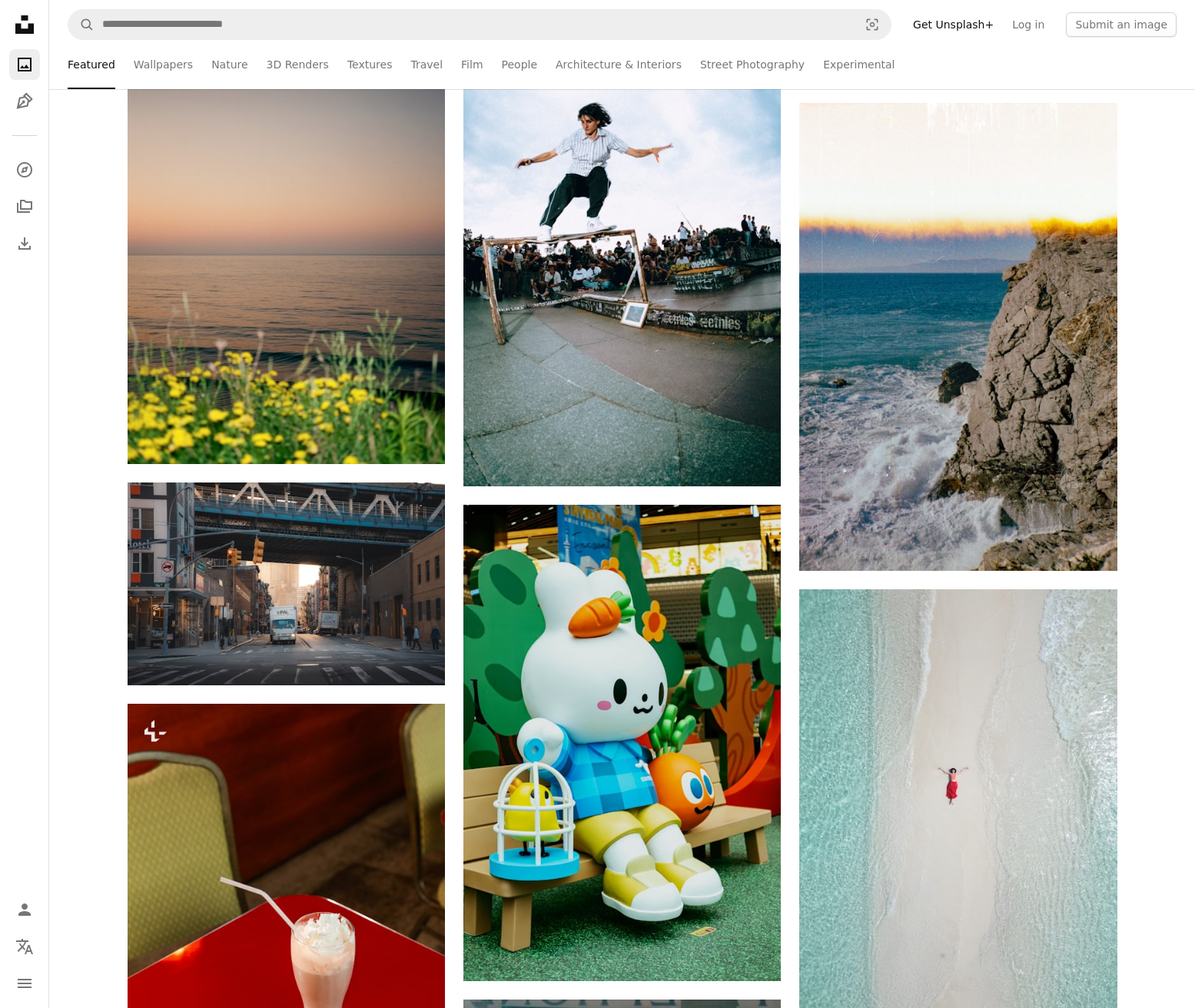
scroll to position [79038, 0]
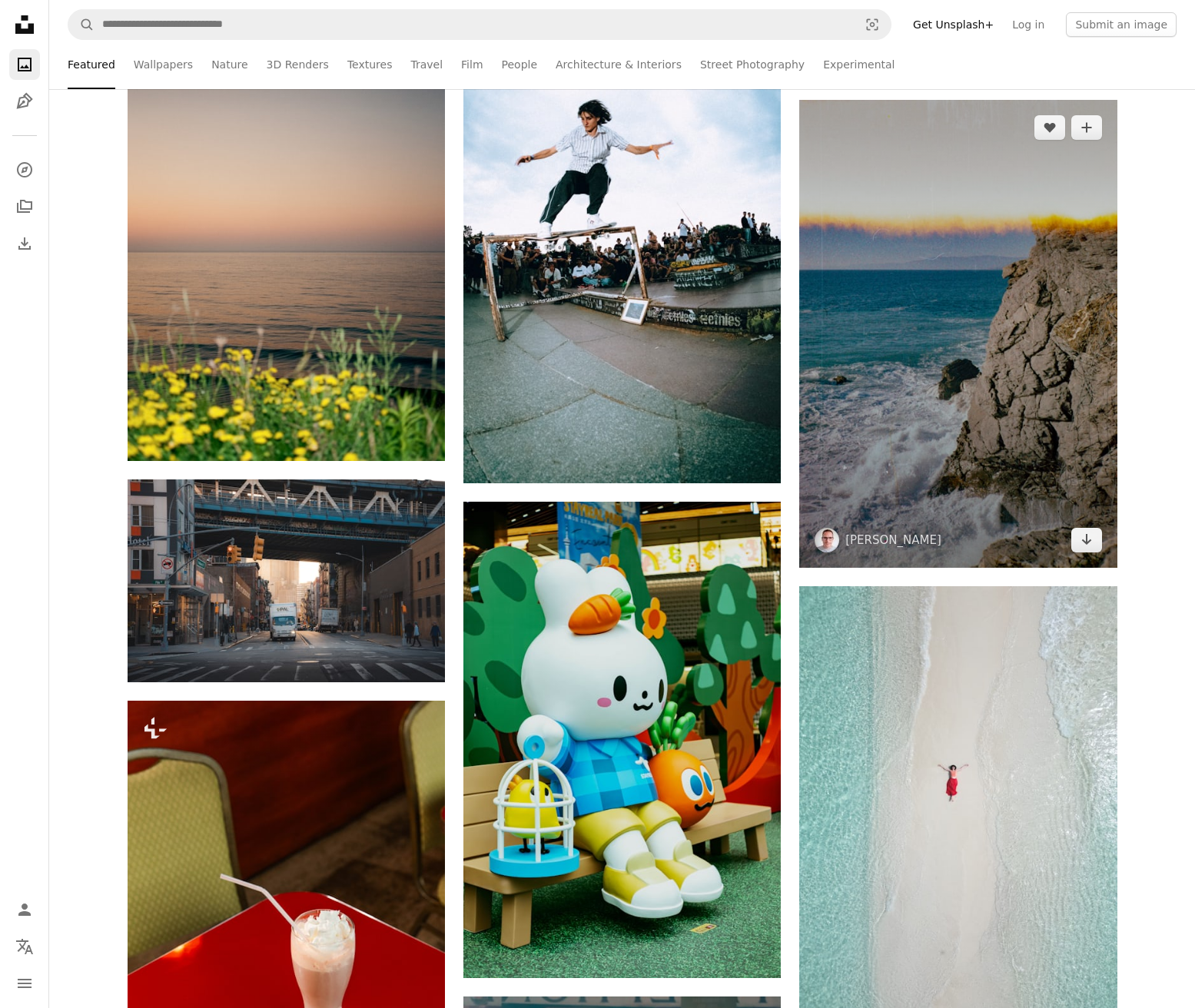
click at [958, 347] on img at bounding box center [958, 333] width 317 height 468
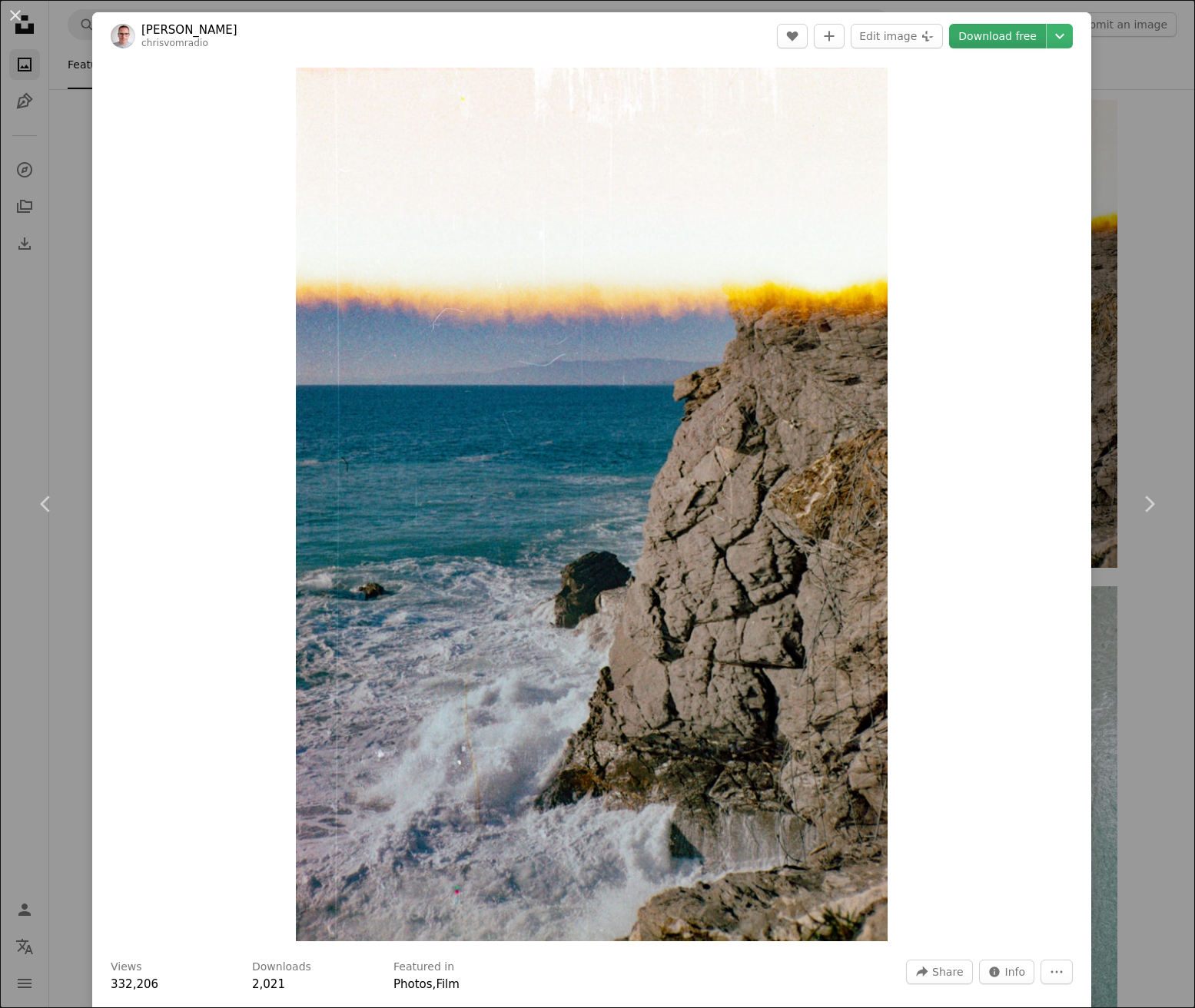
click at [989, 41] on link "Download free" at bounding box center [998, 36] width 97 height 25
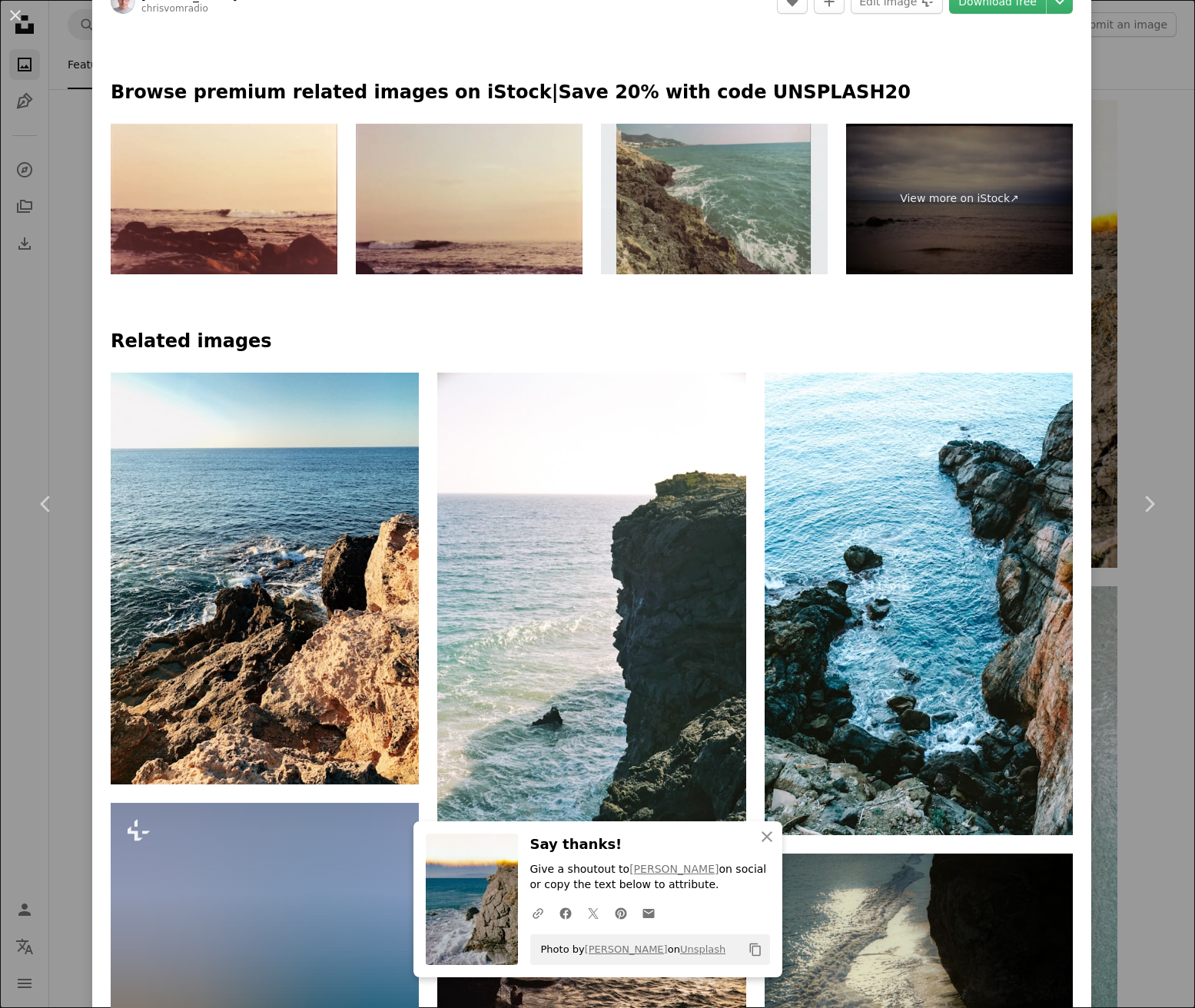
scroll to position [1513, 0]
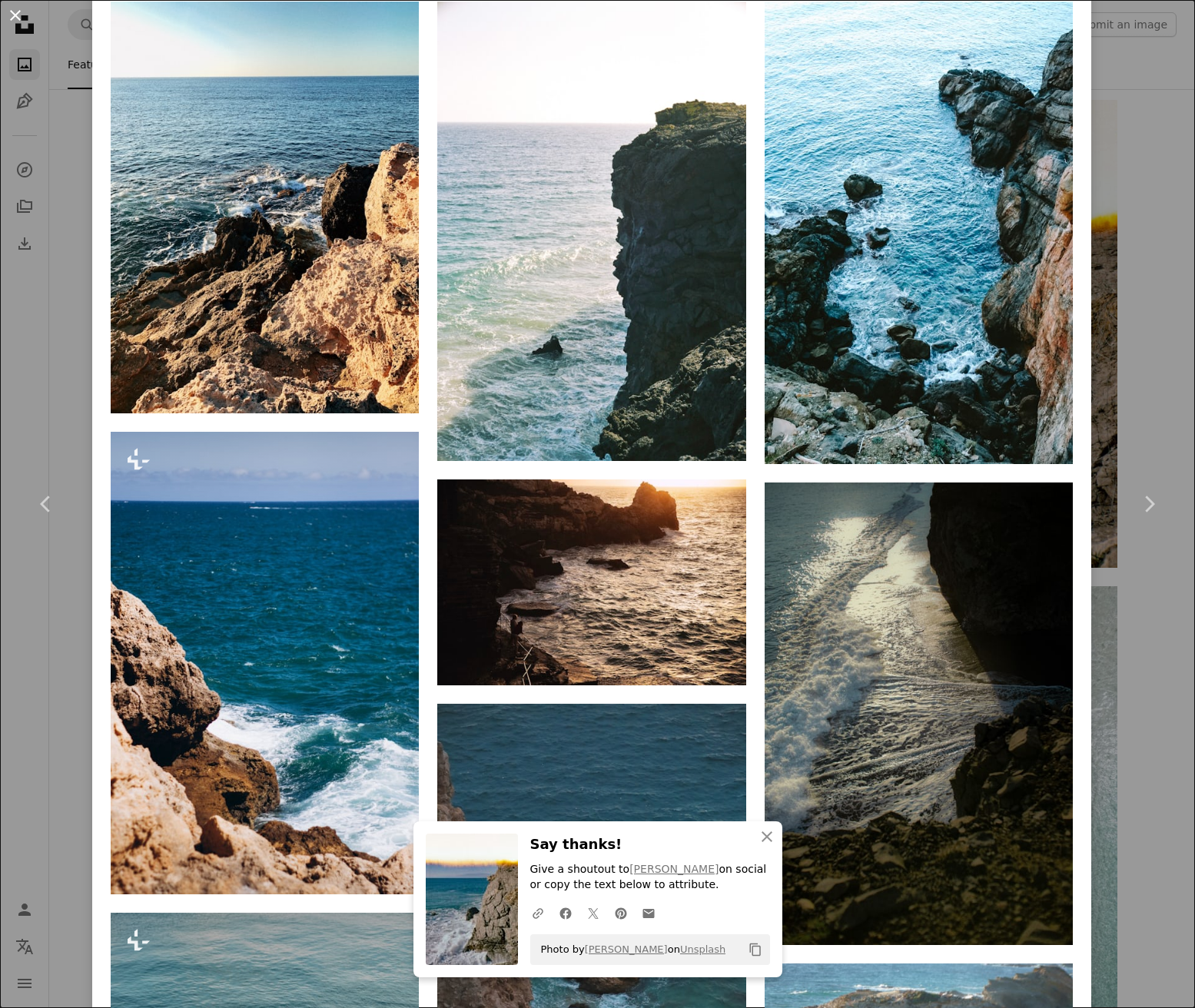
click at [17, 15] on button "An X shape" at bounding box center [15, 15] width 18 height 18
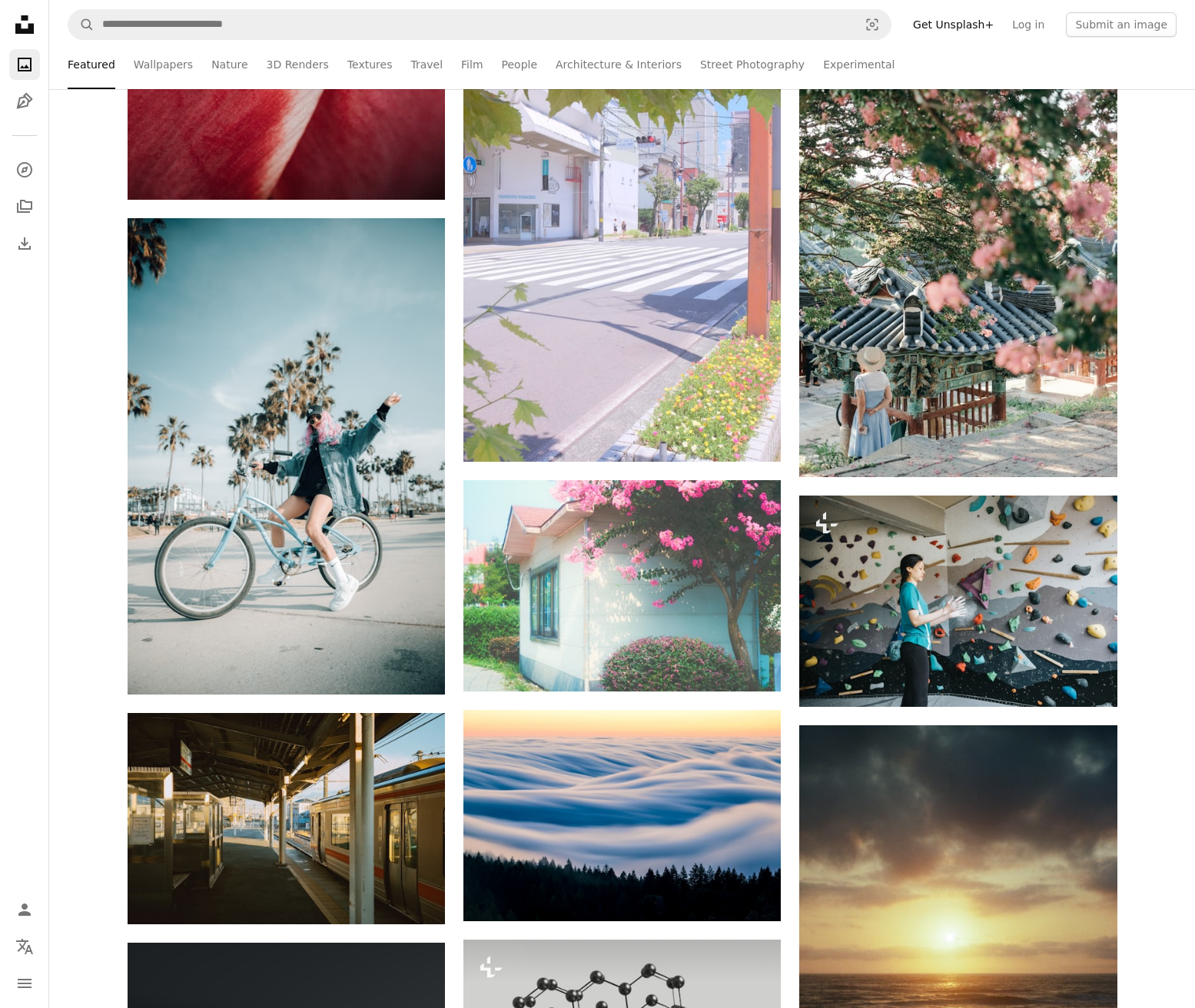
scroll to position [85703, 0]
